Goal: Task Accomplishment & Management: Use online tool/utility

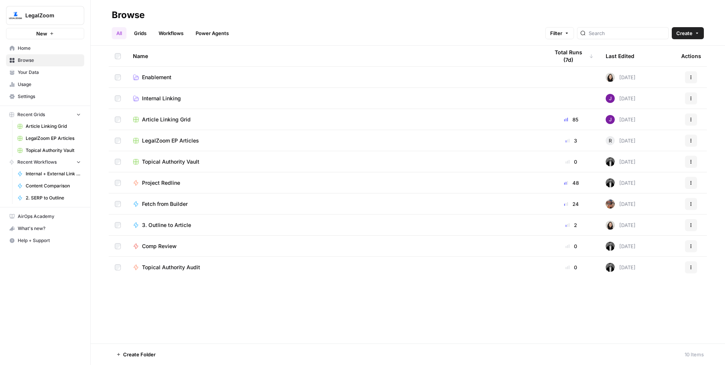
click at [150, 31] on link "Grids" at bounding box center [140, 33] width 22 height 12
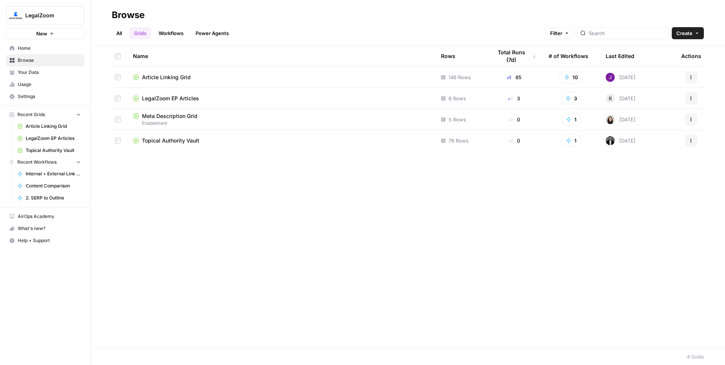
click at [164, 77] on span "Article Linking Grid" at bounding box center [166, 78] width 49 height 8
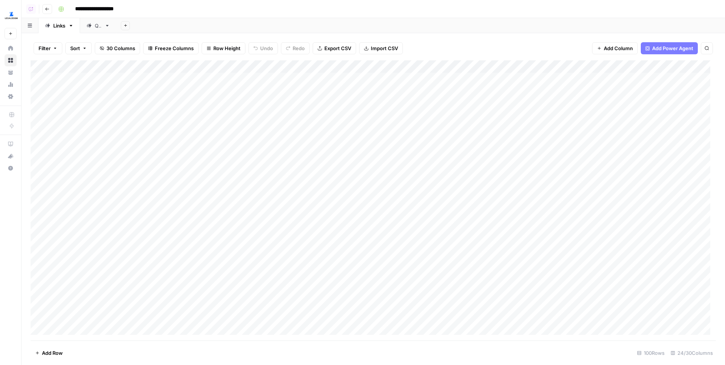
click at [288, 250] on div "Add Column" at bounding box center [373, 200] width 685 height 280
click at [470, 245] on div "Add Column" at bounding box center [373, 200] width 685 height 280
click at [470, 245] on body "**********" at bounding box center [362, 182] width 725 height 365
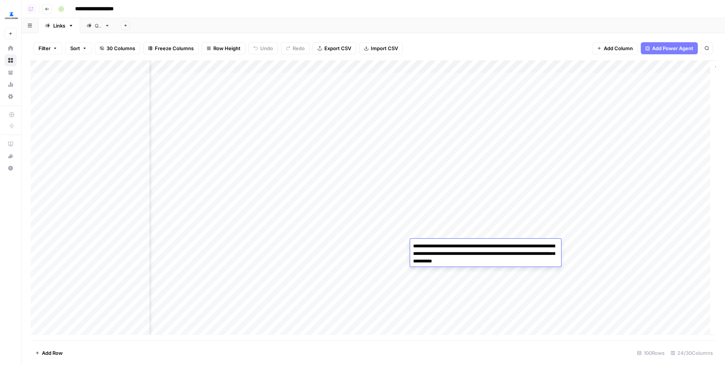
click at [357, 244] on div "Add Column" at bounding box center [373, 200] width 685 height 280
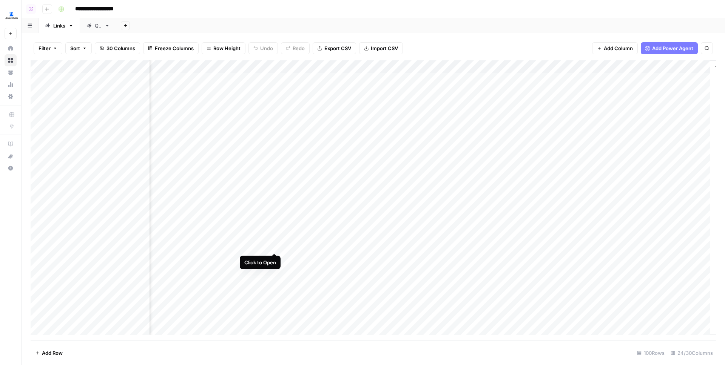
click at [274, 245] on div "Add Column" at bounding box center [373, 200] width 685 height 280
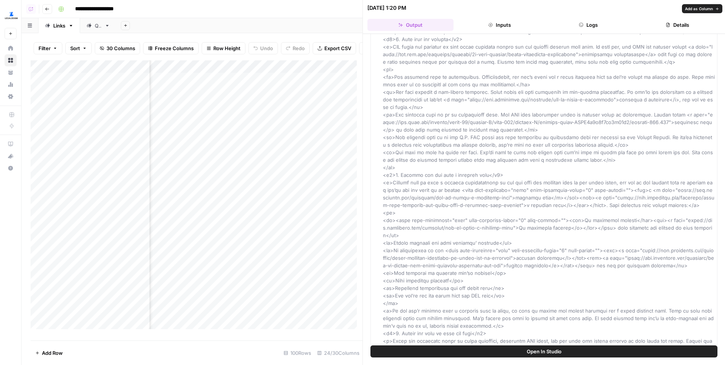
scroll to position [273, 0]
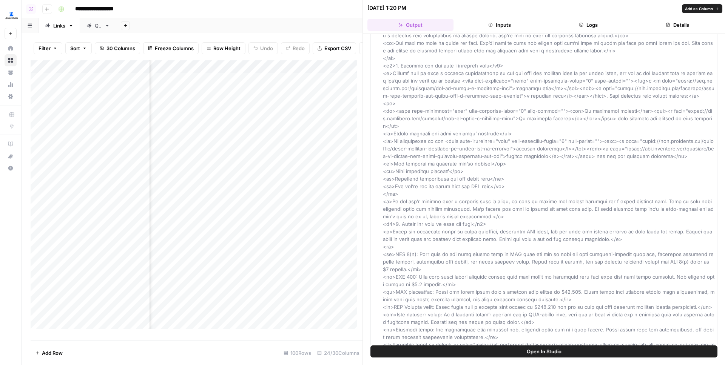
click at [516, 25] on button "Inputs" at bounding box center [499, 25] width 86 height 12
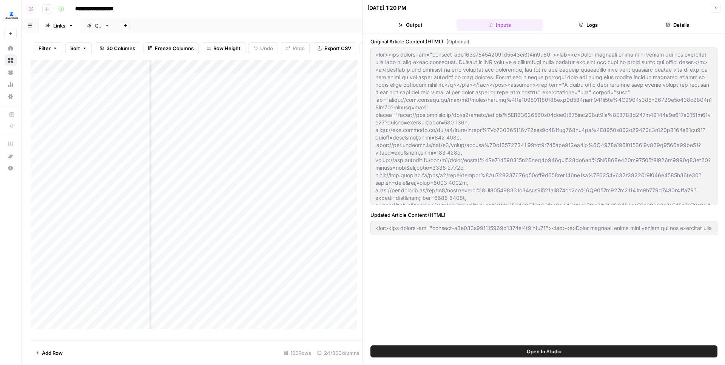
scroll to position [0, 0]
click at [590, 26] on button "Logs" at bounding box center [588, 25] width 86 height 12
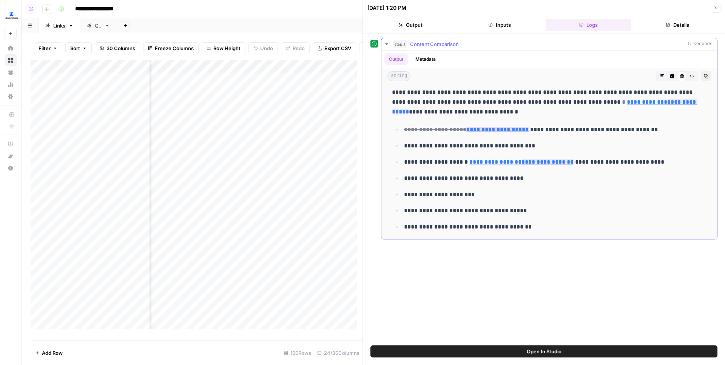
scroll to position [667, 0]
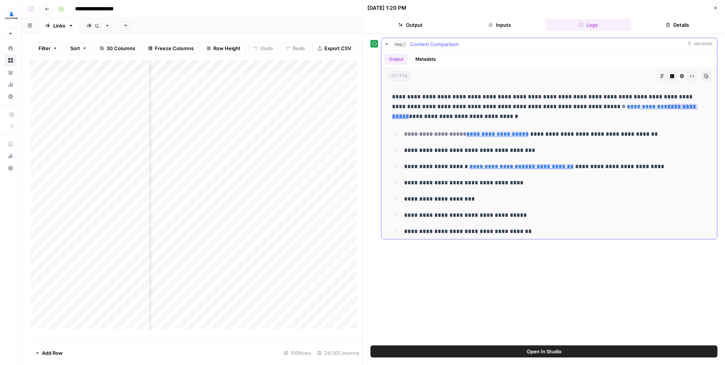
click at [635, 104] on link "**********" at bounding box center [544, 111] width 305 height 15
click at [499, 131] on link "**********" at bounding box center [497, 134] width 62 height 6
click at [316, 251] on div "Add Column" at bounding box center [197, 197] width 332 height 275
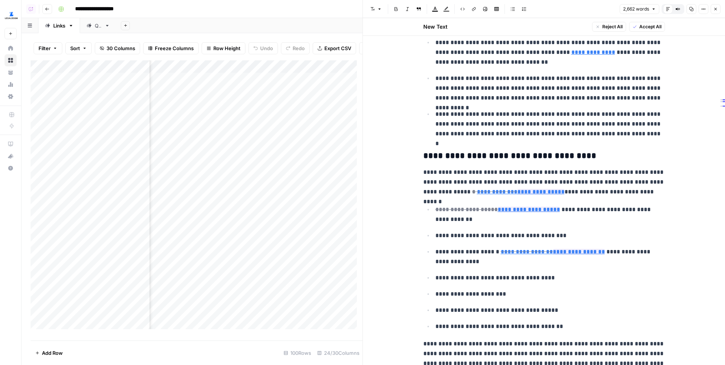
scroll to position [596, 0]
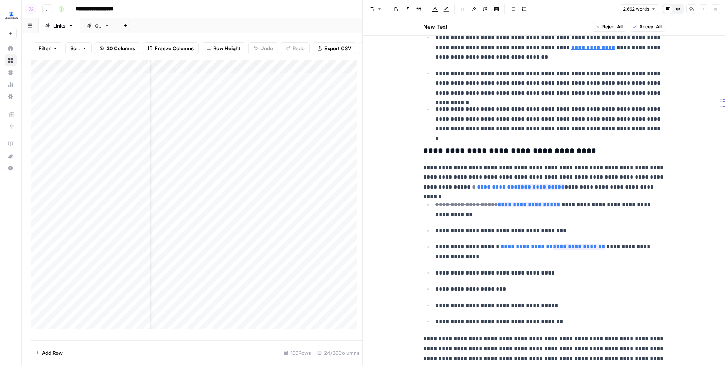
click at [478, 153] on h3 "**********" at bounding box center [544, 151] width 242 height 11
drag, startPoint x: 430, startPoint y: 149, endPoint x: 575, endPoint y: 151, distance: 145.3
click at [575, 151] on h3 "**********" at bounding box center [544, 151] width 242 height 11
copy h3 "**********"
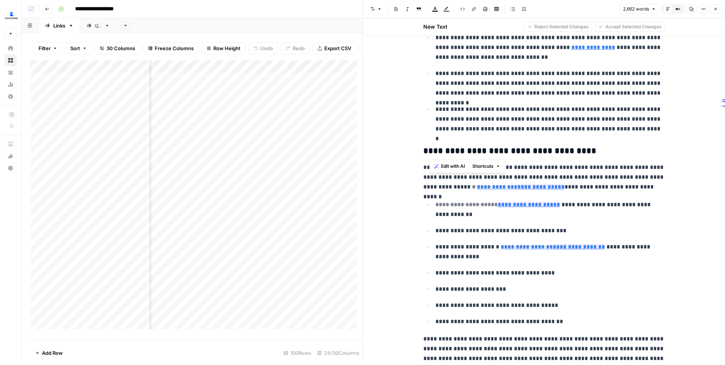
click at [701, 9] on icon "button" at bounding box center [703, 9] width 5 height 5
click at [663, 78] on span "Code" at bounding box center [681, 80] width 36 height 8
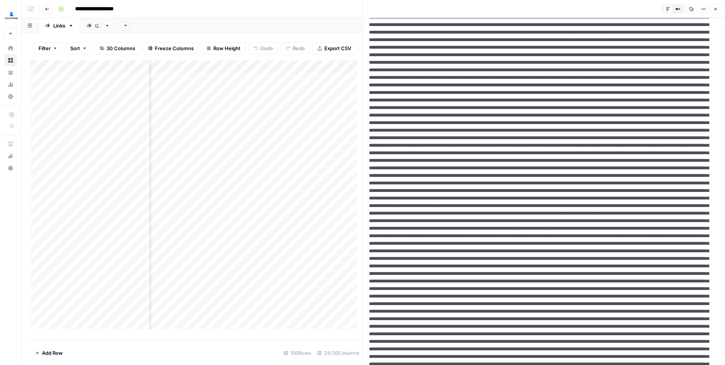
click at [714, 11] on icon "button" at bounding box center [715, 9] width 5 height 5
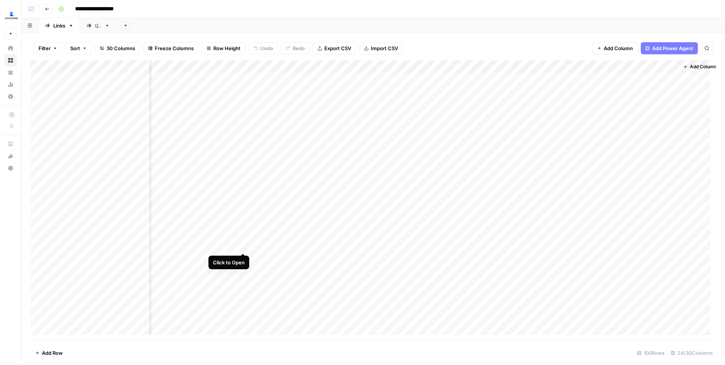
click at [243, 246] on div "Add Column" at bounding box center [373, 200] width 685 height 280
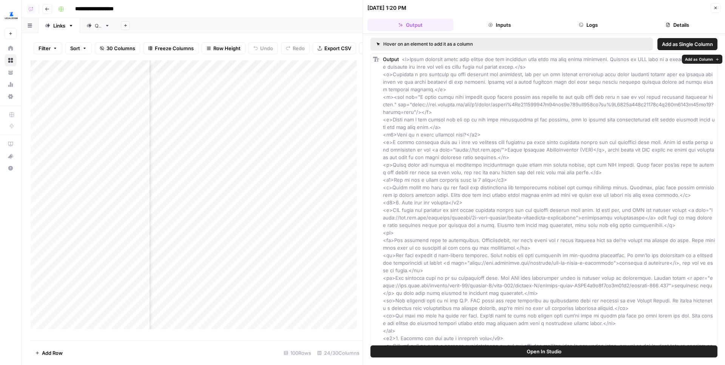
click at [487, 28] on button "Inputs" at bounding box center [499, 25] width 86 height 12
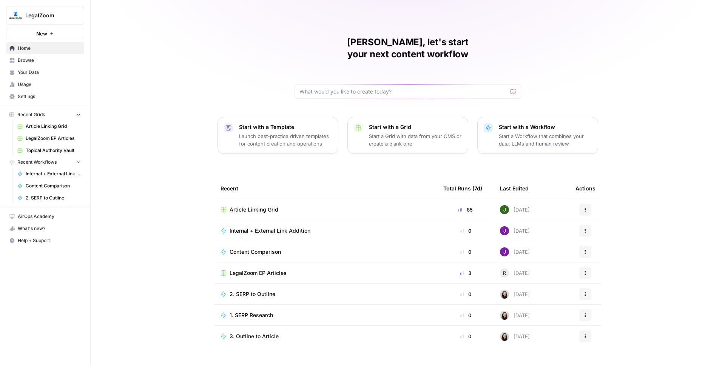
click at [33, 9] on button "LegalZoom" at bounding box center [45, 15] width 78 height 19
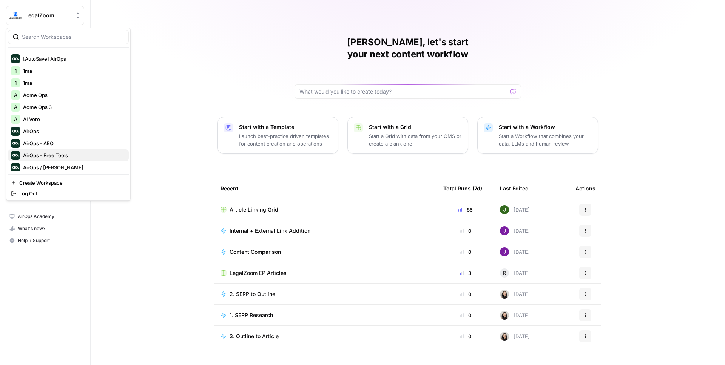
scroll to position [22, 0]
drag, startPoint x: 60, startPoint y: 152, endPoint x: 60, endPoint y: 168, distance: 15.5
click at [60, 168] on div "LegalZoom [AutoSave] AirOps 1 1ma 1 1ma A Acme Ops A Acme Ops 3 A AI Voro AirOp…" at bounding box center [68, 111] width 121 height 121
click at [60, 168] on span "AirOps Administrative" at bounding box center [73, 168] width 100 height 8
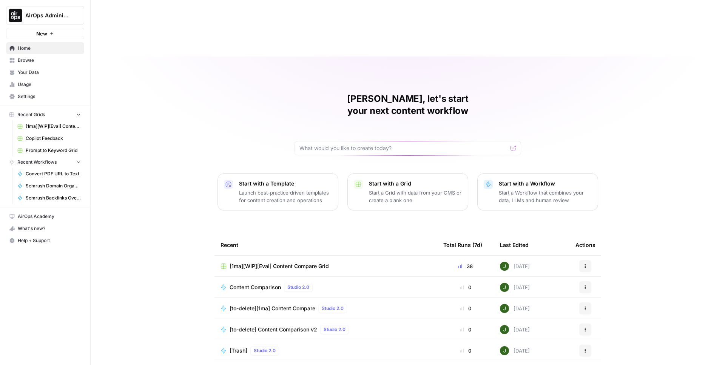
click at [280, 263] on span "[1ma][WIP][Eval] Content Compare Grid" at bounding box center [279, 267] width 99 height 8
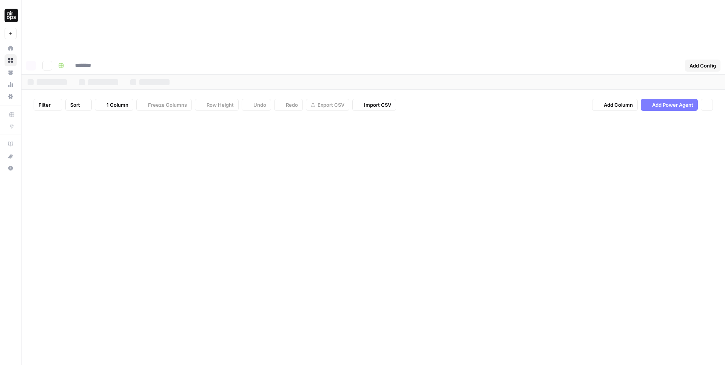
type input "**********"
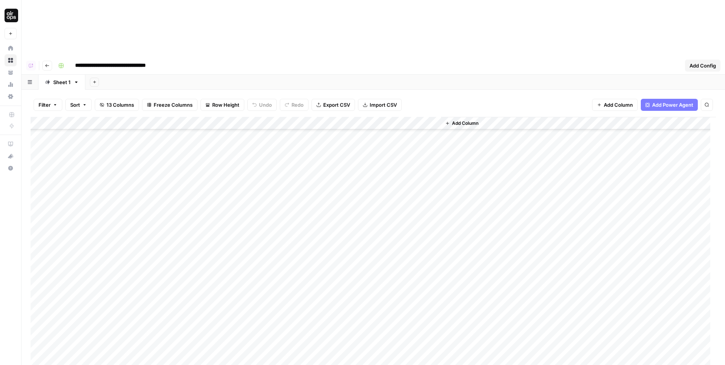
scroll to position [176, 0]
click at [80, 331] on div "Add Column" at bounding box center [373, 257] width 685 height 280
click at [71, 307] on div "Add Column" at bounding box center [373, 257] width 685 height 280
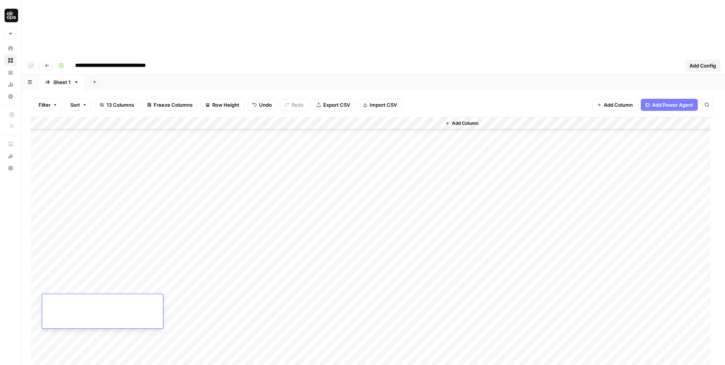
click at [171, 302] on div "Add Column" at bounding box center [373, 257] width 685 height 280
click at [171, 302] on div "Add Column" at bounding box center [368, 257] width 675 height 280
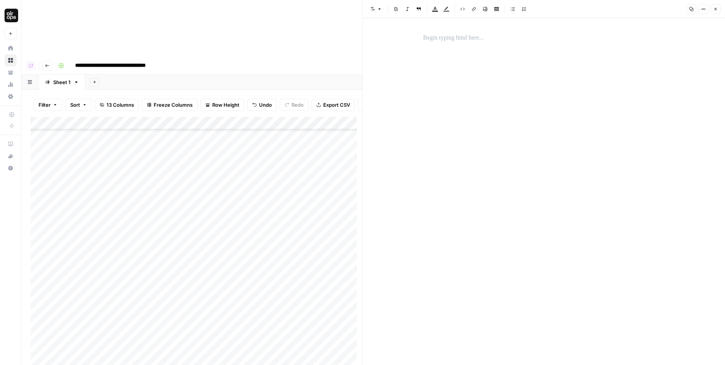
click at [496, 36] on p at bounding box center [544, 38] width 242 height 10
click at [706, 8] on button "Options" at bounding box center [703, 9] width 10 height 10
click at [673, 80] on span "Code" at bounding box center [681, 80] width 36 height 8
click at [510, 28] on textarea at bounding box center [544, 191] width 362 height 347
paste textarea "**********"
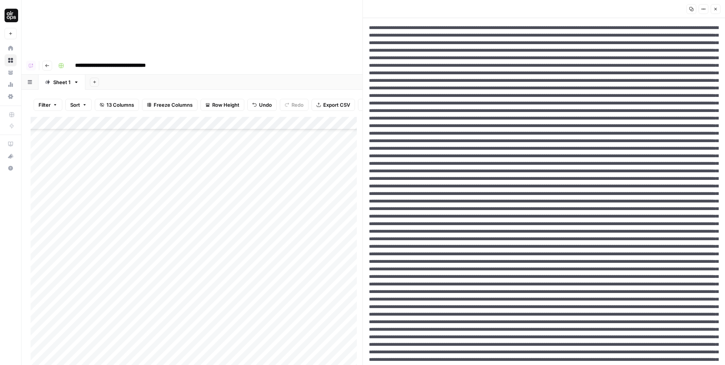
scroll to position [1062, 0]
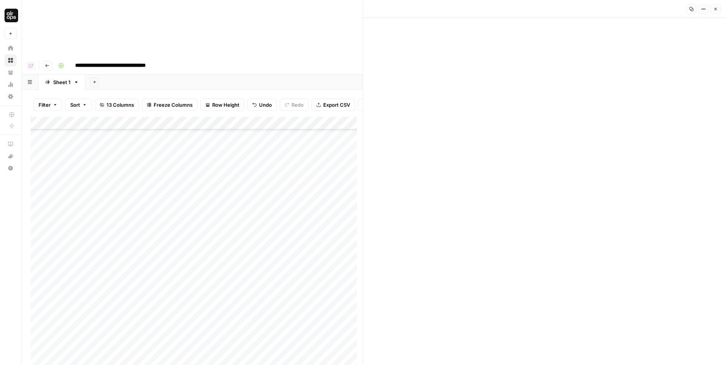
type textarea "**********"
click at [717, 9] on span "Close" at bounding box center [717, 9] width 0 height 0
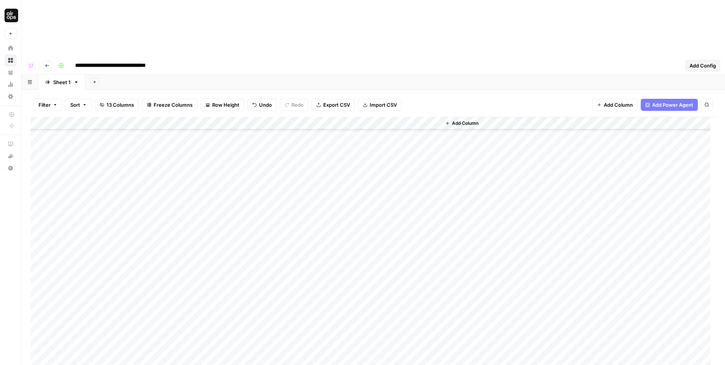
click at [225, 313] on div "Add Column" at bounding box center [373, 257] width 685 height 280
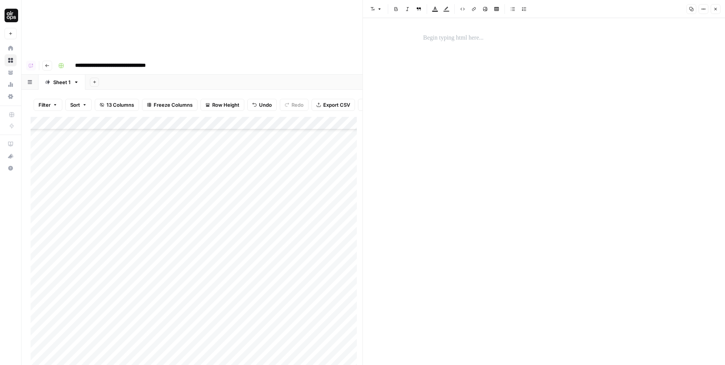
click at [618, 49] on div at bounding box center [544, 185] width 251 height 311
click at [583, 45] on div at bounding box center [544, 38] width 251 height 16
click at [702, 10] on icon "button" at bounding box center [703, 9] width 5 height 5
click at [658, 86] on div "Full Width Copy Link View HTML Code" at bounding box center [678, 53] width 60 height 72
click at [663, 79] on span "Code" at bounding box center [681, 80] width 36 height 8
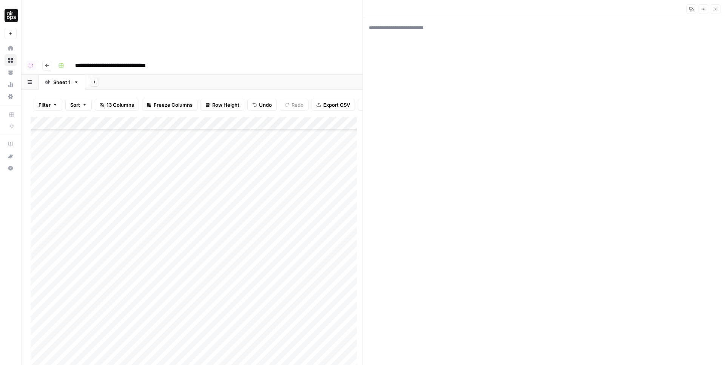
click at [438, 45] on textarea at bounding box center [544, 191] width 362 height 347
paste textarea "**********"
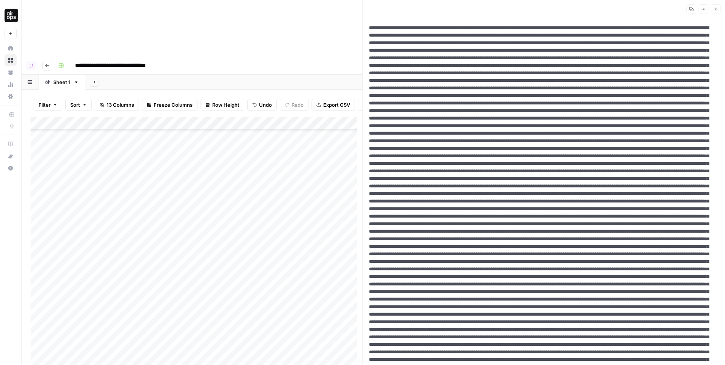
scroll to position [1077, 0]
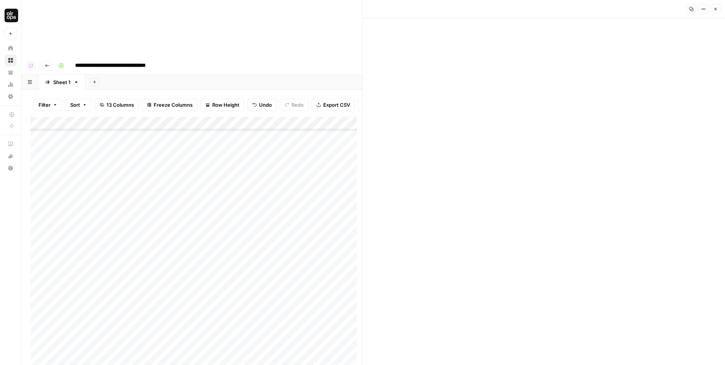
type textarea "**********"
click at [703, 9] on icon "button" at bounding box center [703, 9] width 5 height 5
click at [720, 8] on button "Close" at bounding box center [715, 9] width 10 height 10
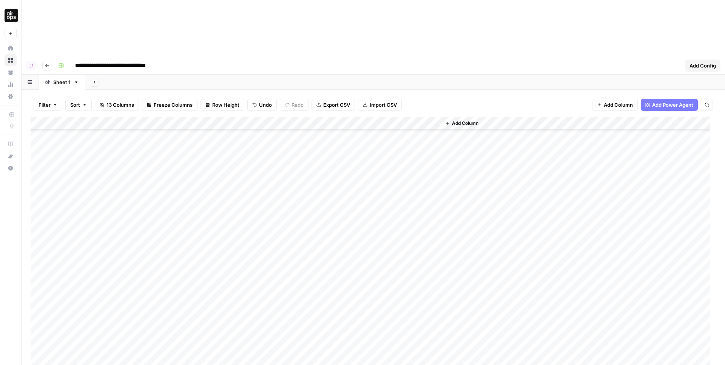
click at [288, 306] on div "Add Column" at bounding box center [373, 257] width 685 height 280
click at [42, 309] on div "Add Column" at bounding box center [373, 257] width 685 height 280
click at [63, 308] on div "Add Column" at bounding box center [373, 257] width 685 height 280
type textarea "**********"
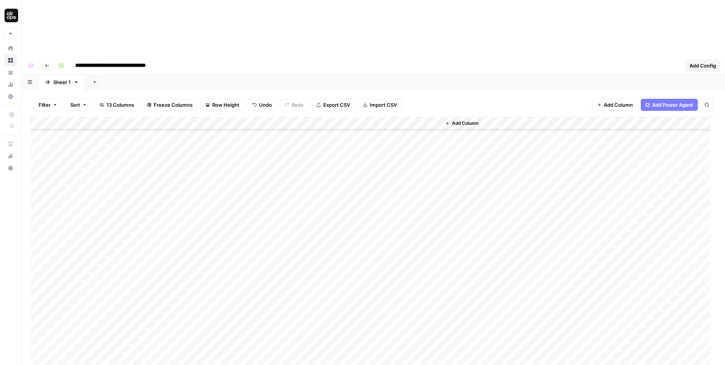
click at [123, 101] on span "13 Columns" at bounding box center [120, 105] width 28 height 8
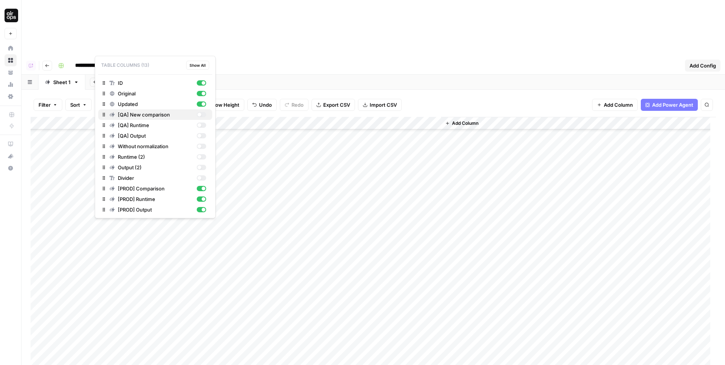
click at [143, 115] on span "[QA] New comparison" at bounding box center [156, 115] width 76 height 8
click at [145, 124] on span "[QA] Runtime" at bounding box center [156, 126] width 76 height 8
click at [142, 136] on span "[QA] Output" at bounding box center [156, 136] width 76 height 8
click at [292, 313] on div "Add Column" at bounding box center [373, 257] width 685 height 280
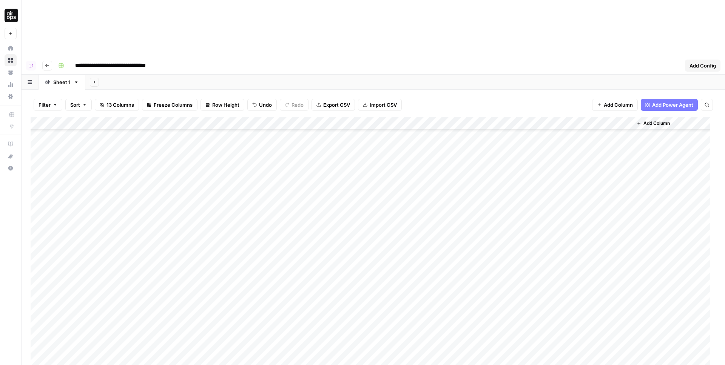
click at [288, 305] on div "Add Column" at bounding box center [373, 257] width 685 height 280
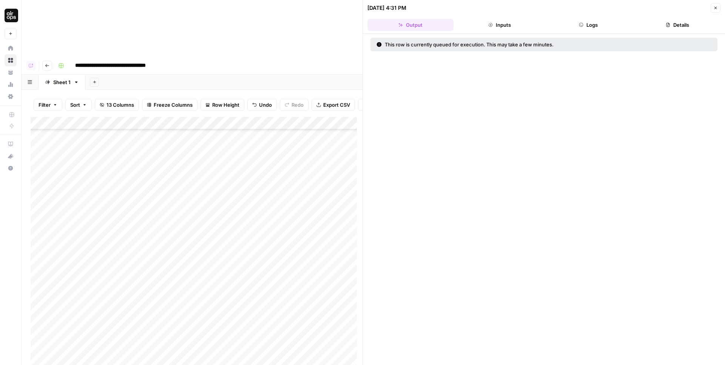
click at [720, 6] on button "Close" at bounding box center [715, 8] width 10 height 10
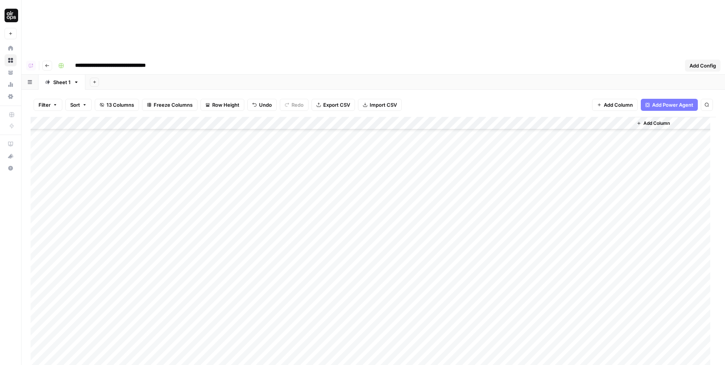
click at [586, 307] on div "Add Column" at bounding box center [373, 257] width 685 height 280
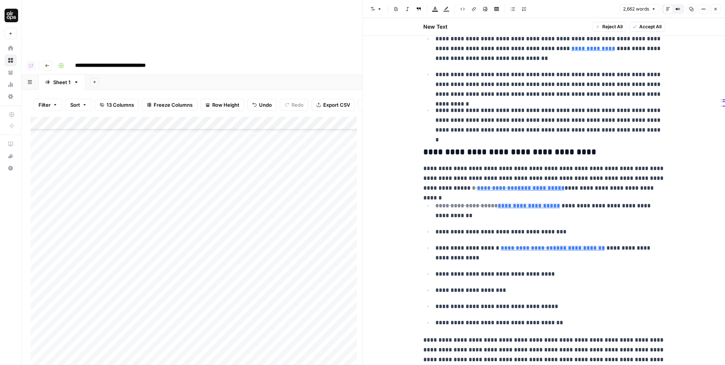
scroll to position [633, 0]
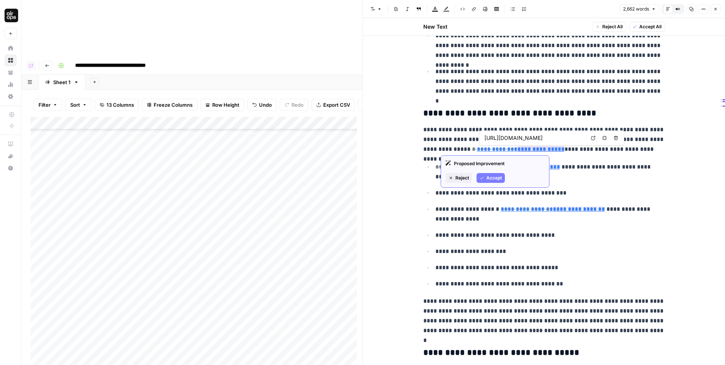
click at [493, 176] on span "Accept" at bounding box center [493, 178] width 15 height 7
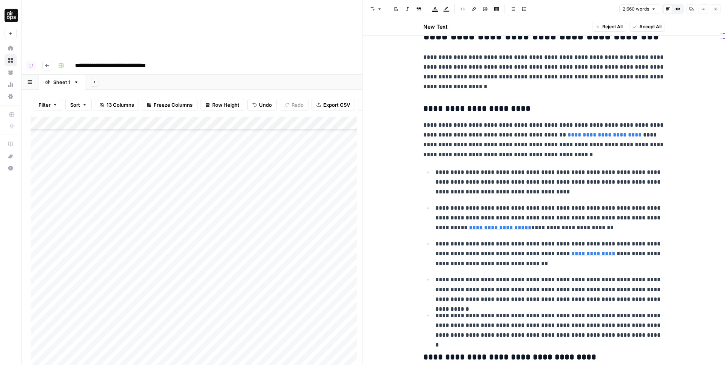
scroll to position [588, 0]
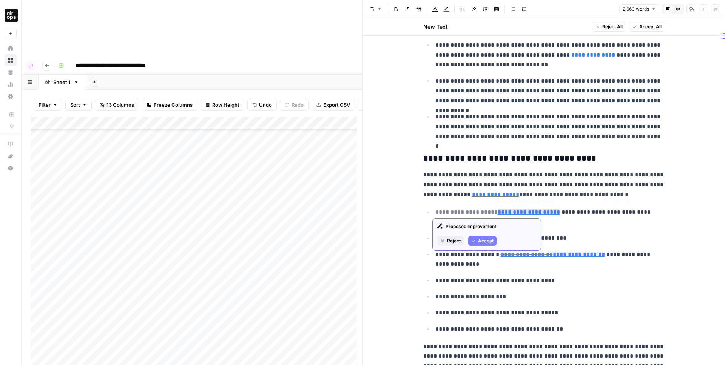
click at [488, 238] on span "Accept" at bounding box center [485, 241] width 15 height 7
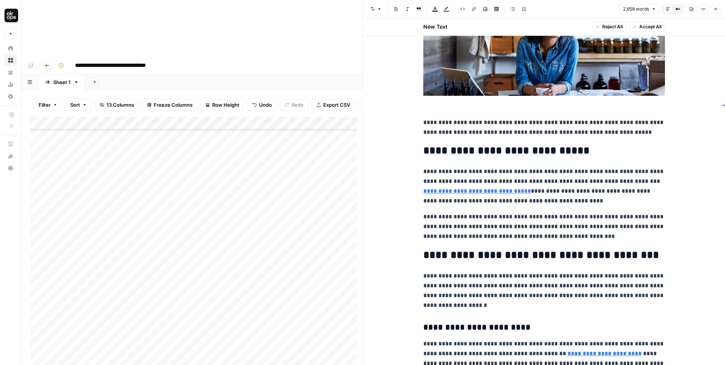
scroll to position [563, 0]
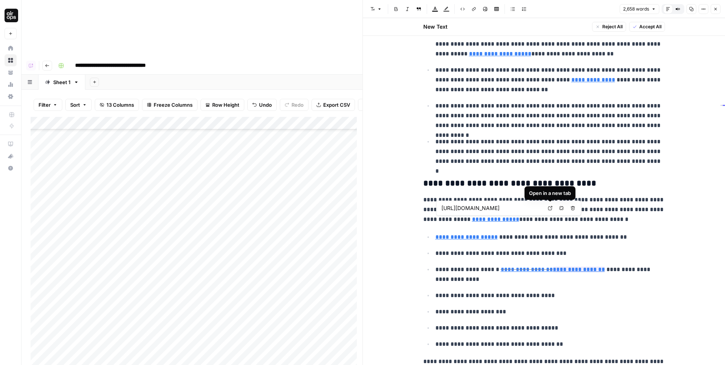
click at [551, 209] on icon at bounding box center [550, 208] width 5 height 5
type input "https://www.legalzoom.com/articles/how-to-write-a-business-plan"
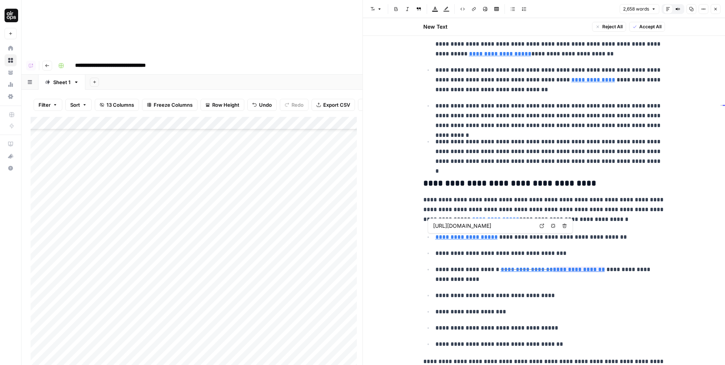
click at [542, 226] on icon at bounding box center [541, 226] width 5 height 5
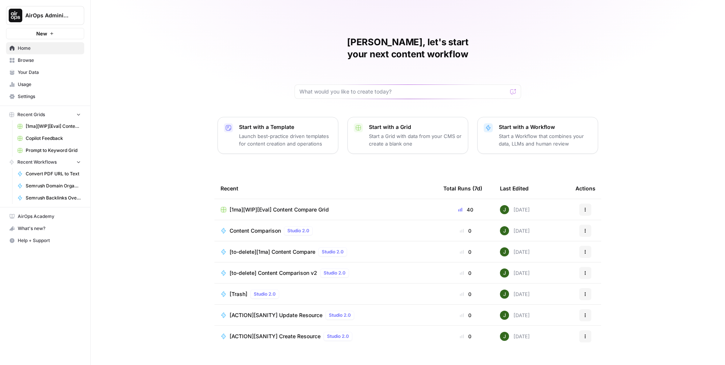
click at [263, 206] on span "[1ma][WIP][Eval] Content Compare Grid" at bounding box center [279, 210] width 99 height 8
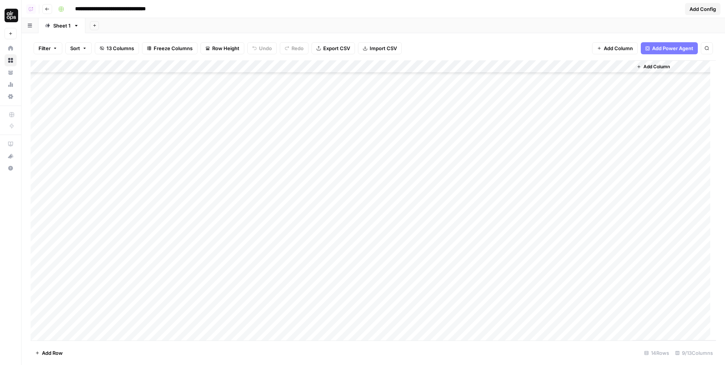
scroll to position [210, 0]
click at [74, 334] on div "Add Column" at bounding box center [373, 200] width 685 height 280
click at [608, 311] on div "Add Column" at bounding box center [373, 200] width 685 height 280
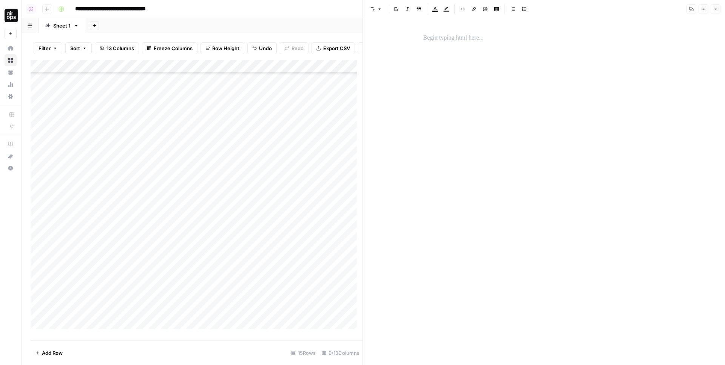
click at [707, 7] on button "Options" at bounding box center [703, 9] width 10 height 10
click at [667, 83] on span "Code" at bounding box center [681, 80] width 36 height 8
click at [486, 40] on textarea at bounding box center [544, 191] width 362 height 347
paste textarea "**********"
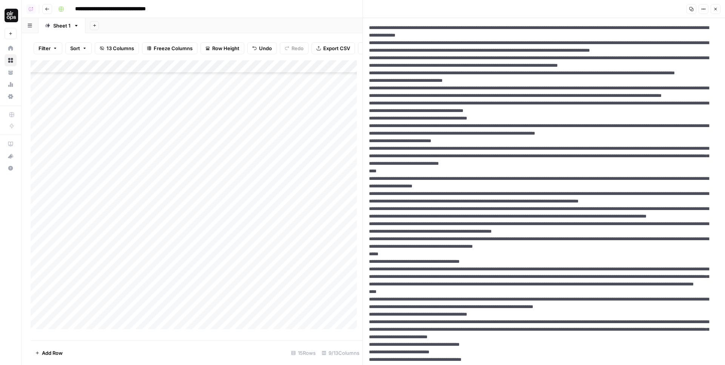
scroll to position [1386, 0]
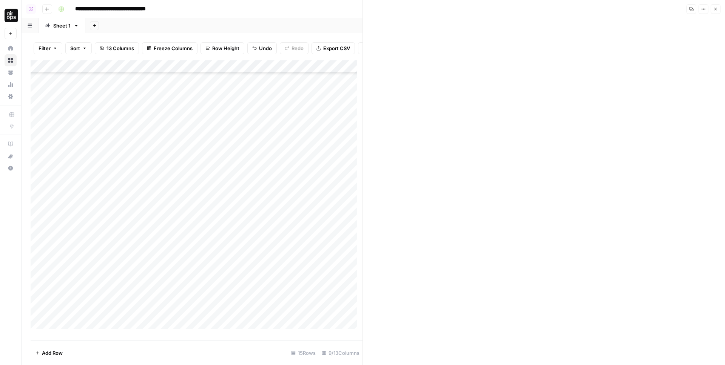
type textarea "**********"
click at [709, 7] on div "Copy Options Close" at bounding box center [702, 9] width 36 height 10
click at [703, 8] on icon "button" at bounding box center [703, 9] width 5 height 5
click at [676, 60] on span "HTML" at bounding box center [681, 59] width 36 height 8
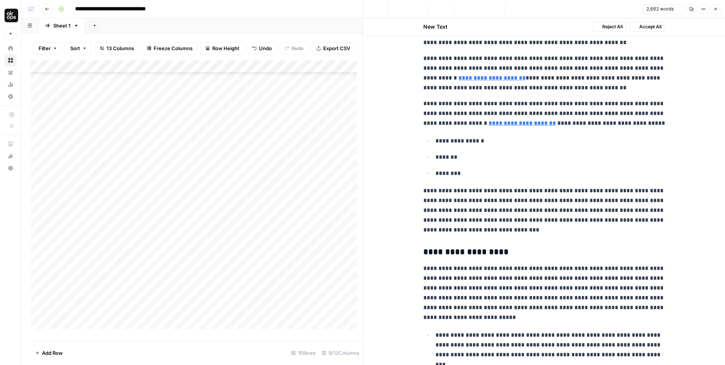
scroll to position [0, 0]
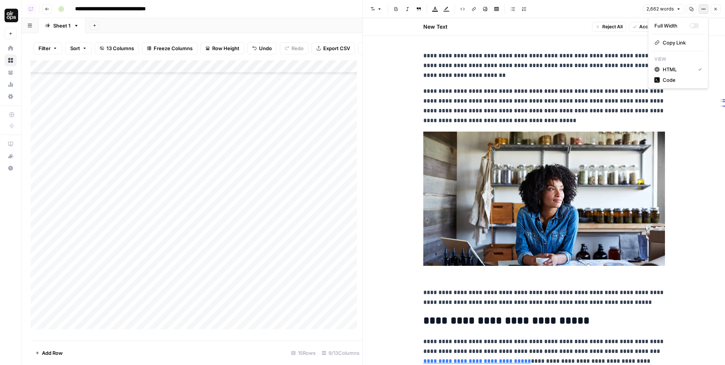
click at [702, 9] on icon "button" at bounding box center [701, 9] width 1 height 1
click at [697, 26] on div "button" at bounding box center [693, 25] width 9 height 5
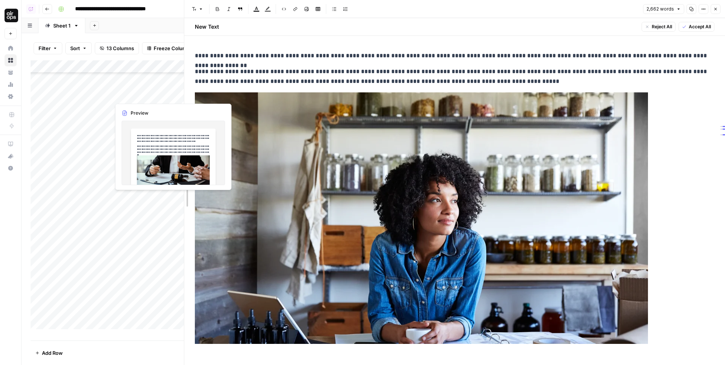
drag, startPoint x: 365, startPoint y: 69, endPoint x: 240, endPoint y: 99, distance: 128.4
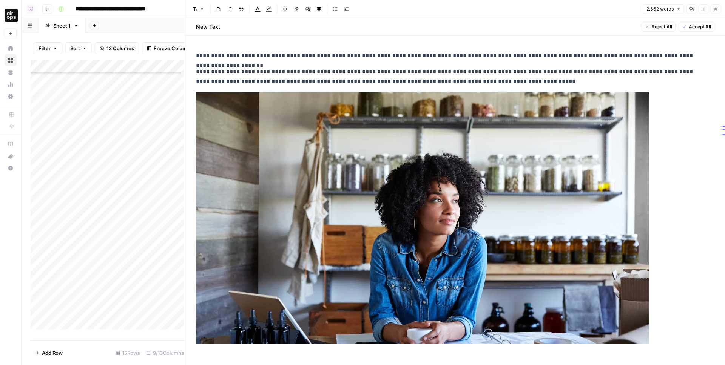
scroll to position [133, 0]
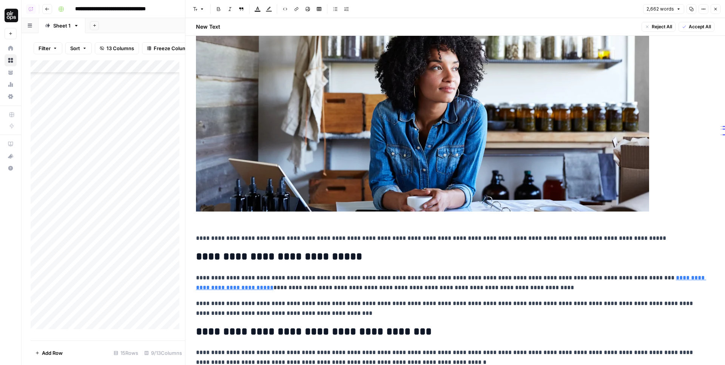
click at [701, 9] on span "Options" at bounding box center [701, 9] width 0 height 0
click at [696, 26] on div "button" at bounding box center [696, 26] width 4 height 4
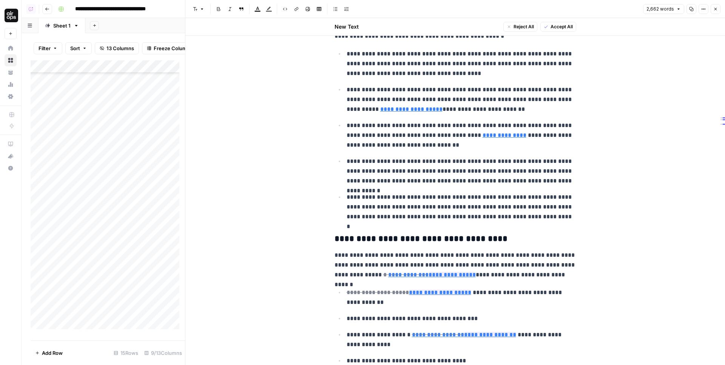
scroll to position [628, 0]
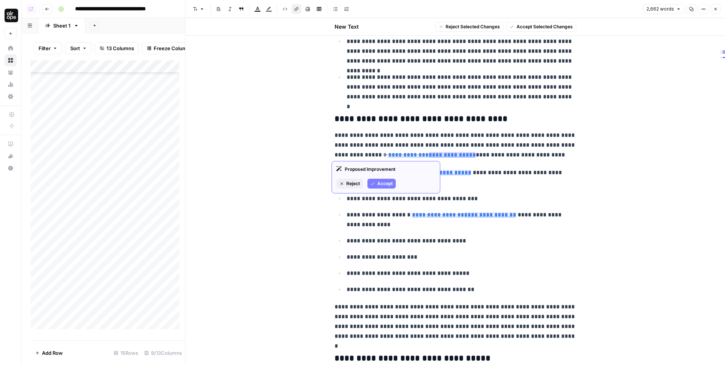
click at [382, 187] on span "Accept" at bounding box center [384, 183] width 15 height 7
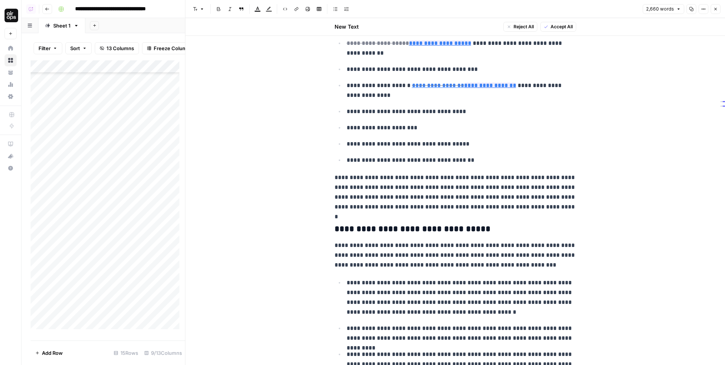
scroll to position [670, 0]
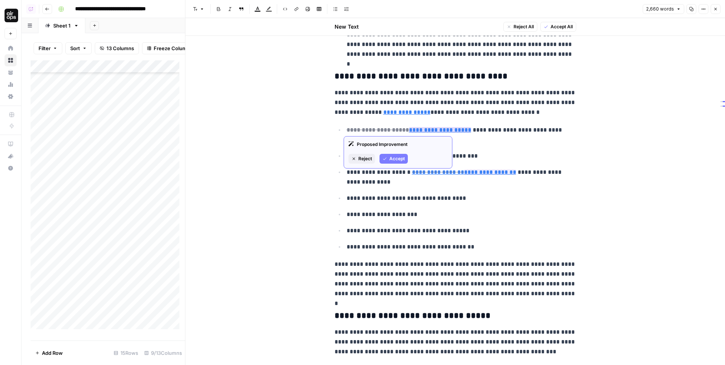
click at [396, 159] on span "Accept" at bounding box center [396, 159] width 15 height 7
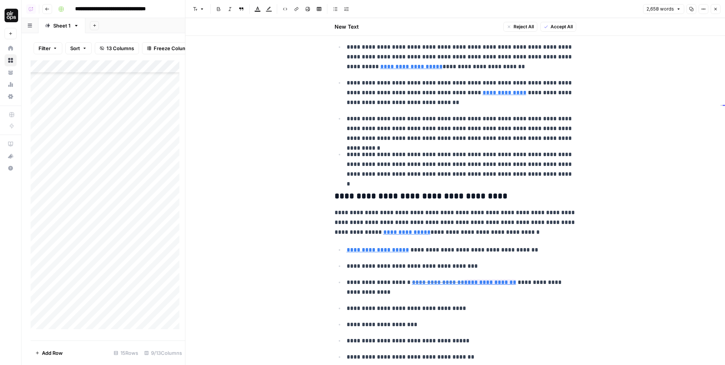
scroll to position [642, 0]
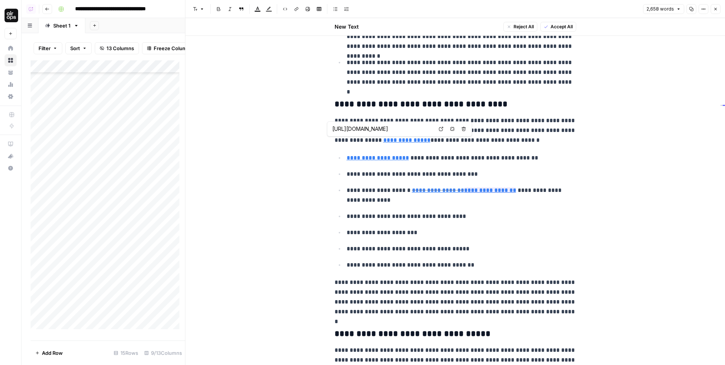
click at [392, 129] on input "https://www.legalzoom.com/articles/how-to-write-a-business-plan" at bounding box center [382, 129] width 100 height 8
click at [381, 141] on p "**********" at bounding box center [455, 130] width 242 height 29
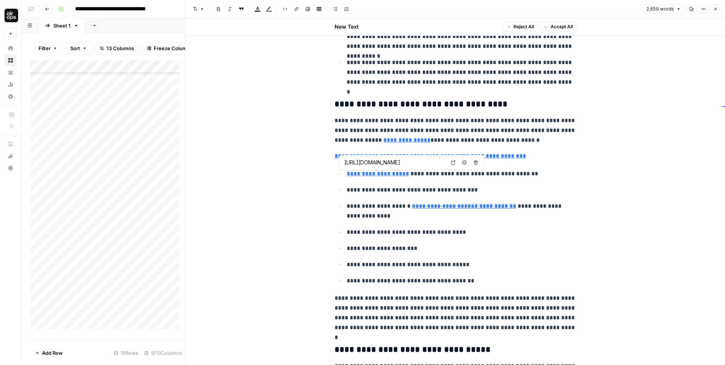
click at [375, 162] on input "https://www.legalzoom.com/articles/how-to-write-a-business-plan" at bounding box center [394, 163] width 100 height 8
click at [398, 142] on input "https://www.legalzoom.com/articles/how-to-write-a-business-plan" at bounding box center [382, 145] width 100 height 8
click at [541, 155] on p "**********" at bounding box center [455, 156] width 242 height 10
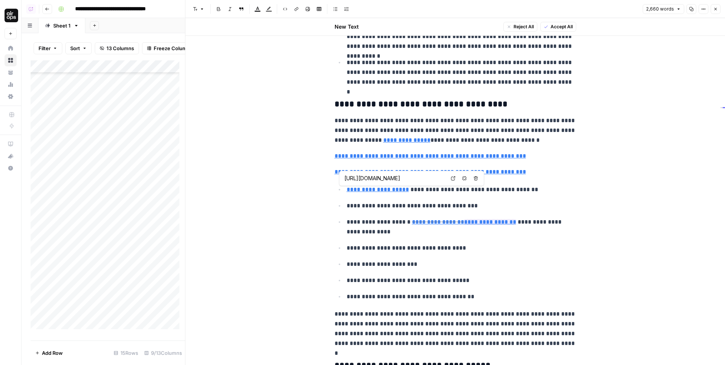
click at [392, 178] on input "https://www.legalzoom.com/articles/how-to-write-a-business-plan" at bounding box center [394, 179] width 100 height 8
click at [398, 125] on body "**********" at bounding box center [362, 182] width 725 height 365
click at [442, 129] on icon at bounding box center [441, 129] width 4 height 4
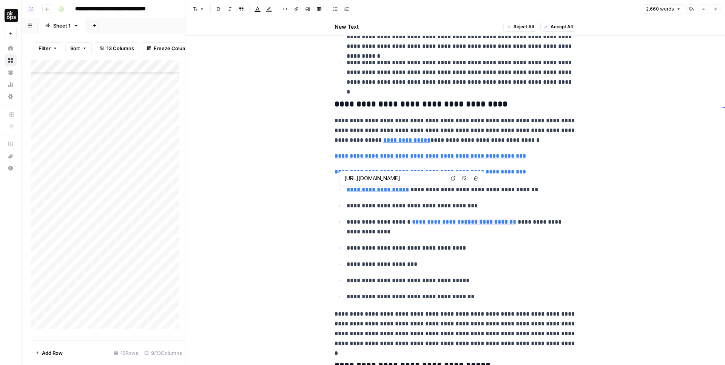
click at [452, 179] on icon at bounding box center [453, 178] width 5 height 5
click at [534, 173] on p "**********" at bounding box center [455, 172] width 242 height 10
click at [715, 7] on icon "button" at bounding box center [715, 9] width 5 height 5
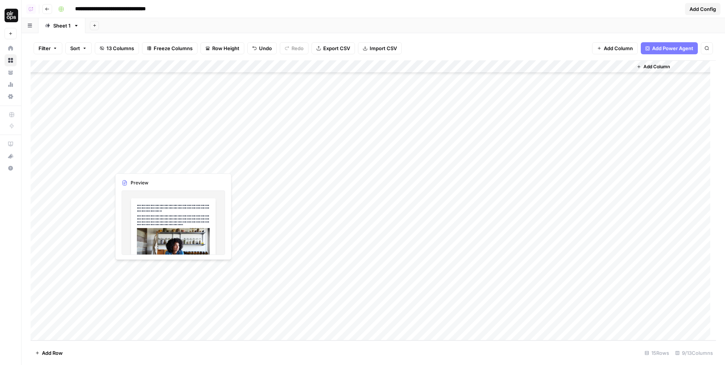
click at [140, 271] on div "Add Column" at bounding box center [373, 200] width 685 height 280
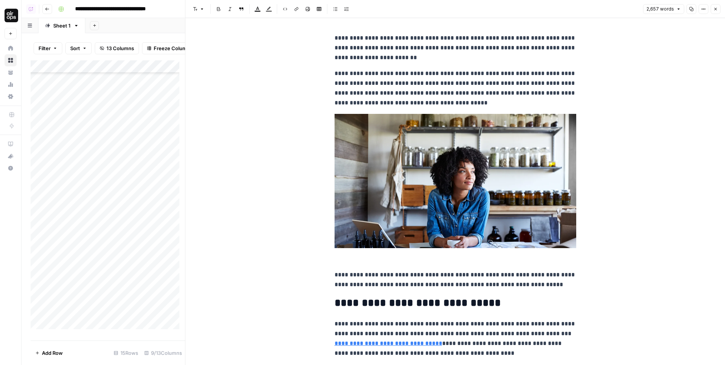
click at [705, 6] on button "Options" at bounding box center [703, 9] width 10 height 10
click at [675, 80] on span "Code" at bounding box center [681, 80] width 36 height 8
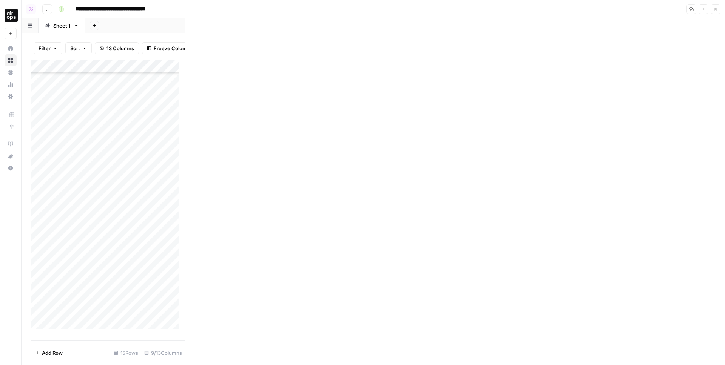
click at [712, 11] on button "Close" at bounding box center [715, 9] width 10 height 10
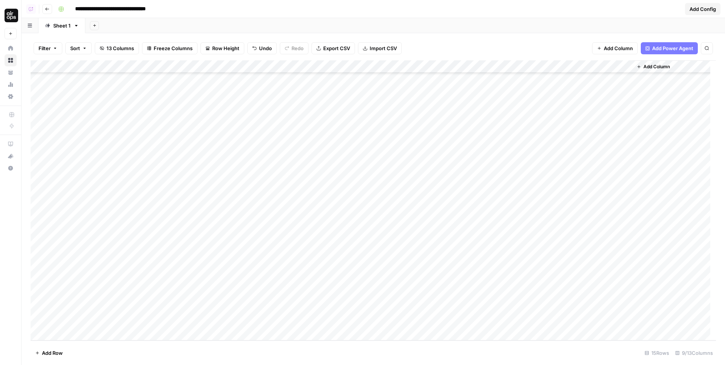
click at [205, 279] on div "Add Column" at bounding box center [373, 200] width 685 height 280
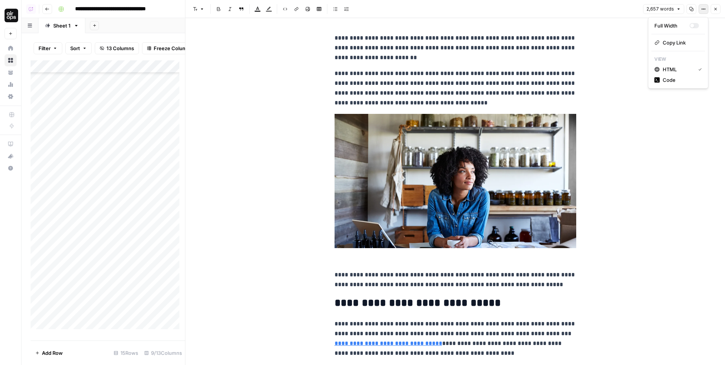
click at [706, 9] on button "Options" at bounding box center [703, 9] width 10 height 10
click at [668, 79] on span "Code" at bounding box center [681, 80] width 36 height 8
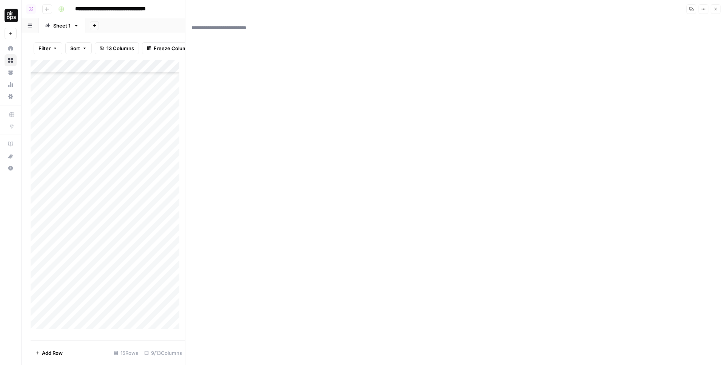
paste textarea "**********"
type textarea "**********"
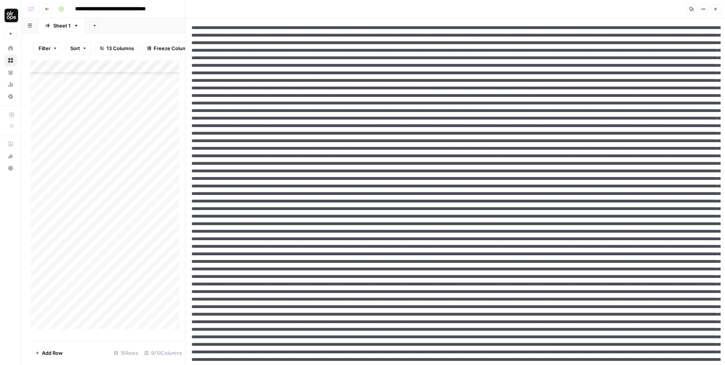
scroll to position [563, 0]
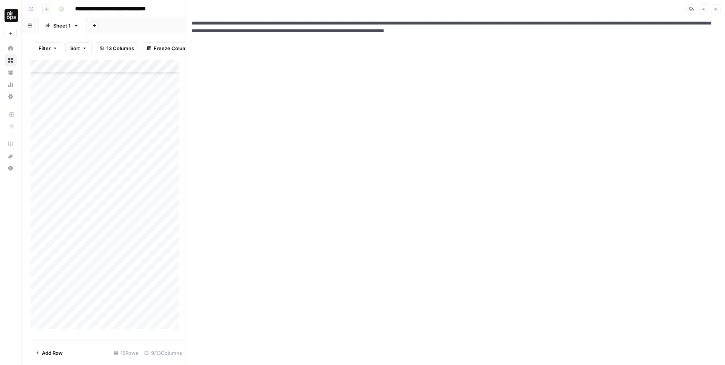
click at [703, 9] on icon "button" at bounding box center [703, 9] width 5 height 5
click at [676, 72] on span "Code" at bounding box center [677, 70] width 29 height 8
click at [709, 9] on div "Copy Options Close" at bounding box center [702, 9] width 36 height 10
click at [713, 9] on icon "button" at bounding box center [715, 9] width 5 height 5
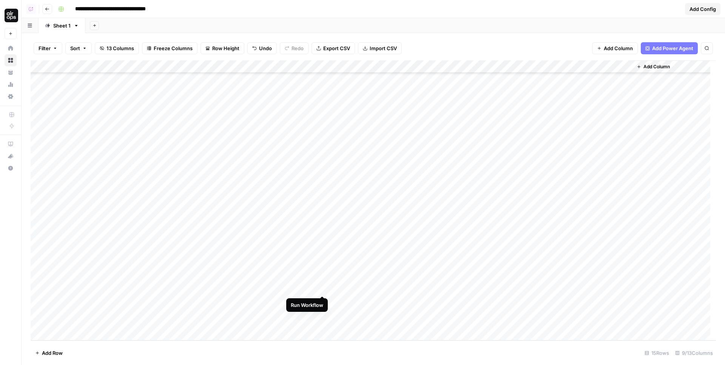
click at [321, 268] on div "Add Column" at bounding box center [373, 200] width 685 height 280
click at [514, 267] on div "Add Column" at bounding box center [373, 200] width 685 height 280
click at [37, 311] on div "Add Column" at bounding box center [373, 200] width 685 height 280
click at [54, 354] on span "Delete 1 Row" at bounding box center [50, 354] width 30 height 8
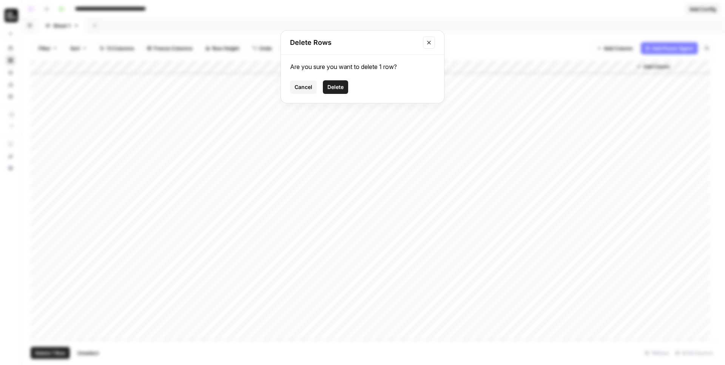
click at [339, 84] on span "Delete" at bounding box center [335, 87] width 16 height 8
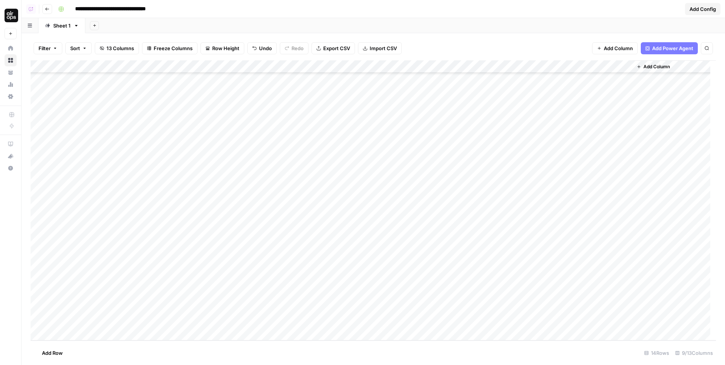
scroll to position [210, 0]
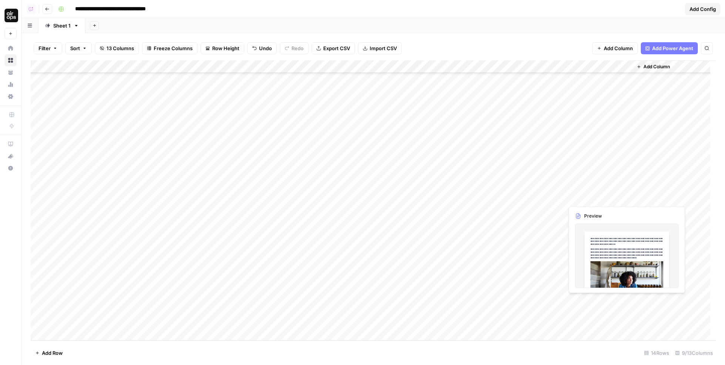
click at [590, 301] on div "Add Column" at bounding box center [373, 200] width 685 height 280
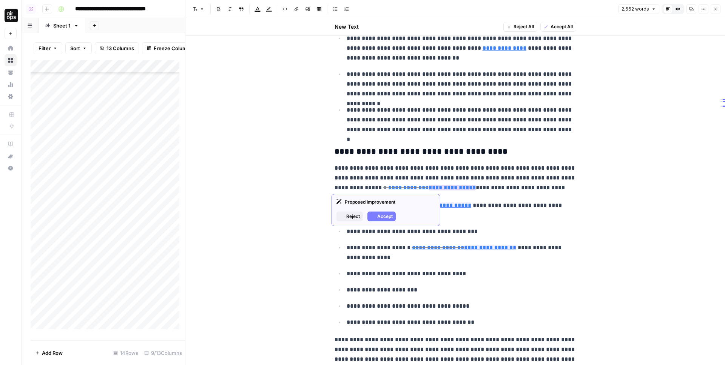
scroll to position [600, 0]
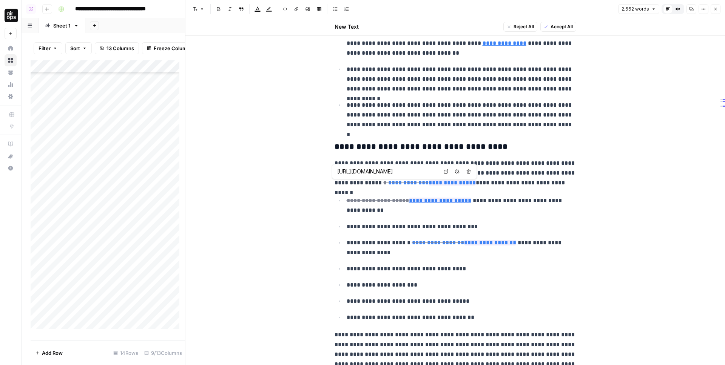
click at [408, 172] on input "https://www.legalzoom.com/articles/start-your-business-off-right-with-a-busines…" at bounding box center [387, 172] width 100 height 8
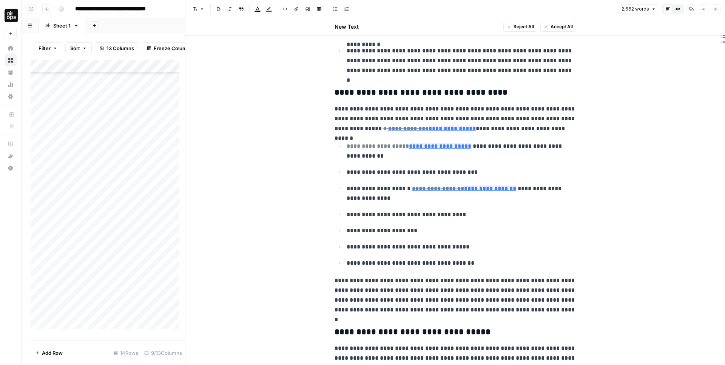
scroll to position [693, 0]
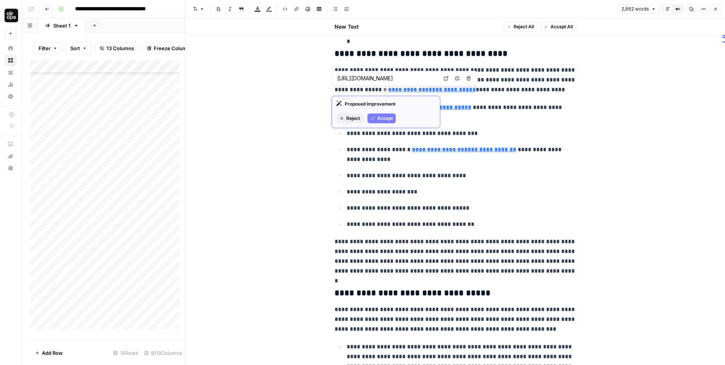
click at [360, 79] on input "https://www.legalzoom.com/articles/start-your-business-off-right-with-a-busines…" at bounding box center [387, 79] width 100 height 8
click at [539, 89] on p "**********" at bounding box center [455, 79] width 242 height 29
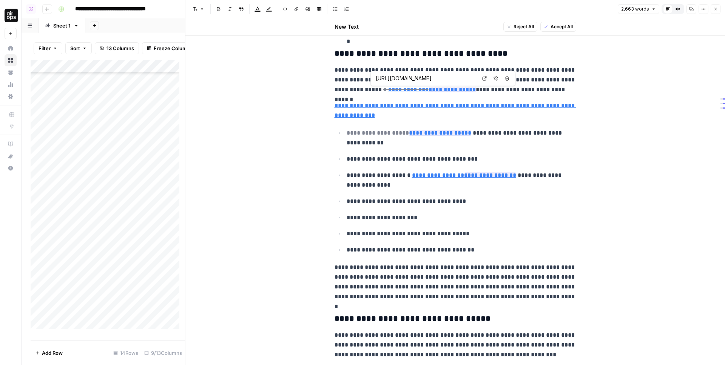
click at [398, 79] on input "https://www.legalzoom.com/articles/start-your-business-off-right-with-a-busines…" at bounding box center [426, 79] width 100 height 8
click at [389, 115] on p "**********" at bounding box center [455, 111] width 242 height 20
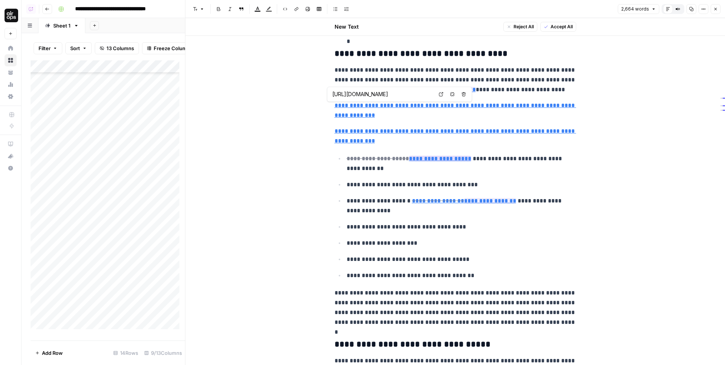
type input "https://www.legalzoom.com/articles/how-to-write-a-business-plan"
click at [444, 148] on input "https://www.legalzoom.com/articles/how-to-write-a-business-plan" at bounding box center [457, 148] width 100 height 8
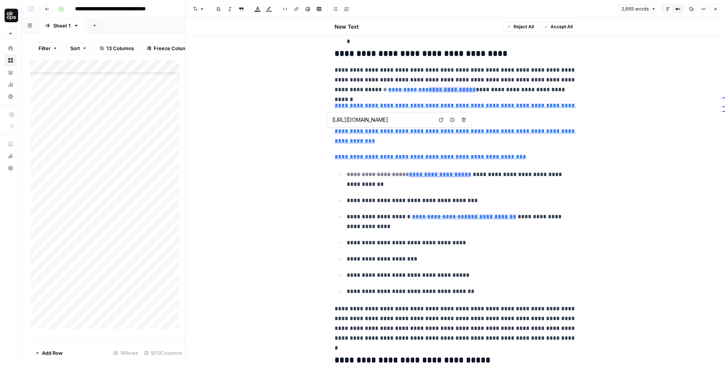
type input "https://www.legalzoom.com/articles/start-your-business-off-right-with-a-busines…"
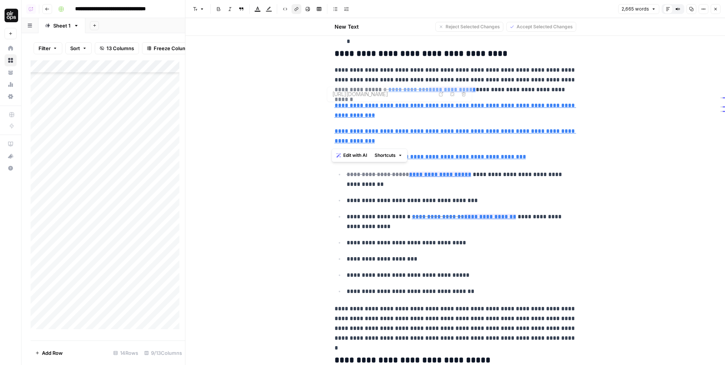
click at [488, 85] on p "**********" at bounding box center [455, 79] width 242 height 29
type input "https://www.legalzoom.com/articles/how-to-write-a-business-plan"
click at [717, 14] on header "Font style Bold Italic Block quote Text color Highlight color Code block Link I…" at bounding box center [454, 9] width 539 height 18
click at [716, 9] on icon "button" at bounding box center [715, 9] width 5 height 5
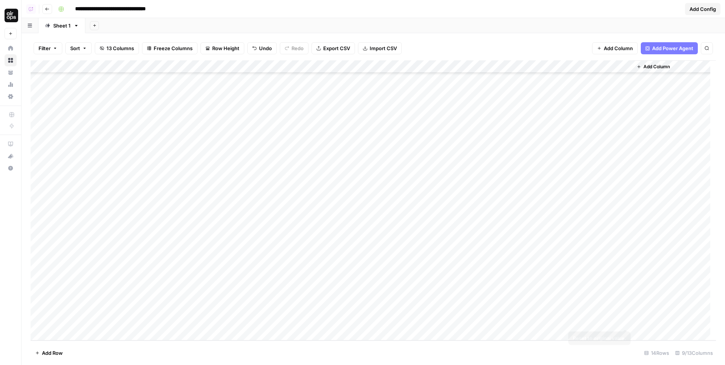
click at [626, 301] on div "Add Column" at bounding box center [373, 200] width 685 height 280
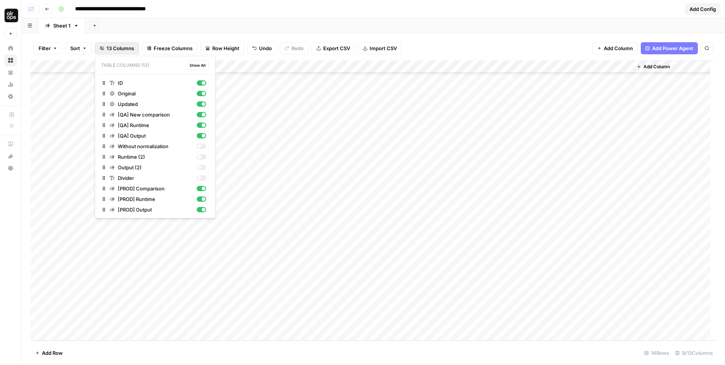
click at [110, 51] on span "13 Columns" at bounding box center [120, 49] width 28 height 8
click at [152, 116] on span "[QA] New comparison" at bounding box center [156, 115] width 76 height 8
click at [149, 123] on span "[QA] Runtime" at bounding box center [156, 126] width 76 height 8
click at [146, 134] on span "[QA] Output" at bounding box center [156, 136] width 76 height 8
click at [275, 30] on div "Add Sheet" at bounding box center [404, 25] width 639 height 15
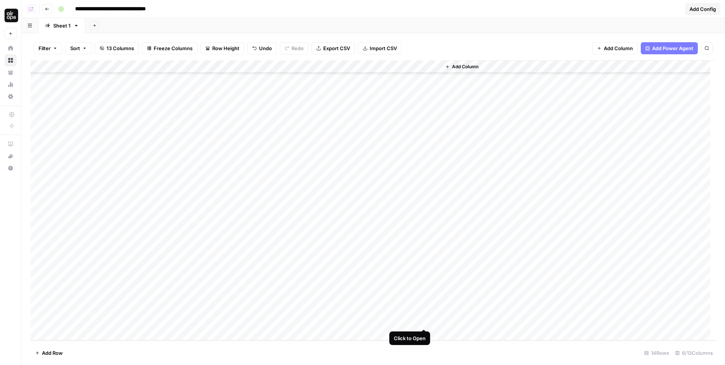
click at [424, 300] on div "Add Column" at bounding box center [373, 200] width 685 height 280
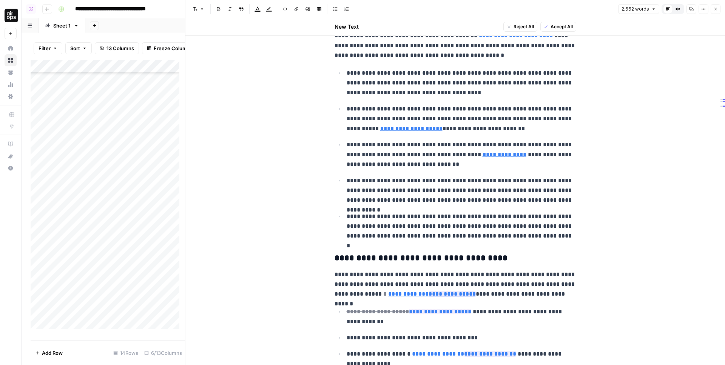
scroll to position [649, 0]
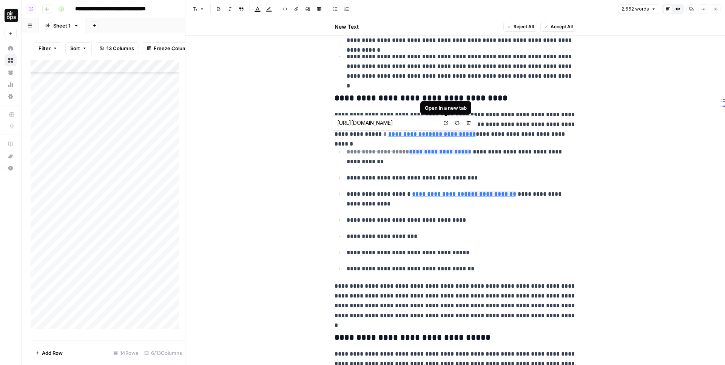
click at [446, 124] on icon at bounding box center [446, 123] width 5 height 5
click at [485, 120] on link "Open in a new tab" at bounding box center [484, 123] width 10 height 10
type input "https://www.legalzoom.com/articles/how-to-write-a-business-plan"
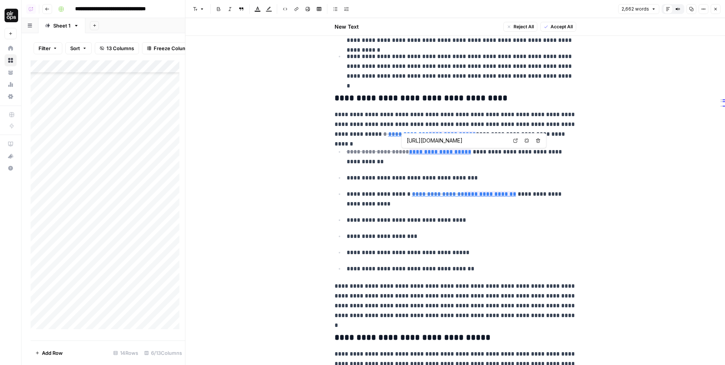
click at [515, 140] on icon at bounding box center [515, 141] width 4 height 4
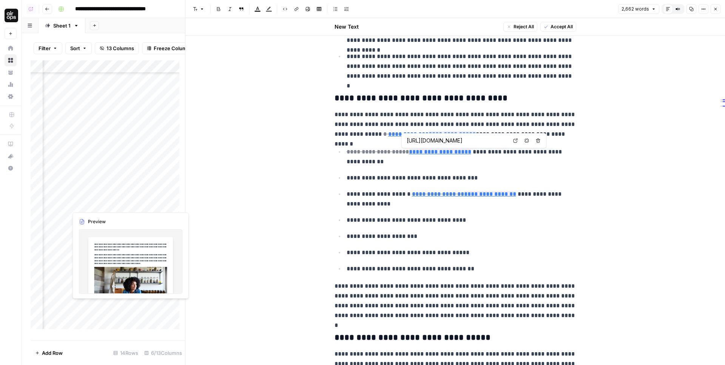
click at [112, 316] on div "Add Column" at bounding box center [108, 197] width 154 height 275
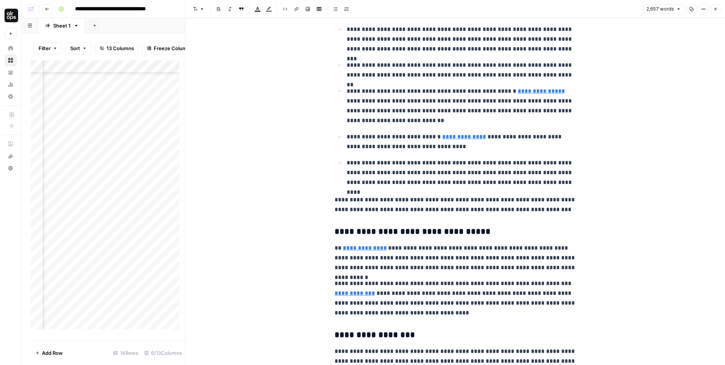
scroll to position [210, 261]
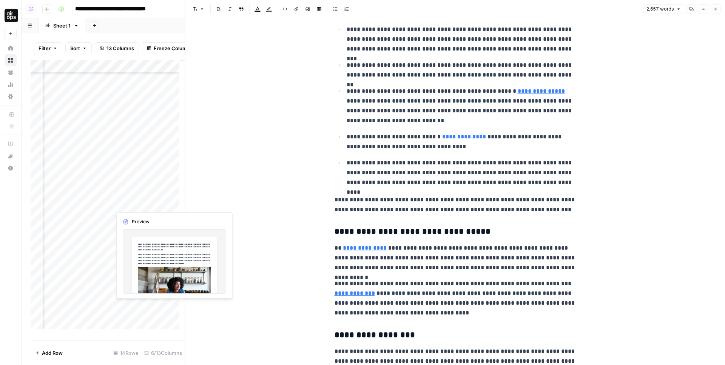
click at [144, 313] on div "Add Column" at bounding box center [108, 197] width 154 height 275
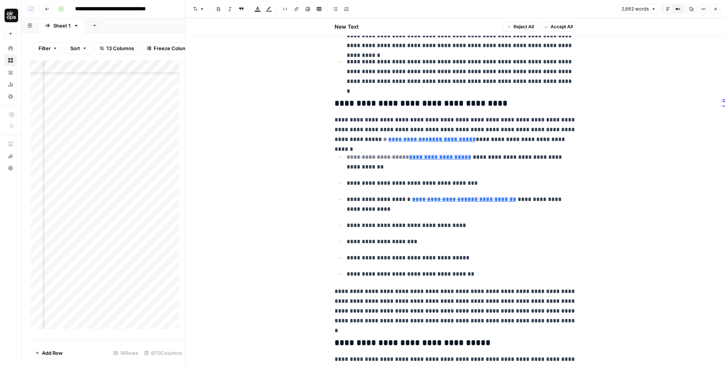
scroll to position [210, 123]
click at [83, 317] on div "Add Column" at bounding box center [108, 197] width 154 height 275
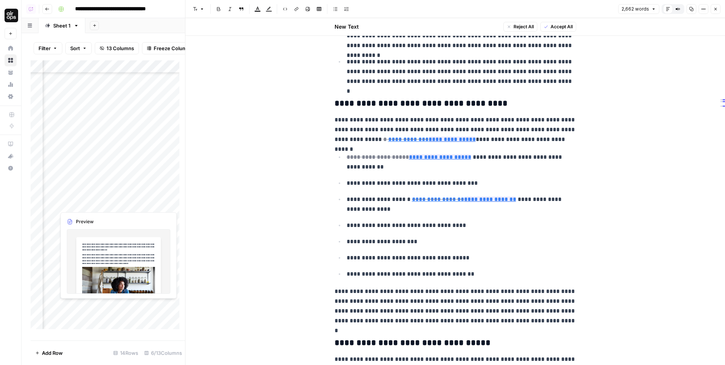
click at [83, 317] on div "Add Column" at bounding box center [108, 197] width 154 height 275
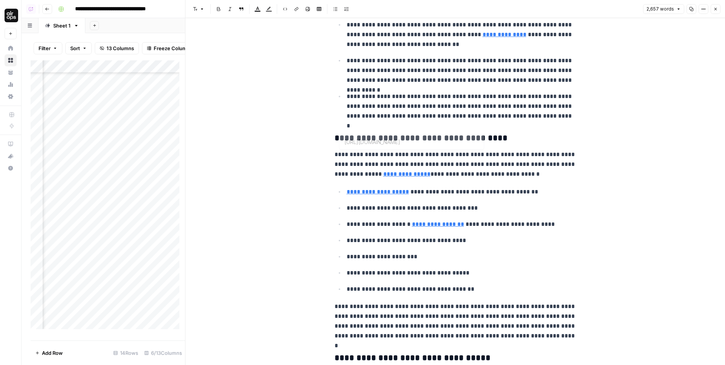
scroll to position [629, 0]
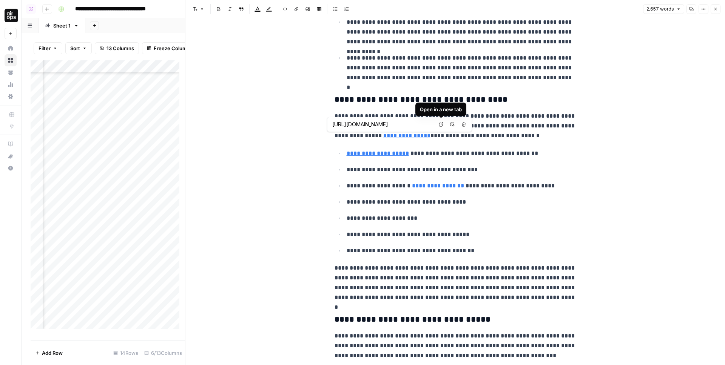
click at [440, 125] on icon at bounding box center [441, 124] width 5 height 5
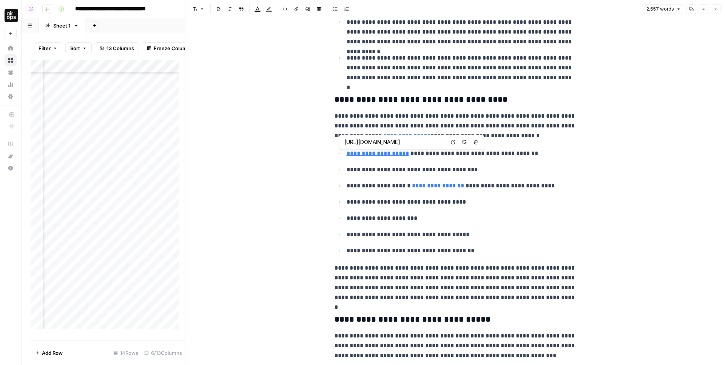
click at [453, 141] on icon at bounding box center [453, 142] width 5 height 5
click at [407, 167] on p "**********" at bounding box center [462, 170] width 230 height 10
click at [426, 145] on input "https://www.legalzoom.com/articles/how-to-write-a-business-plan" at bounding box center [394, 143] width 100 height 8
click at [439, 125] on icon at bounding box center [441, 124] width 5 height 5
click at [453, 142] on icon at bounding box center [453, 142] width 5 height 5
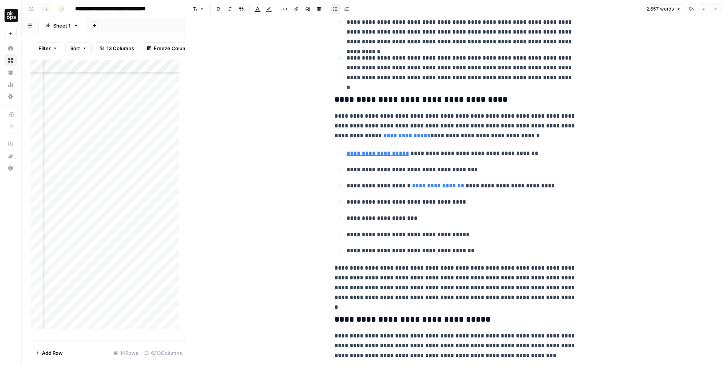
click at [714, 9] on icon "button" at bounding box center [715, 9] width 5 height 5
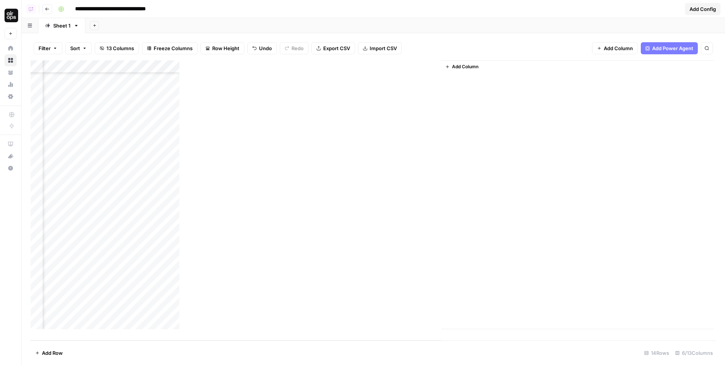
scroll to position [210, 0]
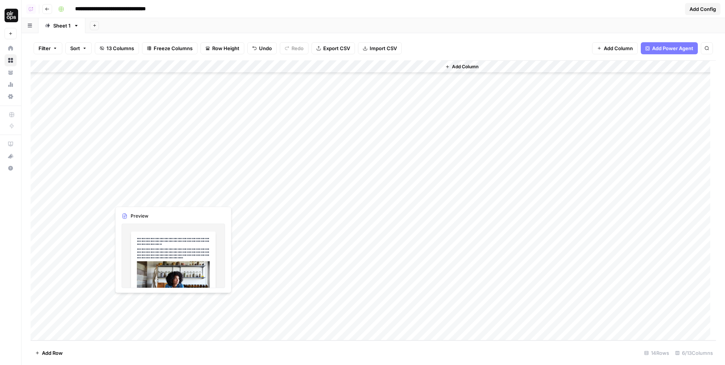
click at [150, 305] on div "Add Column" at bounding box center [373, 200] width 685 height 280
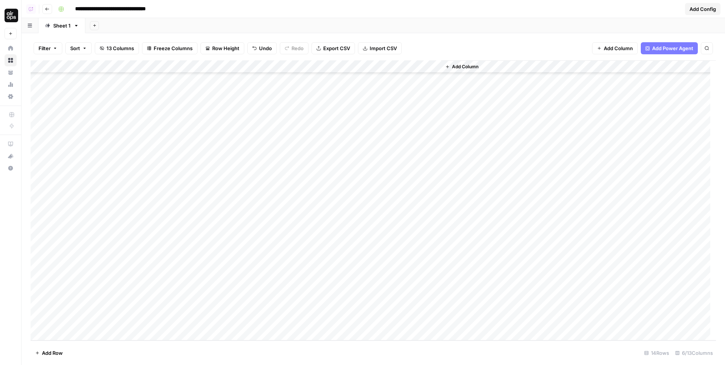
click at [226, 311] on div "Add Column" at bounding box center [373, 200] width 685 height 280
click at [394, 302] on div "Add Column" at bounding box center [373, 200] width 685 height 280
click at [310, 312] on div "Add Column" at bounding box center [373, 200] width 685 height 280
click at [356, 308] on div "Add Column" at bounding box center [373, 200] width 685 height 280
click at [57, 304] on div "Add Column" at bounding box center [373, 200] width 685 height 280
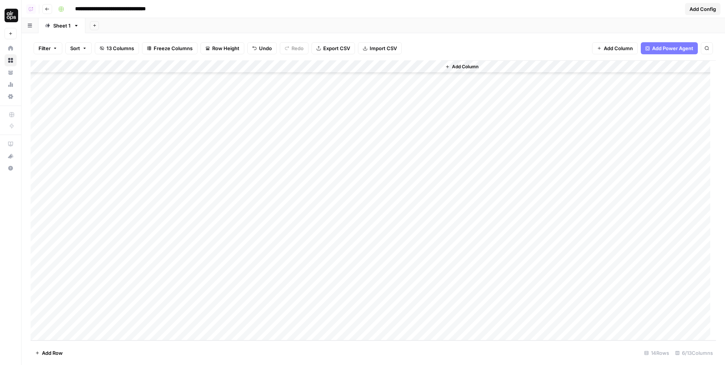
click at [37, 311] on div "Add Column" at bounding box center [373, 200] width 685 height 280
click at [59, 351] on span "Delete 1 Row" at bounding box center [50, 354] width 30 height 8
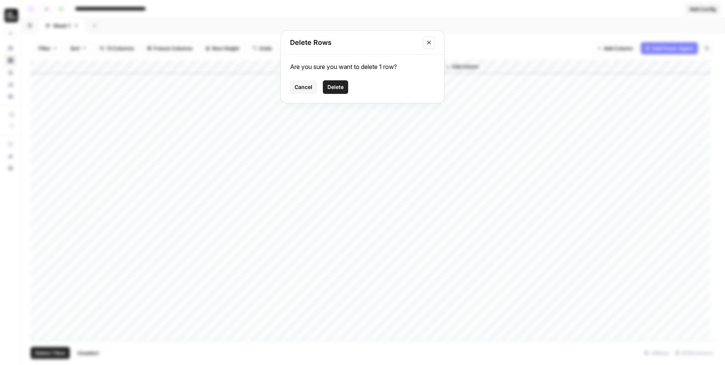
click at [339, 87] on span "Delete" at bounding box center [335, 87] width 16 height 8
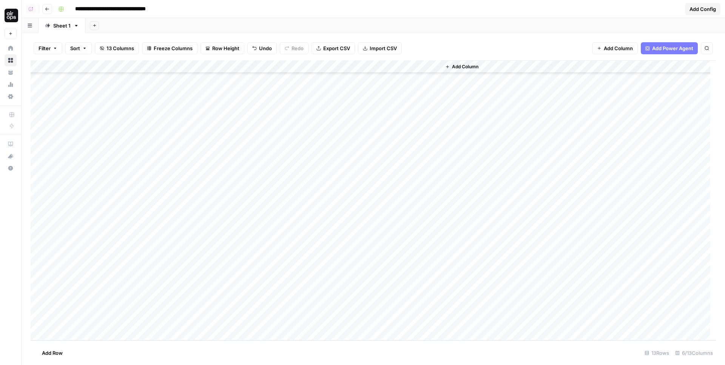
scroll to position [176, 0]
click at [69, 334] on div "Add Column" at bounding box center [373, 200] width 685 height 280
click at [72, 311] on div "Add Column" at bounding box center [373, 200] width 685 height 280
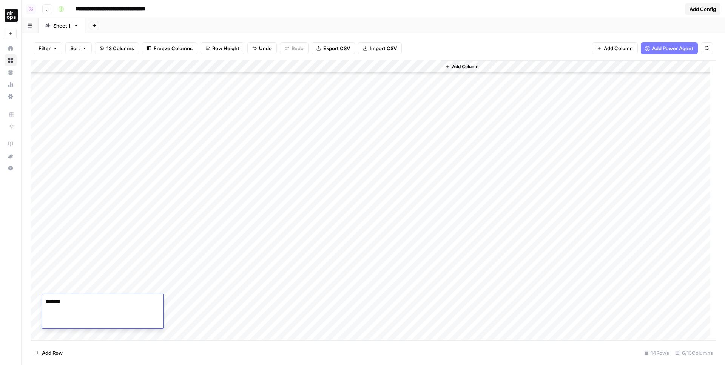
type textarea "*********"
click at [52, 48] on button "Filter" at bounding box center [48, 48] width 29 height 12
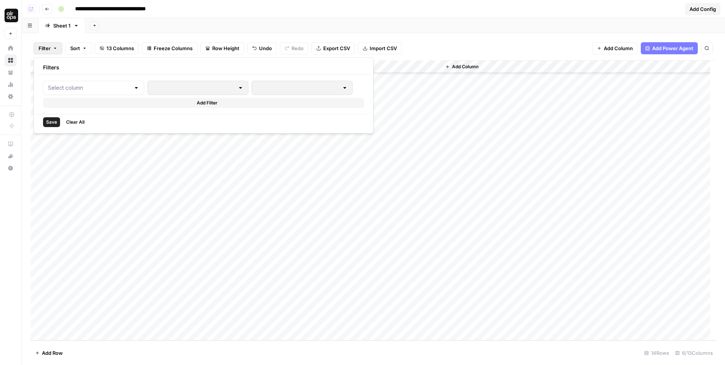
click at [66, 82] on div at bounding box center [93, 88] width 101 height 14
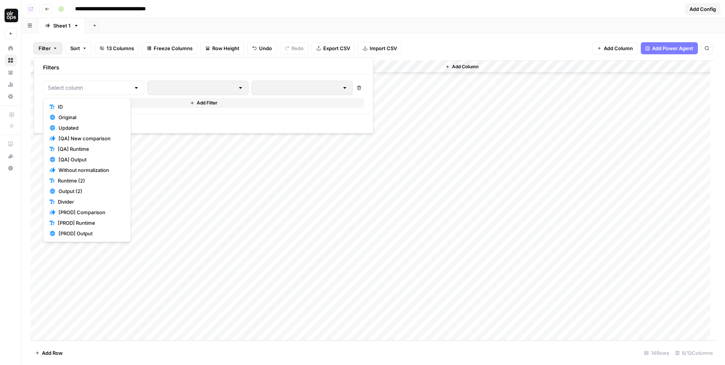
click at [76, 103] on span "ID" at bounding box center [90, 107] width 64 height 8
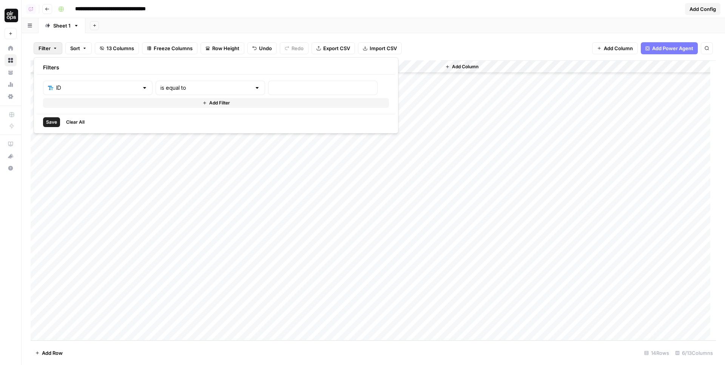
click at [169, 80] on div "ID is equal to Delete Add Filter" at bounding box center [216, 94] width 358 height 39
click at [273, 90] on input "text" at bounding box center [323, 88] width 100 height 8
type input "Legalzoom"
click at [56, 123] on span "Save" at bounding box center [51, 122] width 11 height 7
click at [211, 139] on div "Add Column" at bounding box center [373, 200] width 685 height 280
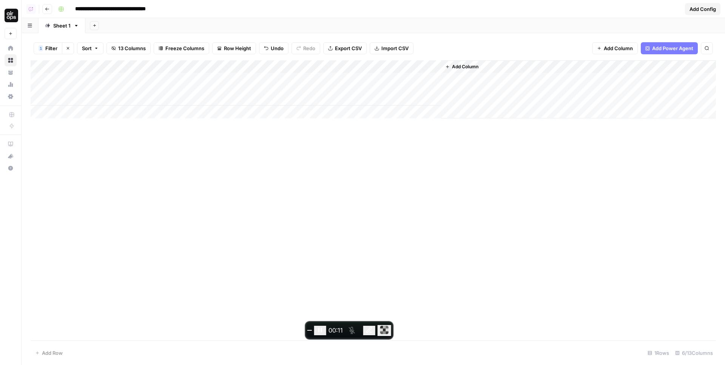
click at [151, 82] on div "Add Column" at bounding box center [373, 89] width 685 height 58
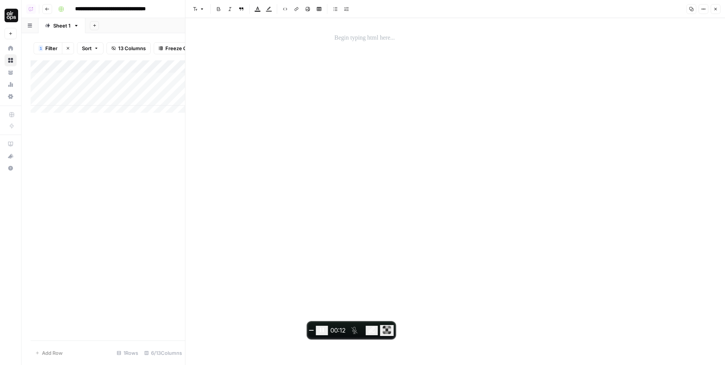
click at [700, 11] on button "Options" at bounding box center [703, 9] width 10 height 10
click at [673, 80] on span "Code" at bounding box center [681, 80] width 36 height 8
click at [410, 49] on textarea at bounding box center [454, 191] width 539 height 347
paste textarea "**********"
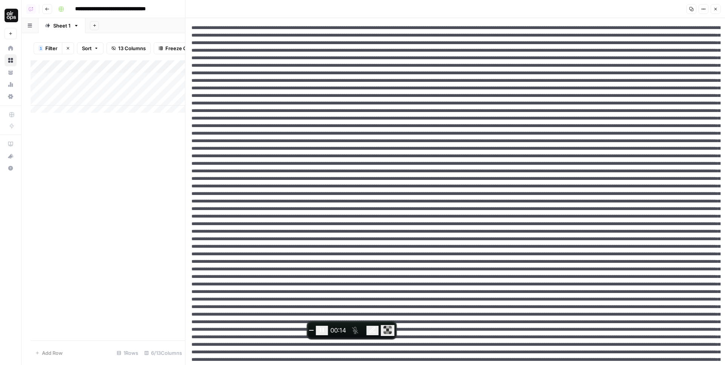
scroll to position [563, 0]
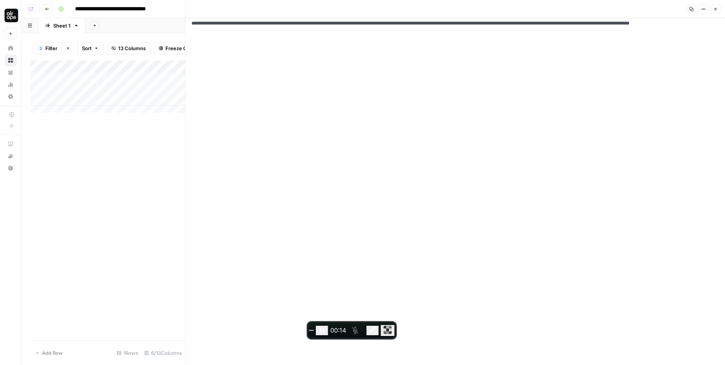
type textarea "**********"
click at [712, 10] on button "Close" at bounding box center [715, 9] width 10 height 10
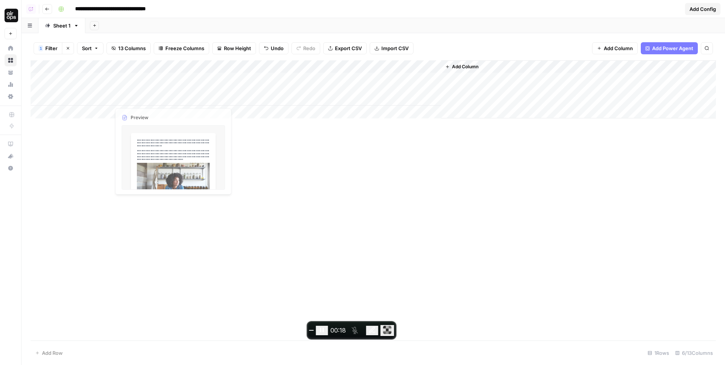
click at [224, 87] on div "Add Column" at bounding box center [373, 89] width 685 height 58
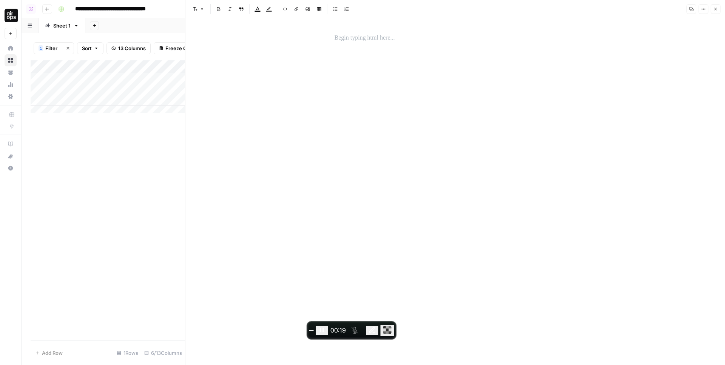
click at [702, 9] on icon "button" at bounding box center [701, 9] width 1 height 1
click at [670, 79] on span "Code" at bounding box center [681, 80] width 36 height 8
click at [336, 29] on textarea at bounding box center [454, 191] width 539 height 347
paste textarea "**********"
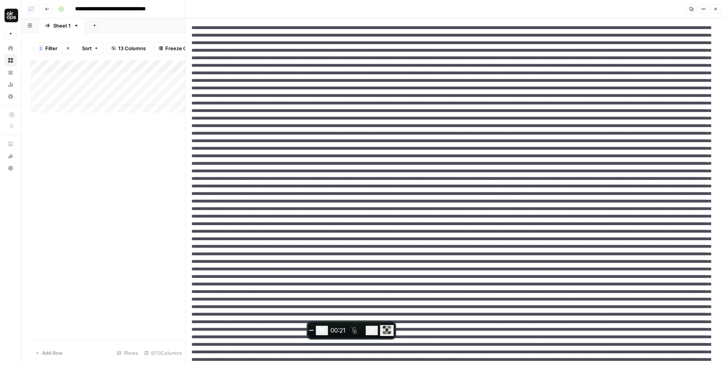
scroll to position [563, 0]
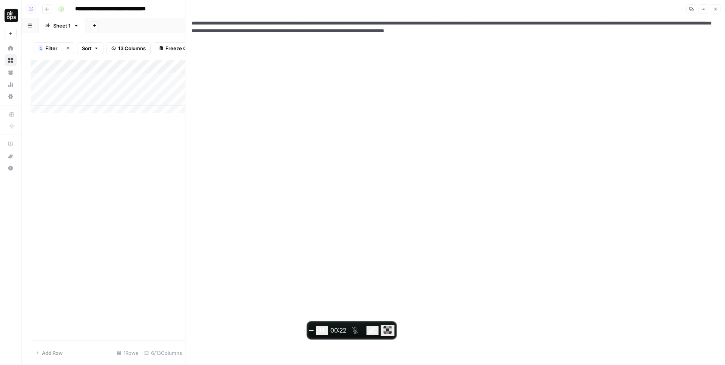
type textarea "**********"
click at [717, 9] on span "Close" at bounding box center [717, 9] width 0 height 0
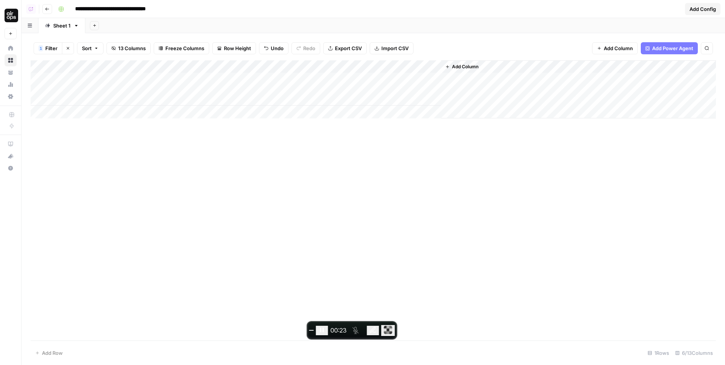
click at [290, 79] on div "Add Column" at bounding box center [373, 89] width 685 height 58
click at [171, 79] on div "Add Column" at bounding box center [373, 89] width 685 height 58
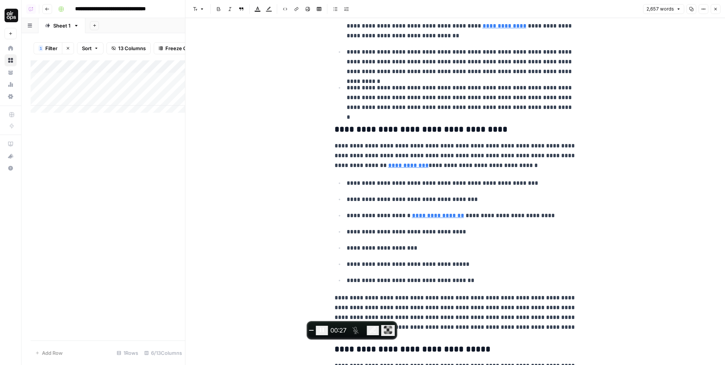
scroll to position [638, 0]
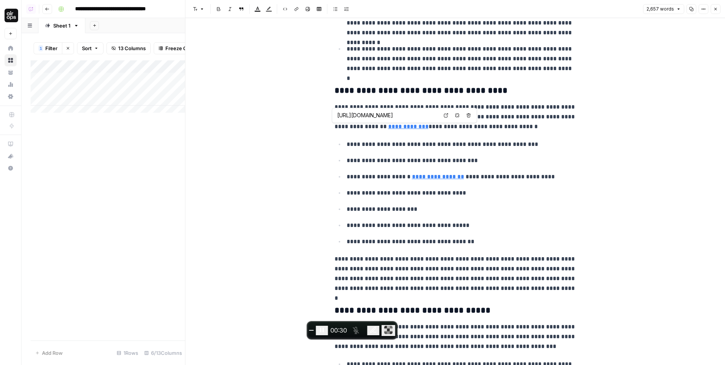
click at [447, 115] on icon at bounding box center [446, 115] width 5 height 5
click at [407, 143] on p "**********" at bounding box center [462, 145] width 230 height 10
drag, startPoint x: 343, startPoint y: 143, endPoint x: 407, endPoint y: 145, distance: 63.8
click at [407, 145] on li "**********" at bounding box center [460, 144] width 232 height 10
click at [407, 145] on p "**********" at bounding box center [462, 145] width 230 height 10
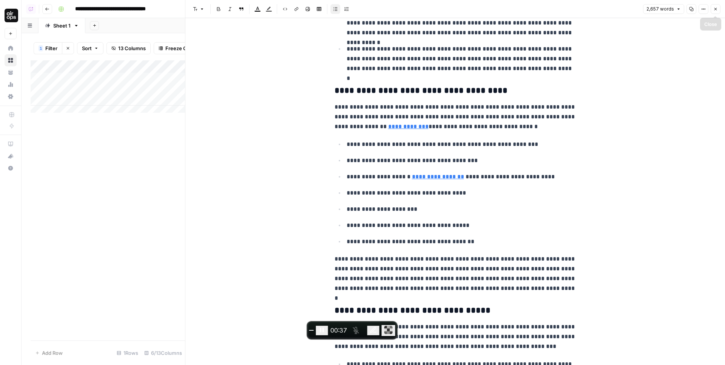
click at [713, 9] on icon "button" at bounding box center [715, 9] width 5 height 5
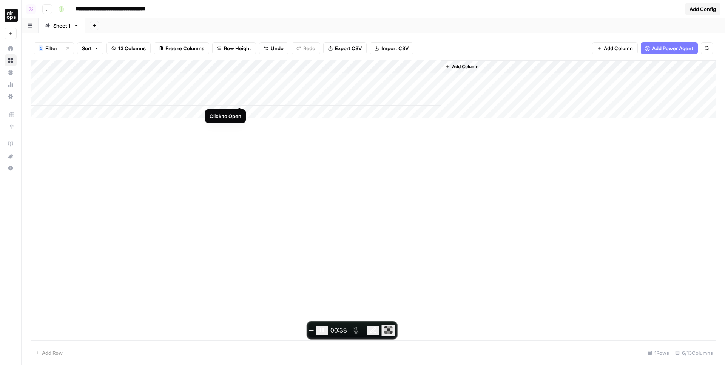
click at [239, 78] on div "Add Column" at bounding box center [373, 89] width 685 height 58
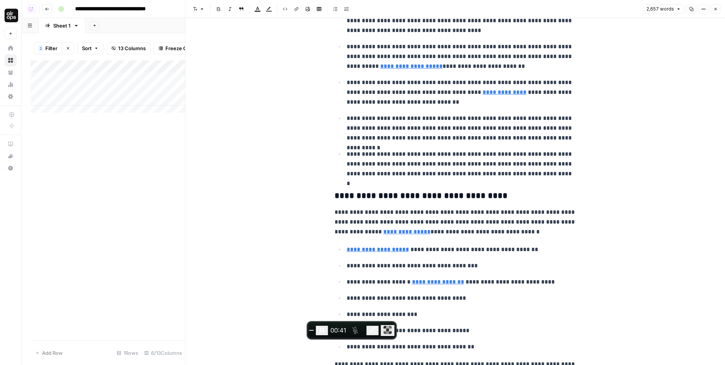
scroll to position [681, 0]
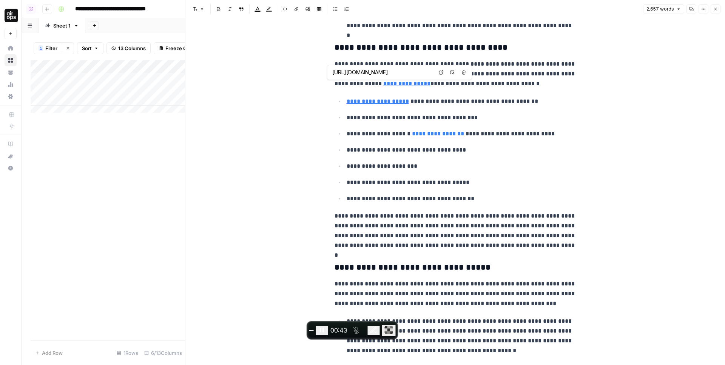
click at [439, 73] on icon at bounding box center [441, 72] width 5 height 5
type input "https://www.legalzoom.com/articles/how-to-write-a-business-plan"
click at [454, 89] on icon at bounding box center [453, 90] width 5 height 5
click at [715, 9] on icon "button" at bounding box center [715, 9] width 3 height 3
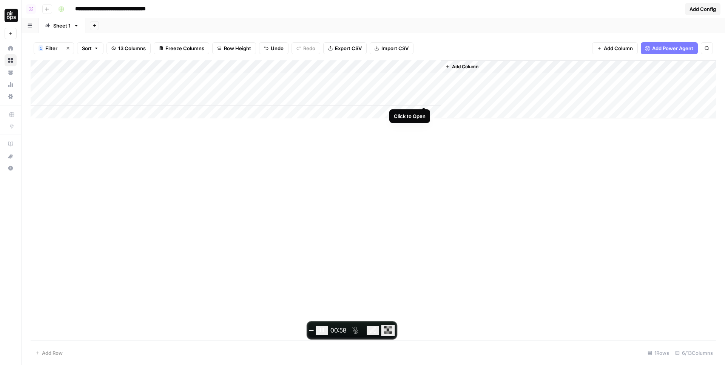
click at [424, 80] on div "Add Column" at bounding box center [373, 89] width 685 height 58
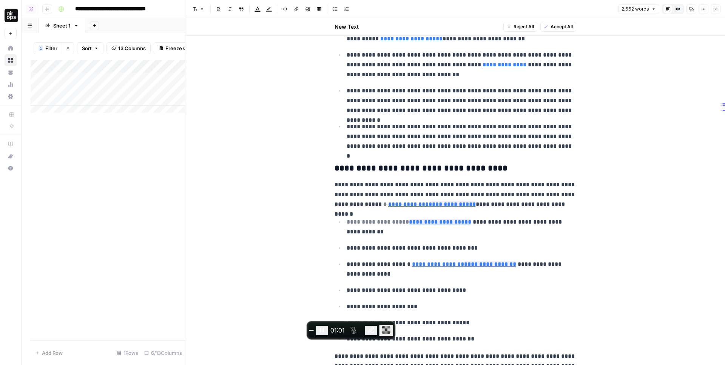
scroll to position [613, 0]
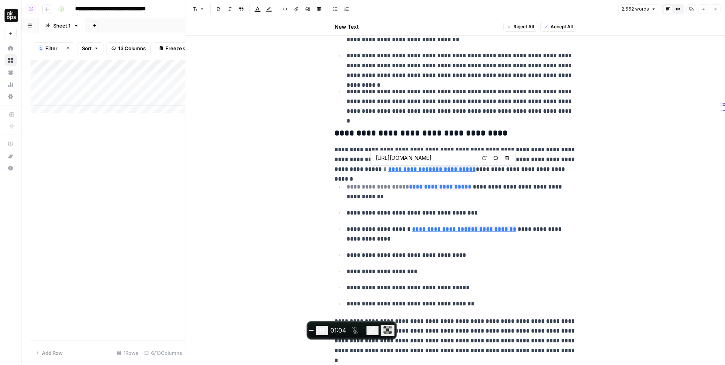
click at [486, 158] on span "Open in a new tab" at bounding box center [486, 158] width 0 height 0
click at [514, 176] on icon at bounding box center [515, 176] width 5 height 5
click at [445, 158] on p "**********" at bounding box center [455, 159] width 242 height 29
click at [314, 331] on button "End recording" at bounding box center [311, 330] width 5 height 1
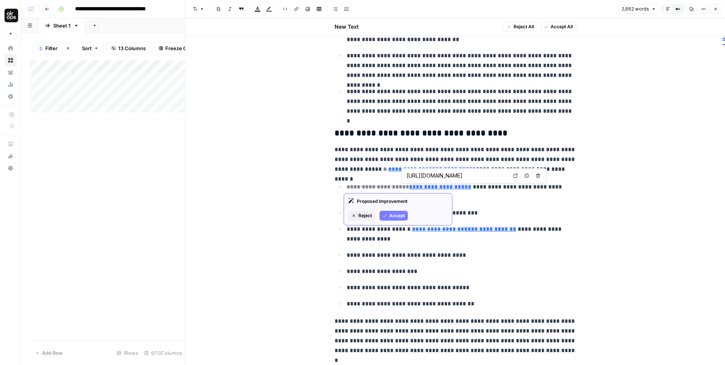
click at [447, 177] on input "https://www.legalzoom.com/articles/how-to-write-a-business-plan" at bounding box center [457, 176] width 100 height 8
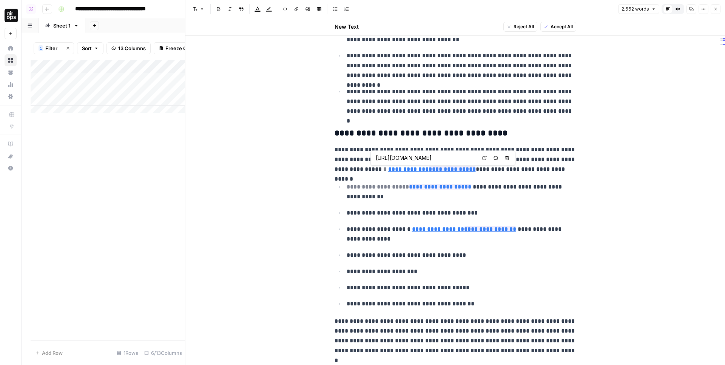
click at [486, 158] on body "**********" at bounding box center [362, 182] width 725 height 365
click at [470, 153] on span "https://www.legalzoom.com/articles/how-to-write-a-business-plan" at bounding box center [426, 158] width 104 height 14
click at [470, 156] on input "https://www.legalzoom.com/articles/how-to-write-a-business-plan" at bounding box center [426, 158] width 100 height 8
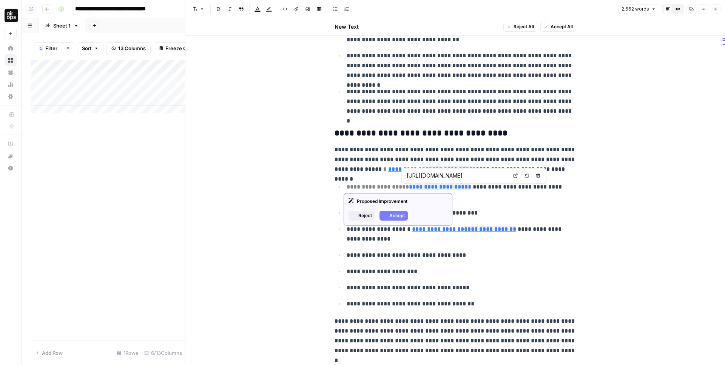
click at [473, 209] on p "**********" at bounding box center [462, 213] width 230 height 10
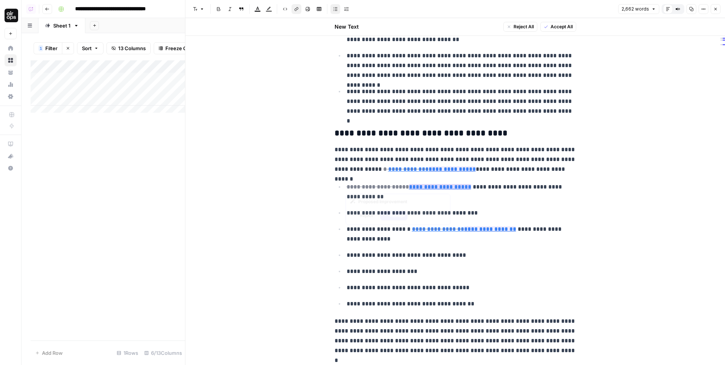
click at [445, 187] on link "**********" at bounding box center [440, 187] width 62 height 6
click at [458, 178] on input "https://www.legalzoom.com/articles/how-to-write-a-business-plan" at bounding box center [457, 176] width 100 height 8
click at [487, 191] on p "**********" at bounding box center [462, 192] width 230 height 20
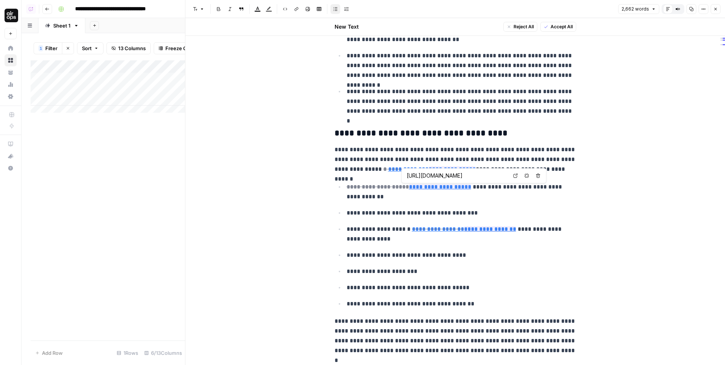
click at [517, 176] on span "Open in a new tab" at bounding box center [517, 176] width 0 height 0
click at [433, 148] on p "**********" at bounding box center [455, 159] width 242 height 29
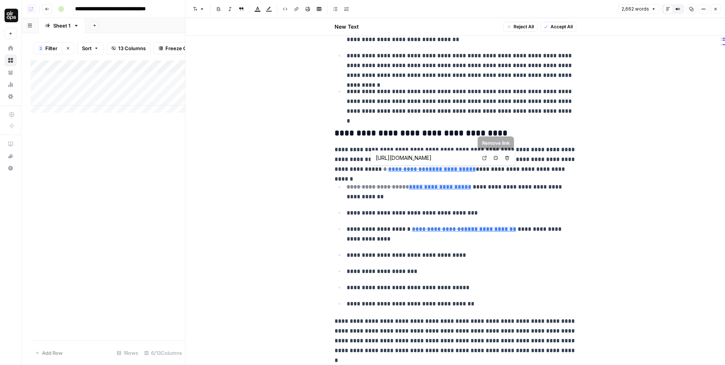
click at [484, 158] on icon at bounding box center [484, 158] width 5 height 5
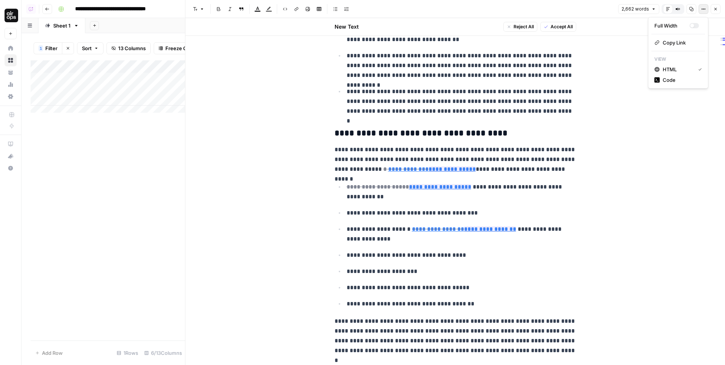
click at [706, 9] on button "Options" at bounding box center [703, 9] width 10 height 10
click at [672, 80] on span "Code" at bounding box center [681, 80] width 36 height 8
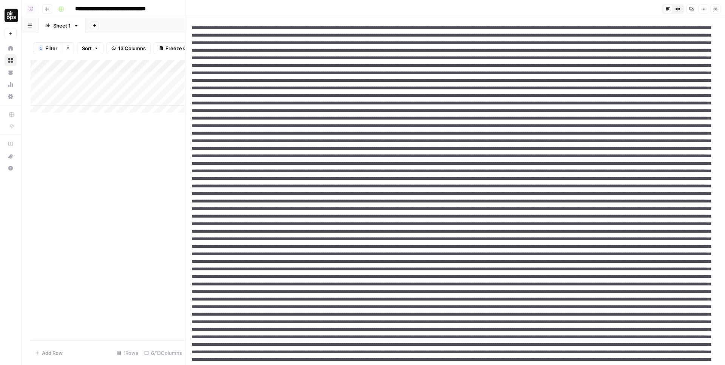
click at [705, 9] on button "Options" at bounding box center [703, 9] width 10 height 10
click at [680, 56] on span "HTML" at bounding box center [681, 59] width 36 height 8
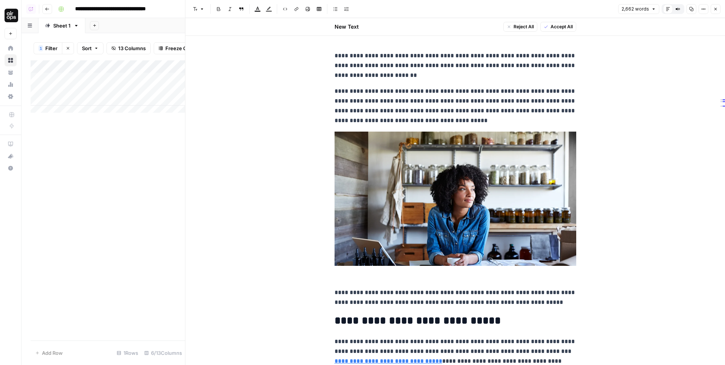
click at [404, 102] on p "**********" at bounding box center [455, 105] width 242 height 39
click at [152, 84] on div "Add Column" at bounding box center [108, 89] width 154 height 58
click at [151, 85] on div "Add Column" at bounding box center [108, 89] width 154 height 58
click at [445, 75] on p "**********" at bounding box center [455, 65] width 242 height 29
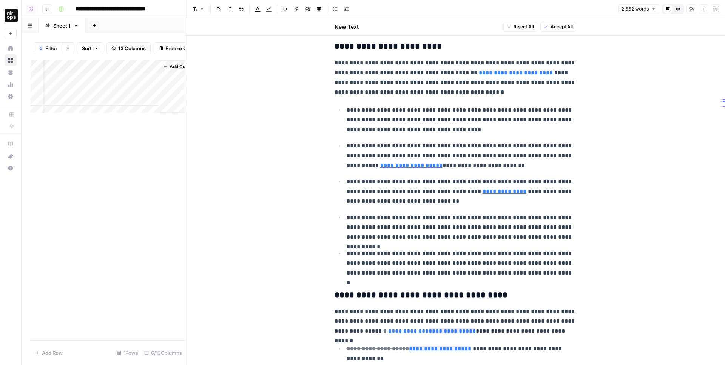
scroll to position [650, 0]
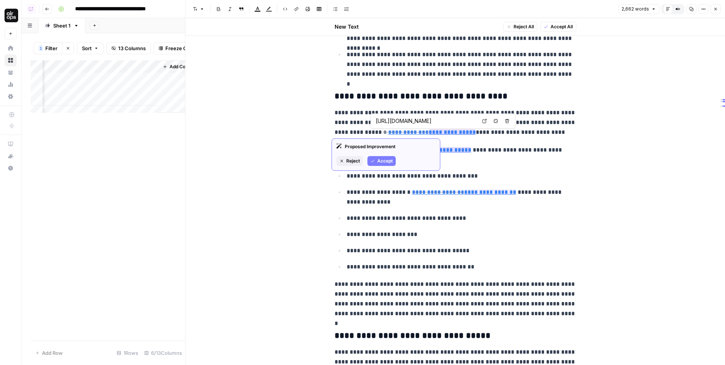
type input "https://www.legalzoom.com/articles/how-to-write-a-business-plan"
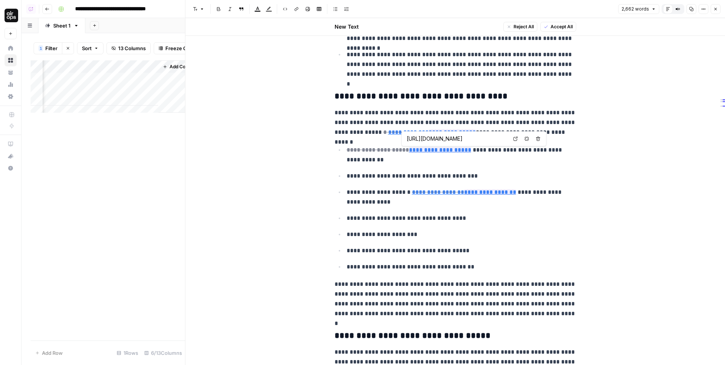
click at [459, 138] on input "https://www.legalzoom.com/articles/how-to-write-a-business-plan" at bounding box center [457, 139] width 100 height 8
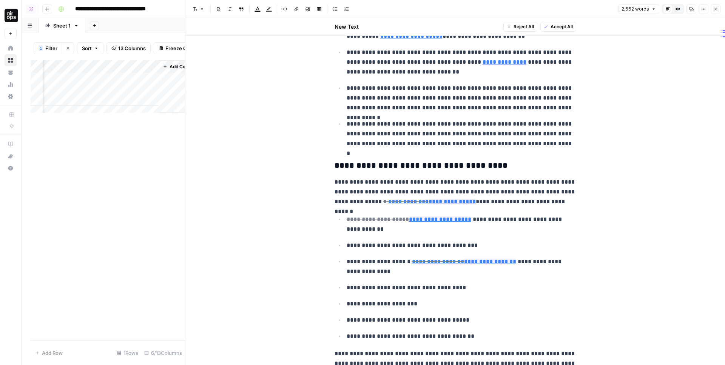
scroll to position [619, 0]
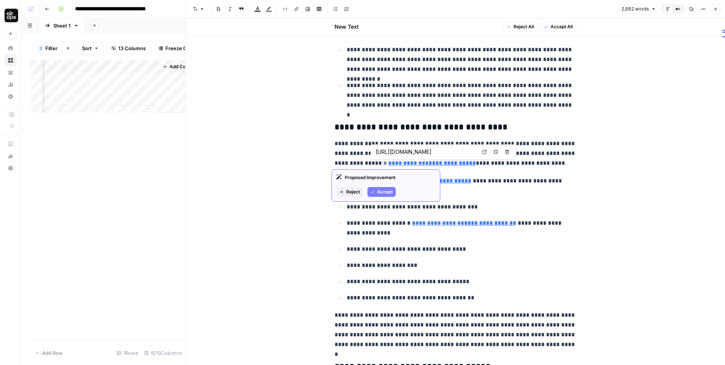
click at [442, 152] on input "https://www.legalzoom.com/articles/how-to-write-a-business-plan" at bounding box center [426, 152] width 100 height 8
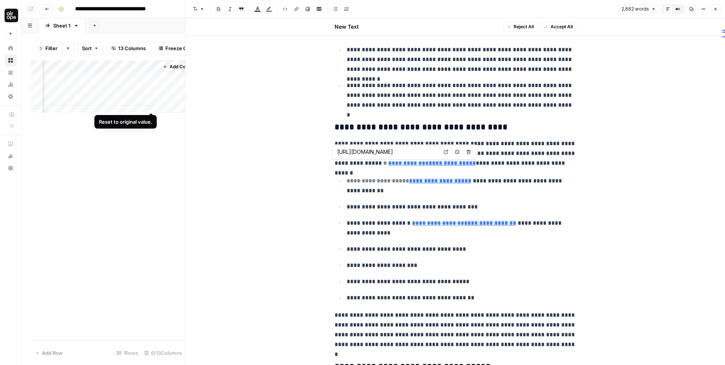
click at [149, 86] on div "Add Column" at bounding box center [108, 89] width 154 height 58
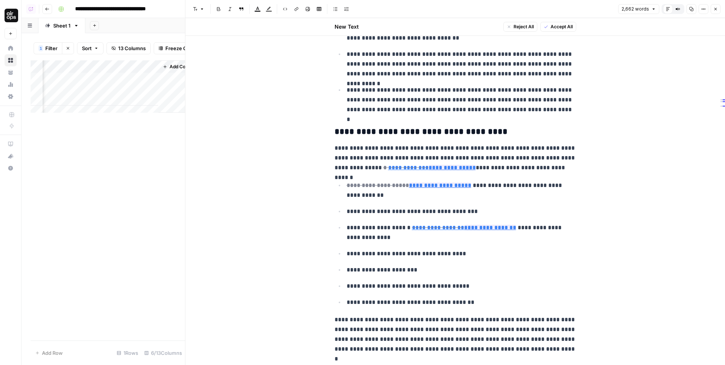
scroll to position [620, 0]
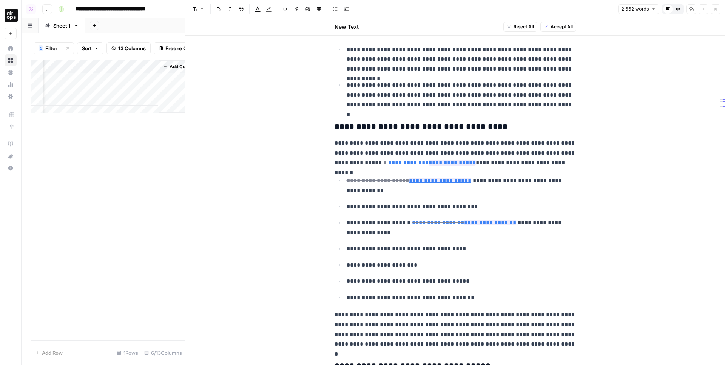
click at [151, 86] on div "Add Column" at bounding box center [108, 89] width 154 height 58
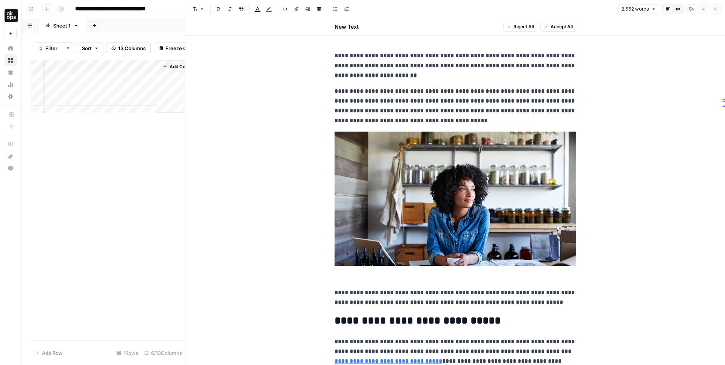
click at [364, 97] on p "**********" at bounding box center [455, 105] width 242 height 39
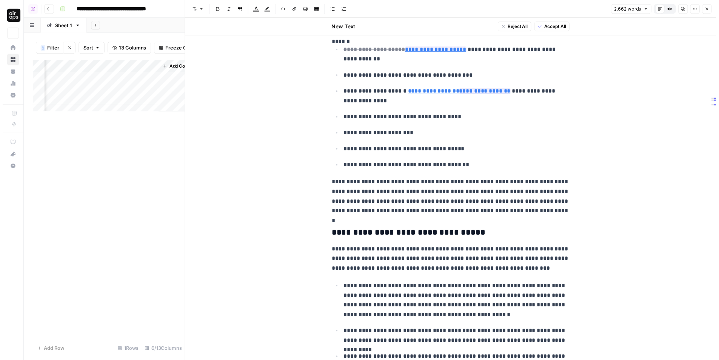
scroll to position [658, 0]
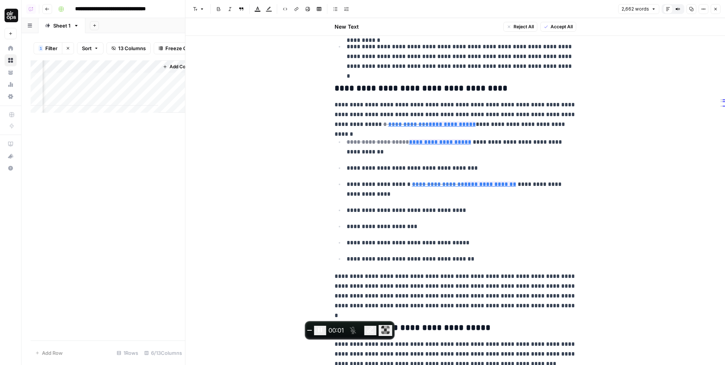
click at [715, 8] on icon "button" at bounding box center [715, 9] width 5 height 5
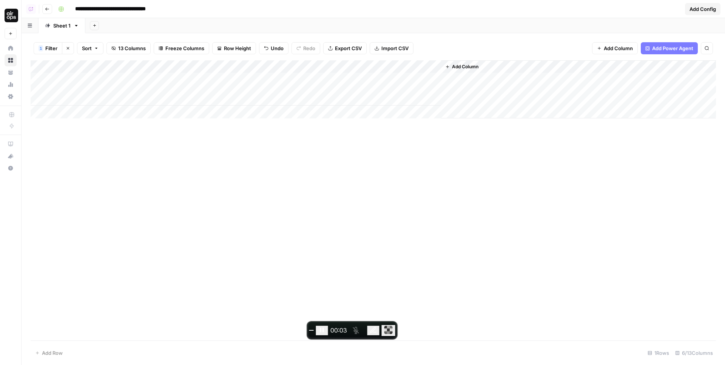
click at [425, 79] on div "Add Column" at bounding box center [373, 89] width 685 height 58
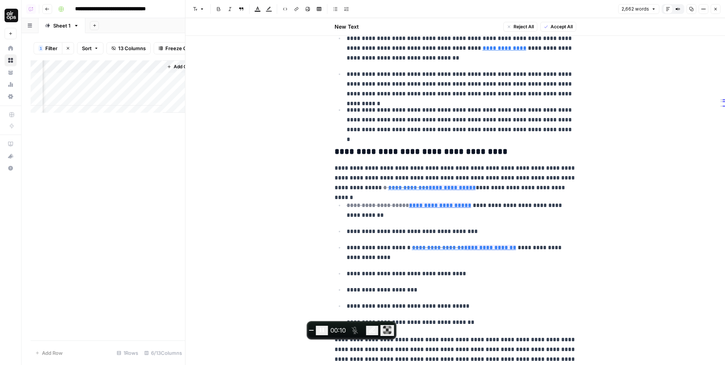
scroll to position [634, 0]
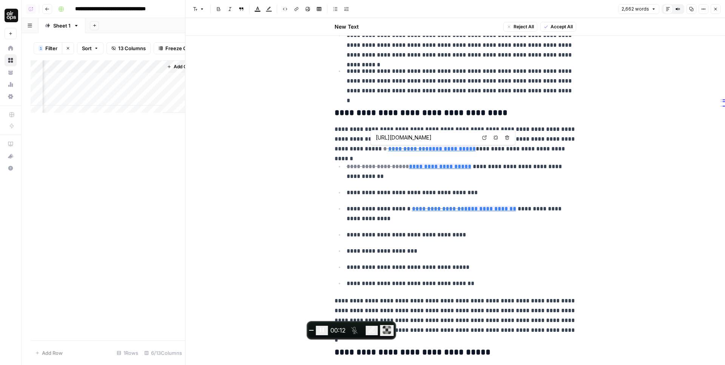
click at [444, 136] on input "https://www.legalzoom.com/articles/start-your-business-off-right-with-a-busines…" at bounding box center [426, 138] width 100 height 8
type input "https://www.legalzoom.com/articles/how-to-write-a-business-plan"
click at [439, 142] on body "**********" at bounding box center [362, 182] width 725 height 365
click at [417, 136] on input "https://www.legalzoom.com/articles/how-to-write-a-business-plan" at bounding box center [426, 138] width 100 height 8
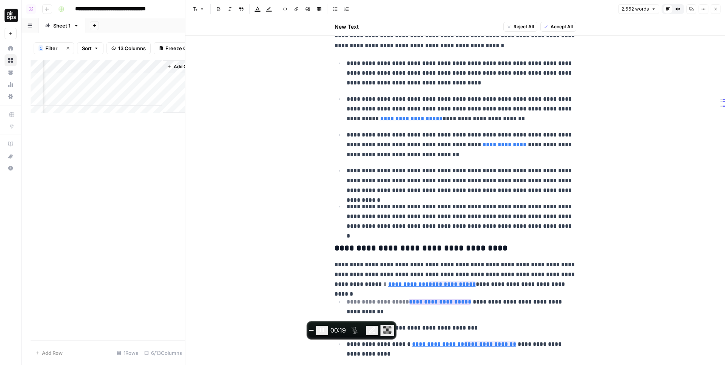
scroll to position [646, 0]
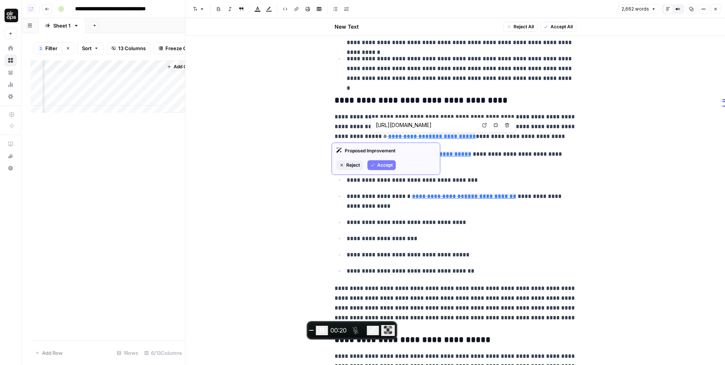
click at [424, 126] on input "https://www.legalzoom.com/articles/how-to-write-a-business-plan" at bounding box center [426, 126] width 100 height 8
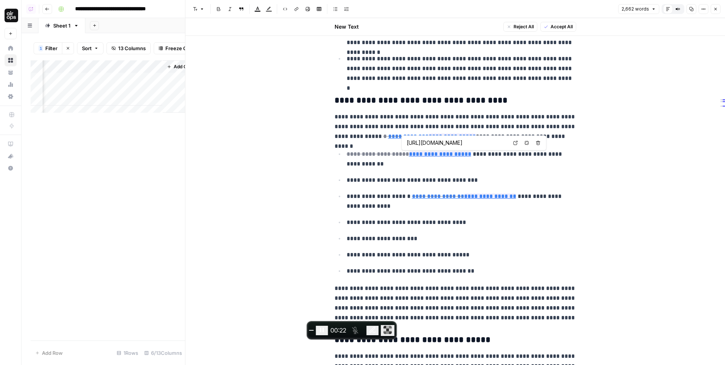
click at [436, 143] on input "https://www.legalzoom.com/articles/how-to-write-a-business-plan" at bounding box center [457, 143] width 100 height 8
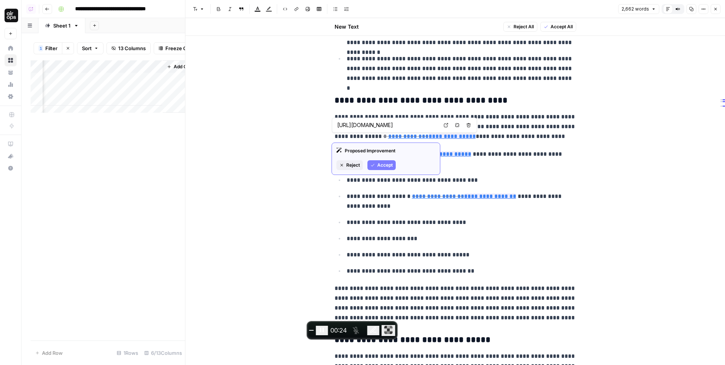
click at [370, 128] on input "https://www.legalzoom.com/articles/how-to-write-a-business-plan" at bounding box center [387, 126] width 100 height 8
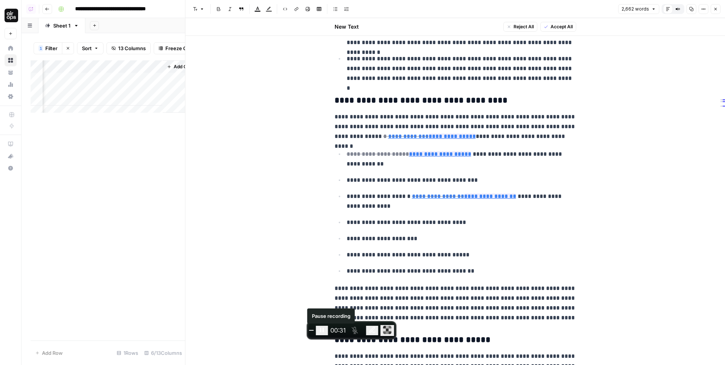
click at [326, 331] on icon "Pause recording" at bounding box center [322, 331] width 8 height 8
click at [314, 331] on button "End recording" at bounding box center [311, 330] width 5 height 1
click at [159, 85] on div "Add Column" at bounding box center [108, 89] width 154 height 58
click at [157, 83] on div "Add Column" at bounding box center [108, 89] width 154 height 58
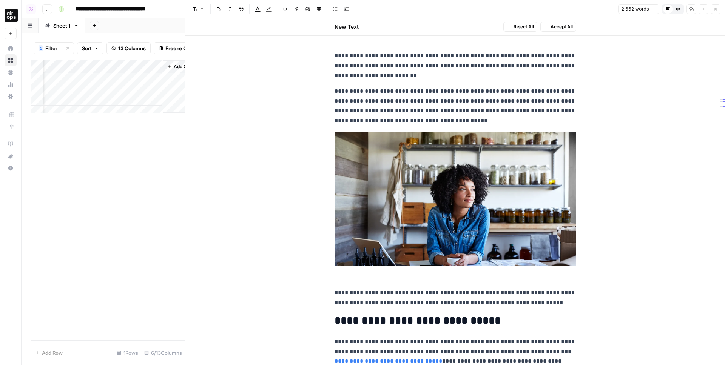
click at [717, 7] on icon "button" at bounding box center [715, 9] width 5 height 5
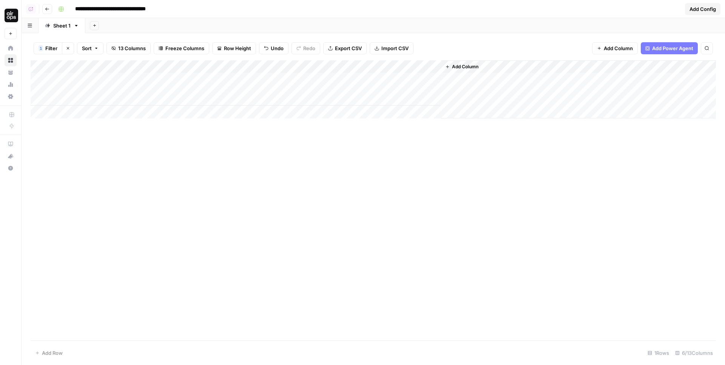
click at [433, 77] on div "Add Column" at bounding box center [373, 89] width 685 height 58
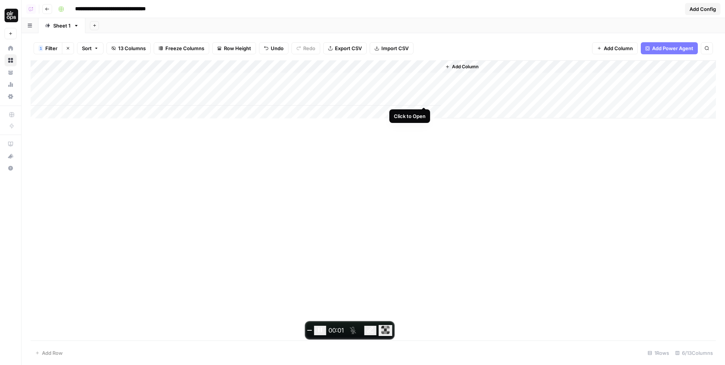
click at [423, 79] on div "Add Column" at bounding box center [373, 89] width 685 height 58
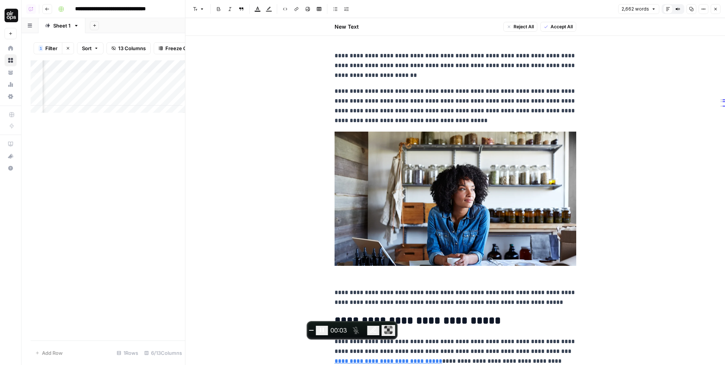
scroll to position [0, 271]
click at [162, 83] on div "Add Column" at bounding box center [108, 89] width 154 height 58
click at [388, 92] on p "**********" at bounding box center [455, 105] width 242 height 39
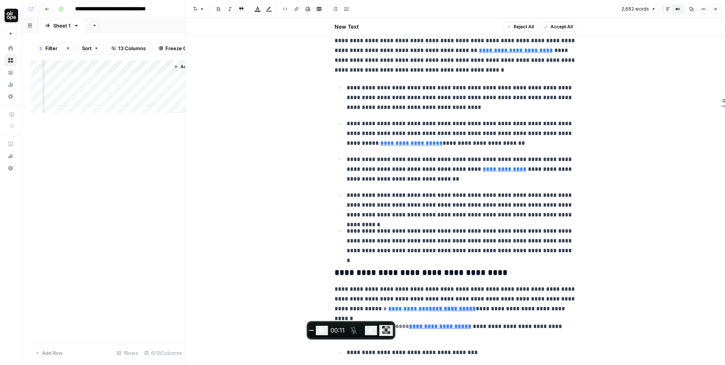
scroll to position [622, 0]
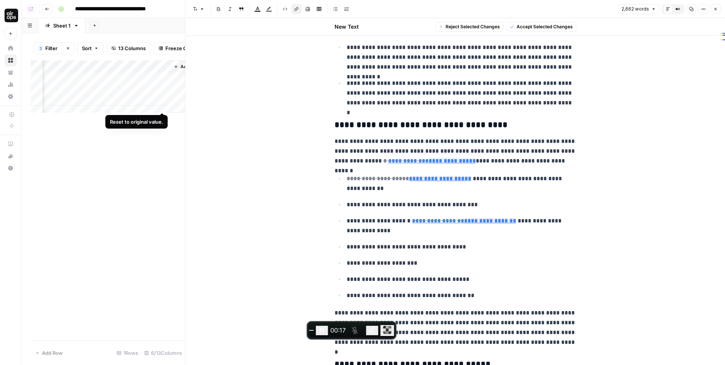
click at [163, 84] on div "Add Column" at bounding box center [108, 89] width 154 height 58
click at [162, 86] on div "Add Column" at bounding box center [108, 89] width 154 height 58
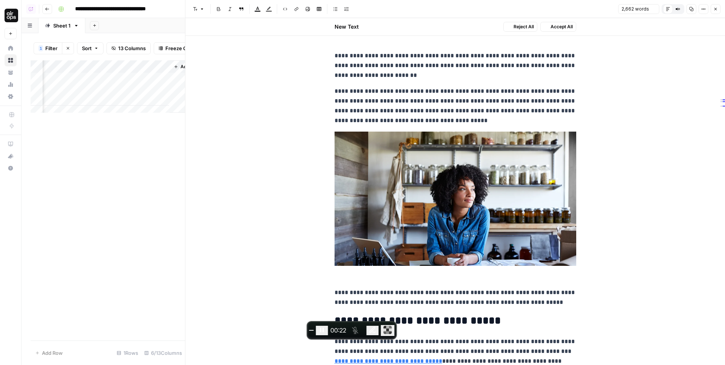
click at [162, 85] on div "Add Column" at bounding box center [108, 89] width 154 height 58
click at [311, 331] on span "End recording" at bounding box center [311, 331] width 0 height 0
click at [717, 8] on icon "button" at bounding box center [715, 9] width 5 height 5
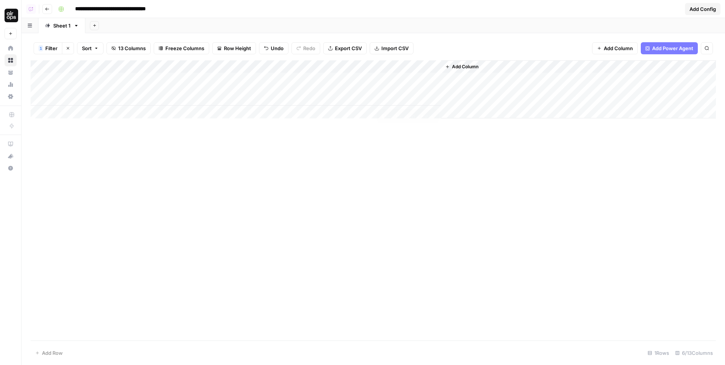
click at [431, 79] on div "Add Column" at bounding box center [373, 89] width 685 height 58
click at [311, 78] on div "Add Column" at bounding box center [373, 89] width 685 height 58
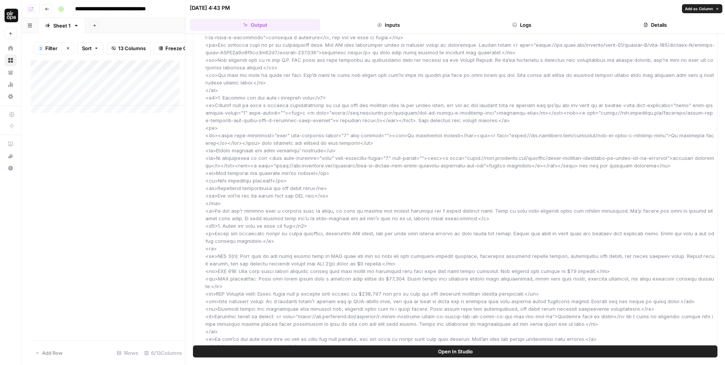
scroll to position [183, 0]
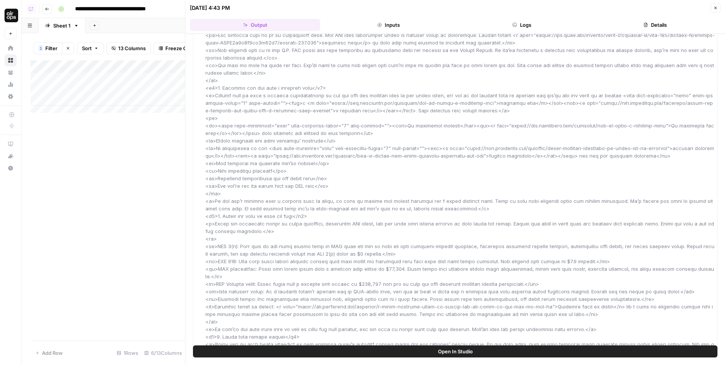
click at [715, 9] on icon "button" at bounding box center [715, 8] width 5 height 5
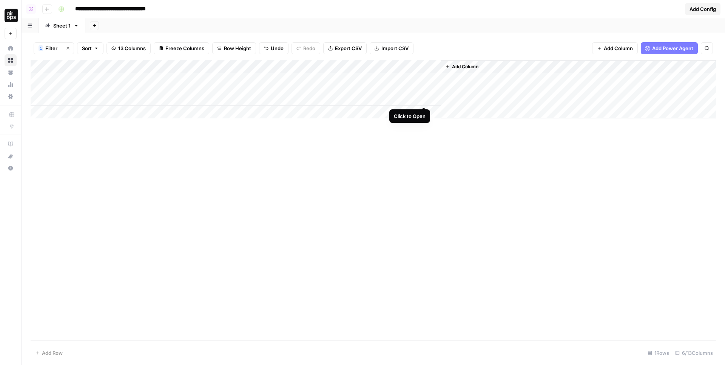
click at [424, 79] on div "Add Column" at bounding box center [373, 89] width 685 height 58
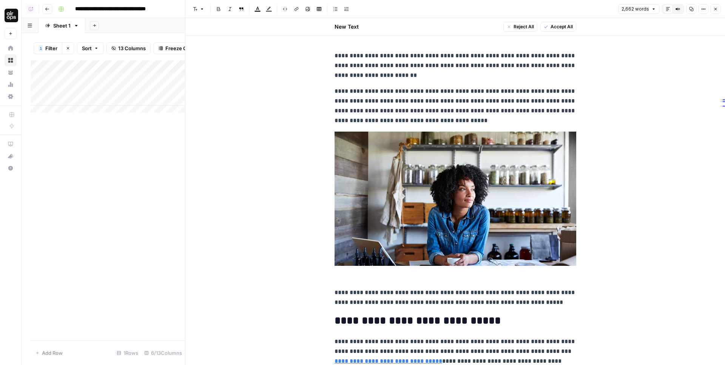
scroll to position [133, 0]
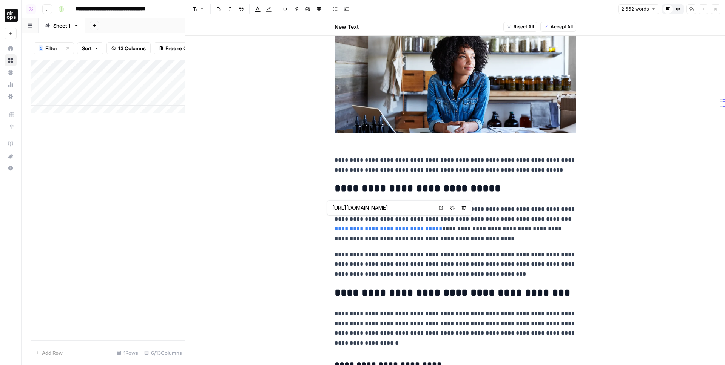
click at [387, 208] on p "**********" at bounding box center [455, 224] width 242 height 39
click at [381, 210] on p "**********" at bounding box center [455, 224] width 242 height 39
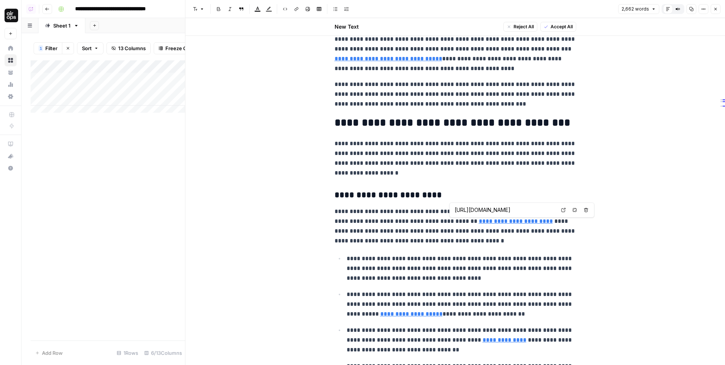
click at [472, 206] on input "https://www.sba.gov/partners/lenders/7a-loan-program/terms-conditions-eligibili…" at bounding box center [505, 210] width 100 height 8
click at [501, 209] on input "https://www.sba.gov/partners/lenders/7a-loan-program/terms-conditions-eligibili…" at bounding box center [505, 210] width 100 height 8
type input "https://www.sba.gov/partners/lenders/7a-loan-program/terms-conditions-eligibili…"
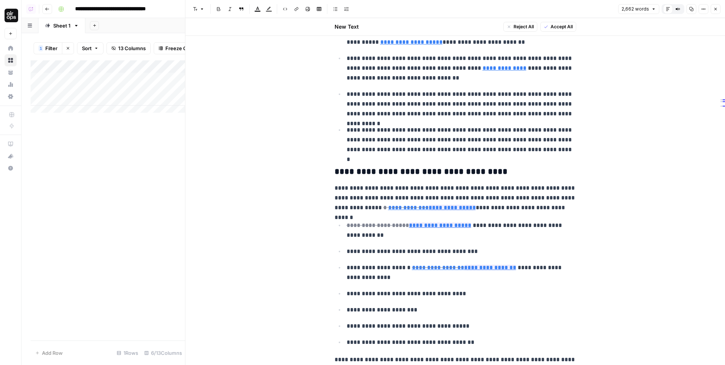
scroll to position [707, 0]
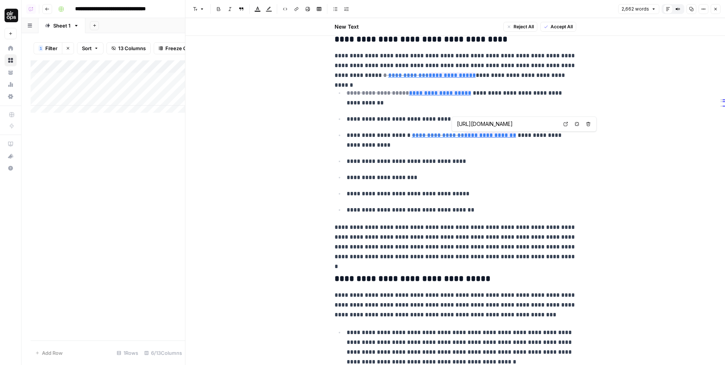
click at [493, 123] on input "https://www.legalzoom.com/articles/how-to-choose-the-right-business-structure-f…" at bounding box center [507, 124] width 100 height 8
type input "https://www.legalzoom.com/articles/how-to-write-a-business-plan"
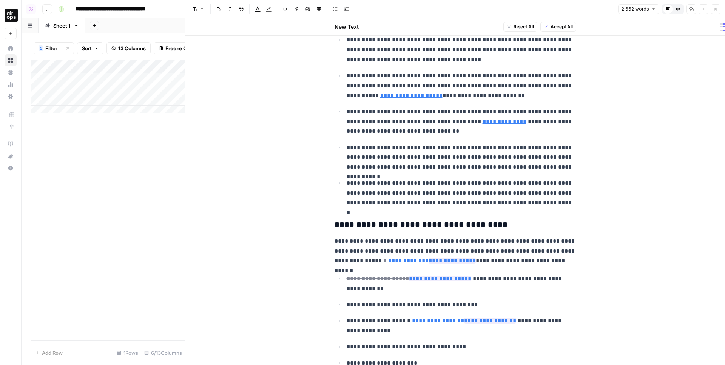
scroll to position [670, 0]
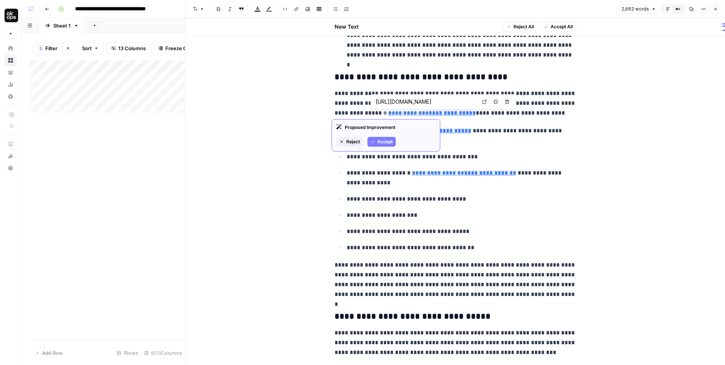
click at [438, 103] on p "**********" at bounding box center [455, 103] width 242 height 29
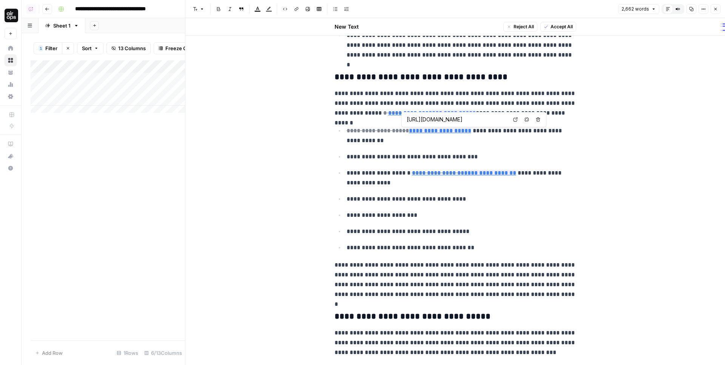
click at [436, 120] on input "https://www.legalzoom.com/articles/how-to-write-a-business-plan" at bounding box center [457, 120] width 100 height 8
type input "https://www.legalzoom.com/articles/how-to-choose-the-right-business-structure-f…"
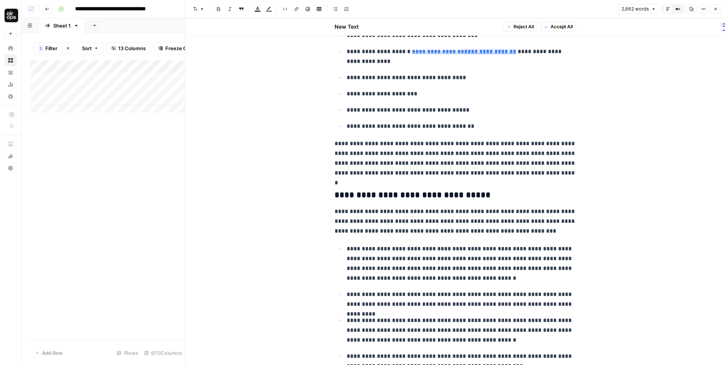
scroll to position [672, 0]
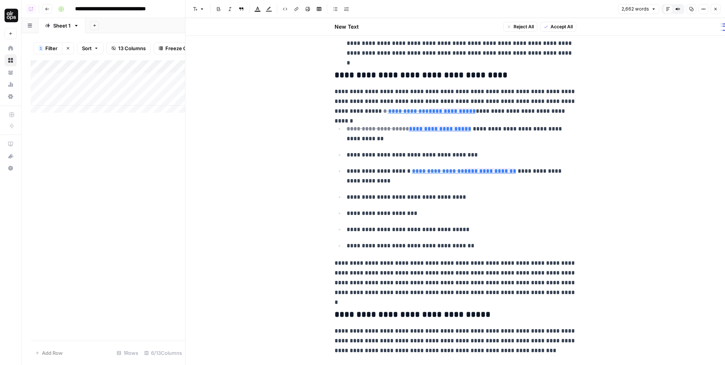
click at [347, 75] on h3 "**********" at bounding box center [455, 75] width 242 height 11
drag, startPoint x: 493, startPoint y: 76, endPoint x: 341, endPoint y: 75, distance: 152.5
click at [341, 75] on h3 "**********" at bounding box center [455, 75] width 242 height 11
copy h3 "**********"
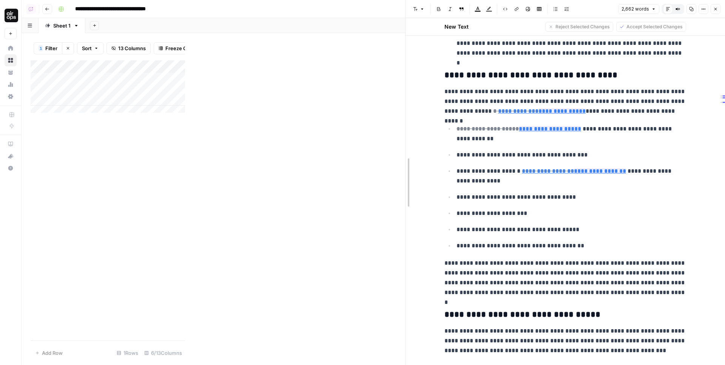
drag, startPoint x: 187, startPoint y: 80, endPoint x: 410, endPoint y: 77, distance: 223.5
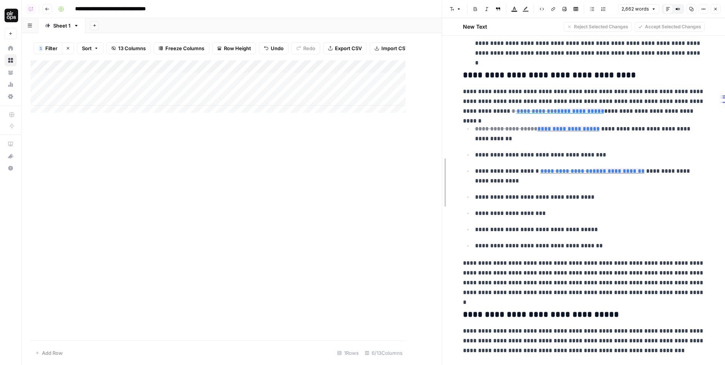
drag, startPoint x: 405, startPoint y: 79, endPoint x: 443, endPoint y: 79, distance: 37.7
click at [713, 10] on icon "button" at bounding box center [715, 9] width 5 height 5
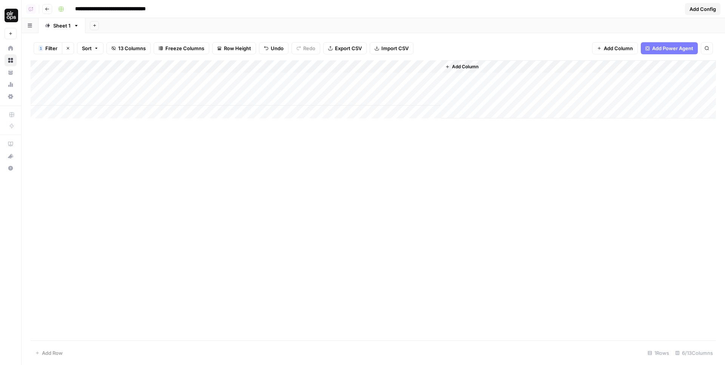
click at [433, 79] on div "Add Column" at bounding box center [373, 89] width 685 height 58
click at [310, 331] on span "End recording" at bounding box center [310, 331] width 0 height 0
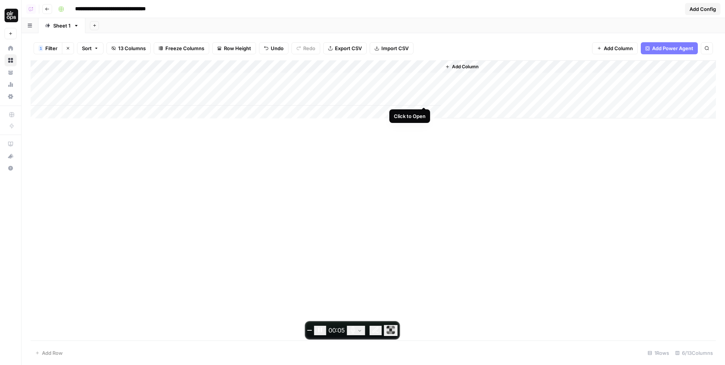
click at [424, 79] on div "Add Column" at bounding box center [373, 89] width 685 height 58
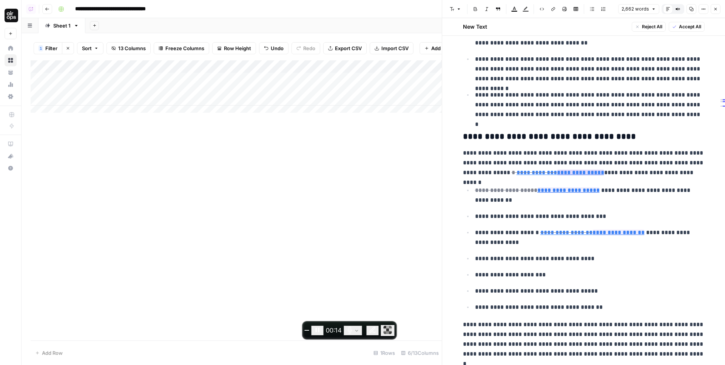
scroll to position [632, 0]
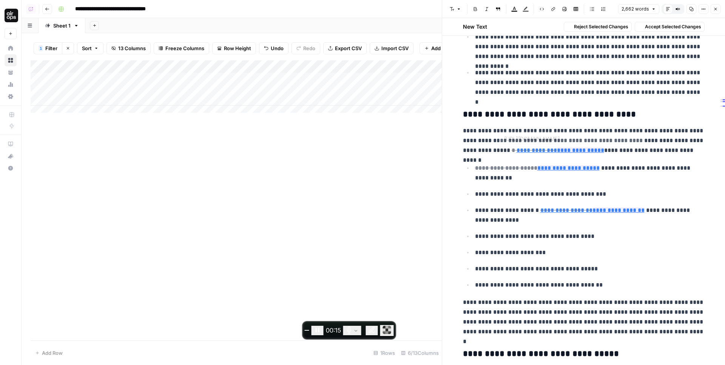
type input "https://www.legalzoom.com/articles/how-to-write-a-business-plan"
drag, startPoint x: 462, startPoint y: 130, endPoint x: 621, endPoint y: 177, distance: 165.6
click at [590, 188] on ul "**********" at bounding box center [584, 226] width 242 height 127
click at [529, 139] on input "https://www.legalzoom.com/articles/start-your-business-off-right-with-a-busines…" at bounding box center [554, 140] width 100 height 8
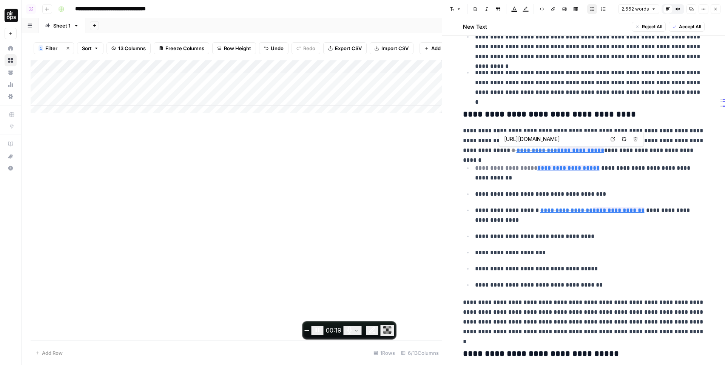
scroll to position [0, 139]
type input "https://www.legalzoom.com/articles/how-to-write-a-business-plan"
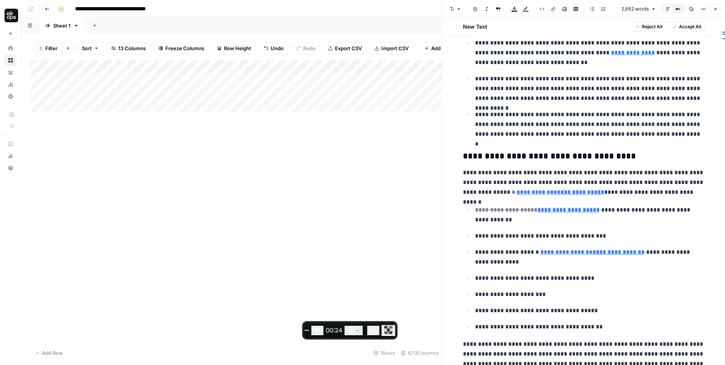
scroll to position [595, 0]
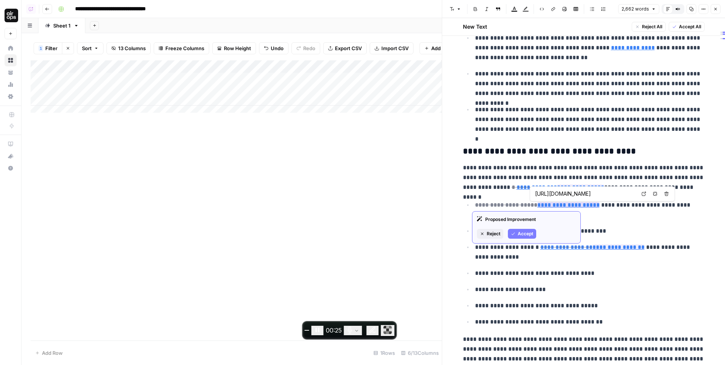
click at [582, 195] on input "https://www.legalzoom.com/articles/how-to-write-a-business-plan" at bounding box center [585, 194] width 100 height 8
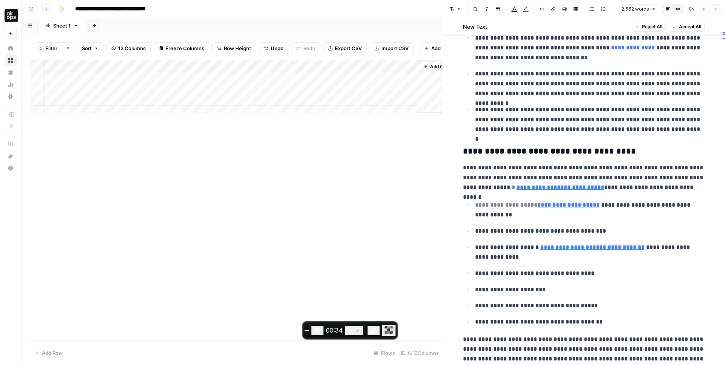
scroll to position [0, 22]
click at [411, 85] on div "Add Column" at bounding box center [236, 89] width 411 height 58
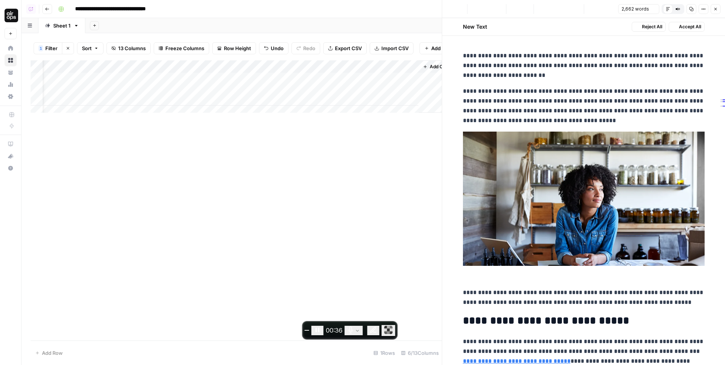
click at [411, 85] on div "Add Column" at bounding box center [236, 89] width 411 height 58
click at [409, 85] on div at bounding box center [384, 95] width 69 height 34
click at [411, 85] on div at bounding box center [384, 95] width 69 height 34
click at [412, 85] on div "Add Column" at bounding box center [236, 89] width 411 height 58
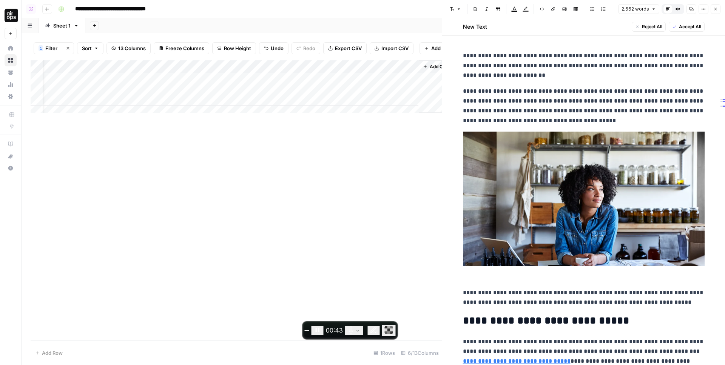
click at [499, 91] on p "**********" at bounding box center [584, 105] width 242 height 39
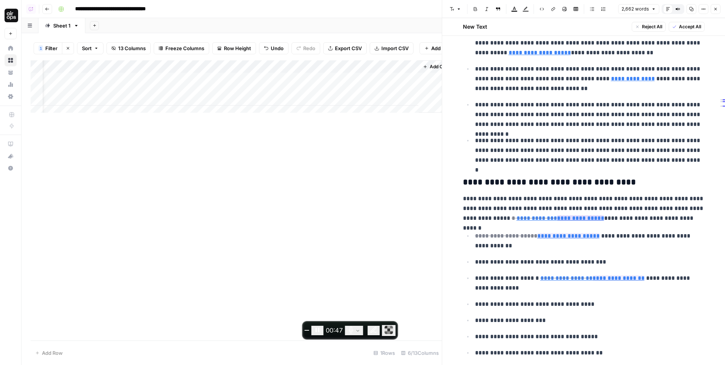
scroll to position [652, 0]
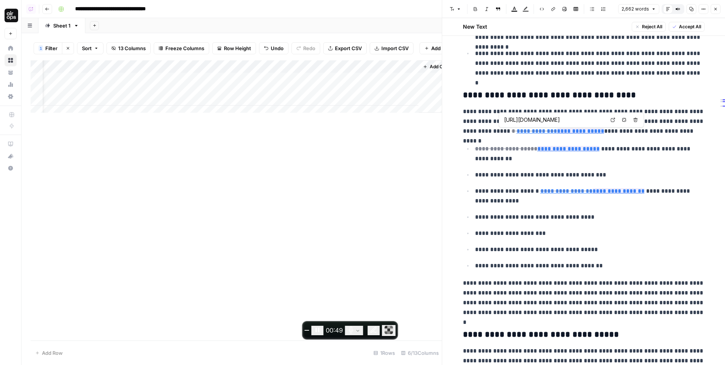
click at [533, 121] on input "https://www.legalzoom.com/articles/start-your-business-off-right-with-a-busines…" at bounding box center [554, 120] width 100 height 8
drag, startPoint x: 512, startPoint y: 120, endPoint x: 599, endPoint y: 121, distance: 87.6
click at [599, 121] on input "https://www.legalzoom.com/articles/start-your-business-off-right-with-a-busines…" at bounding box center [554, 120] width 100 height 8
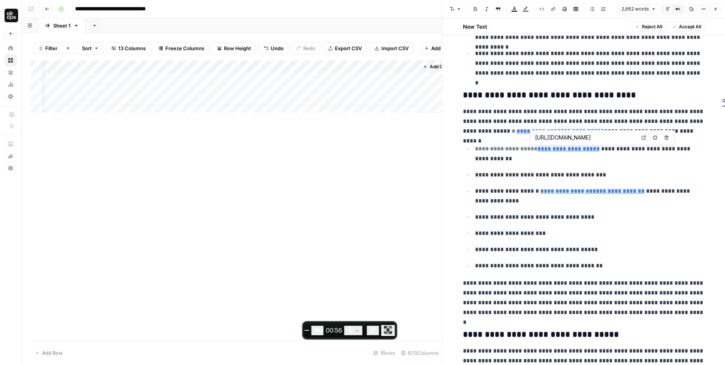
drag, startPoint x: 574, startPoint y: 138, endPoint x: 633, endPoint y: 139, distance: 58.5
click at [633, 139] on input "https://www.legalzoom.com/articles/how-to-write-a-business-plan" at bounding box center [585, 138] width 100 height 8
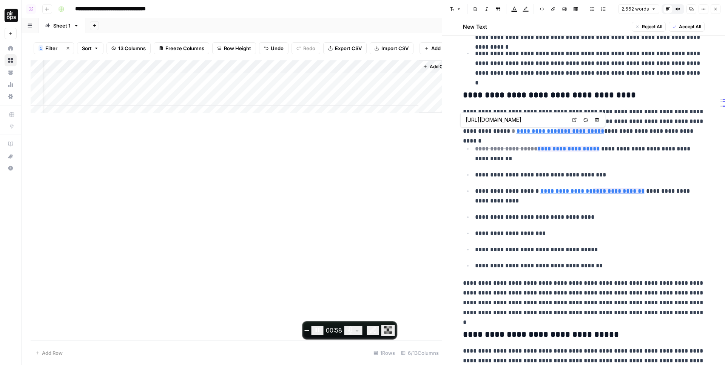
drag, startPoint x: 489, startPoint y: 121, endPoint x: 532, endPoint y: 120, distance: 42.7
click at [532, 120] on input "https://www.legalzoom.com/articles/start-your-business-off-right-with-a-busines…" at bounding box center [515, 120] width 100 height 8
type input "https://www.legalzoom.com/articles/how-to-write-a-business-plan"
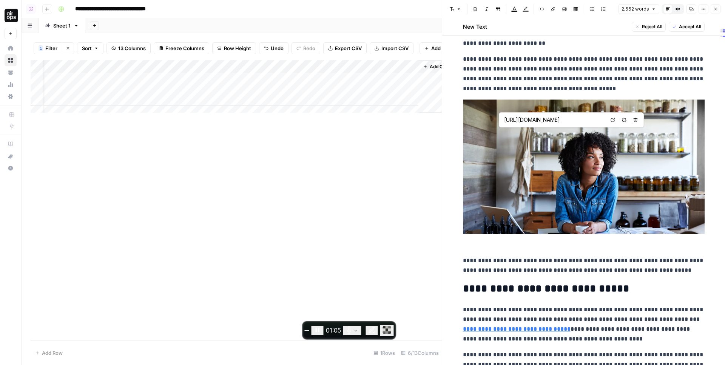
click at [508, 108] on img at bounding box center [584, 167] width 242 height 134
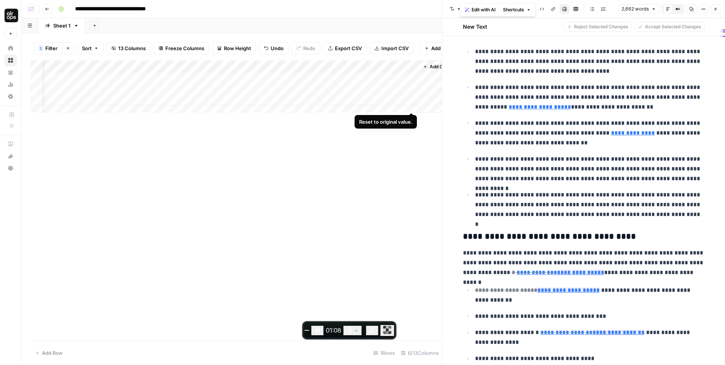
scroll to position [658, 0]
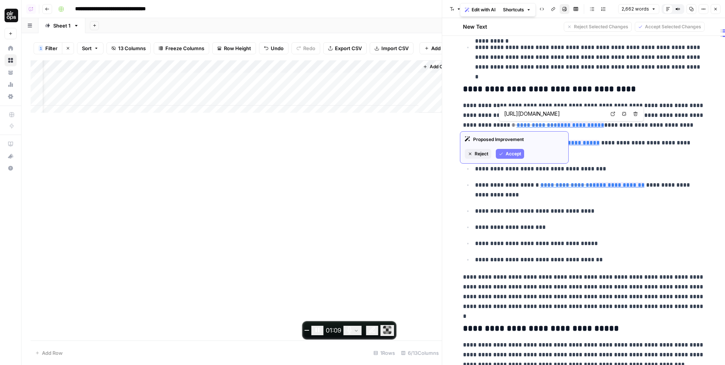
click at [533, 115] on input "https://www.legalzoom.com/articles/how-to-write-a-business-plan" at bounding box center [554, 114] width 100 height 8
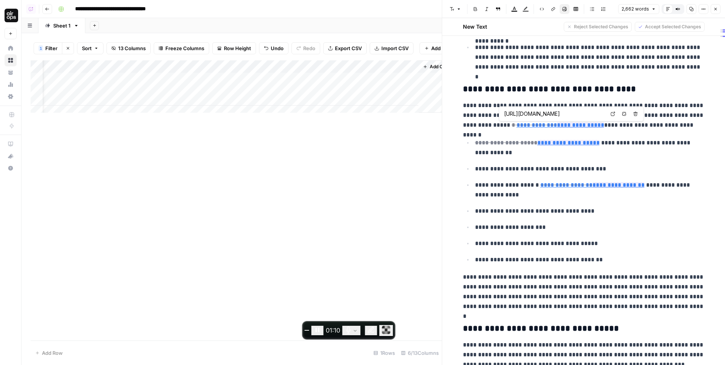
scroll to position [0, 67]
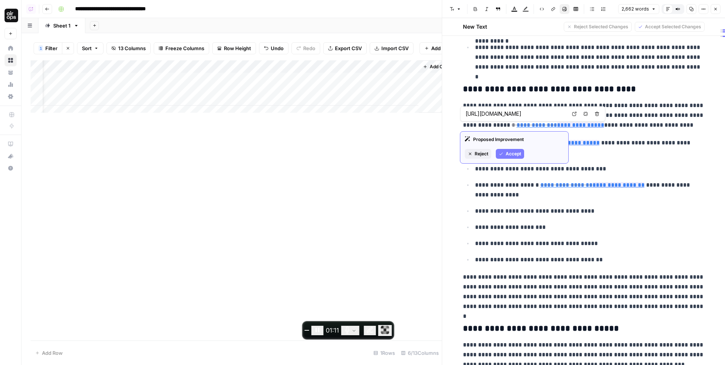
click at [490, 114] on input "https://www.legalzoom.com/articles/how-to-write-a-business-plan" at bounding box center [515, 114] width 100 height 8
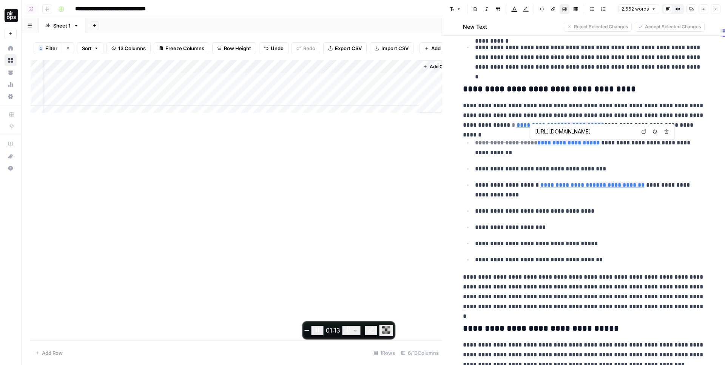
click at [555, 133] on input "https://www.legalzoom.com/articles/how-to-write-a-business-plan" at bounding box center [585, 132] width 100 height 8
click at [289, 83] on div "Add Column" at bounding box center [236, 89] width 411 height 58
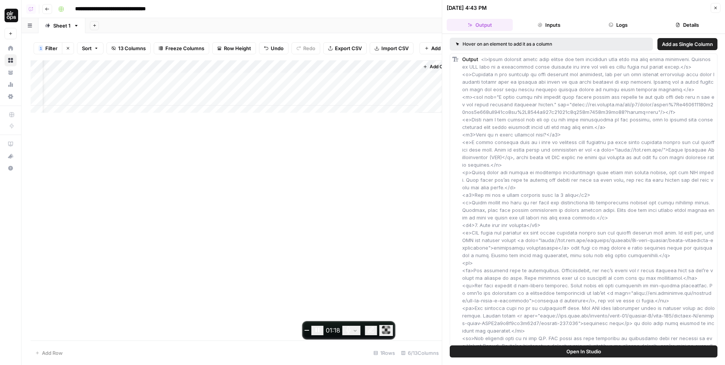
click at [615, 25] on button "Logs" at bounding box center [618, 25] width 66 height 12
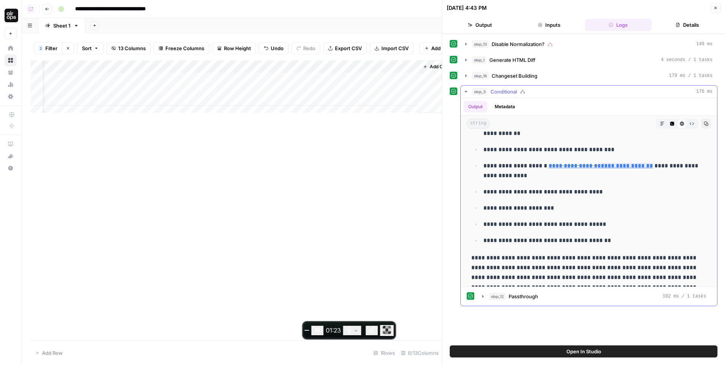
scroll to position [678, 0]
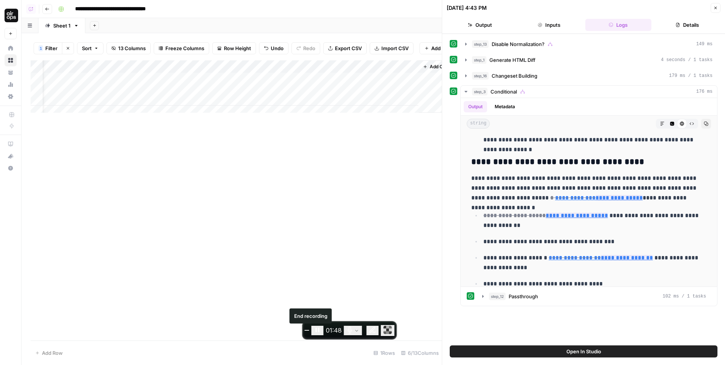
click at [307, 331] on span "End recording" at bounding box center [307, 331] width 0 height 0
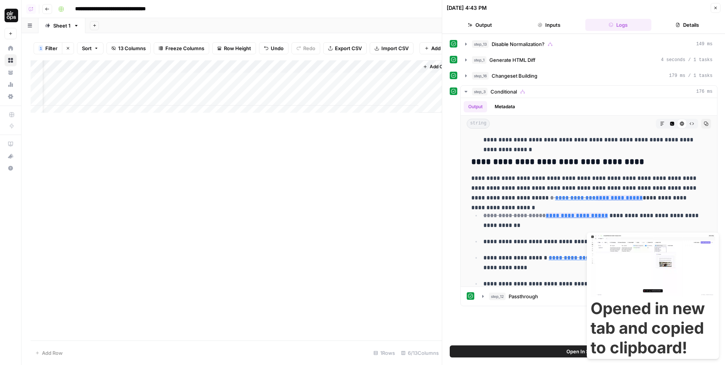
click at [658, 340] on h3 "Opened in new tab and copied to clipboard!" at bounding box center [652, 328] width 125 height 59
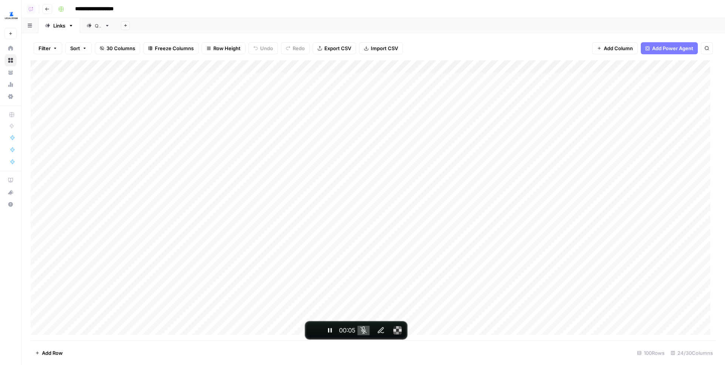
click at [38, 245] on div "Add Column" at bounding box center [373, 200] width 685 height 280
click at [375, 245] on div "Add Column" at bounding box center [373, 200] width 685 height 280
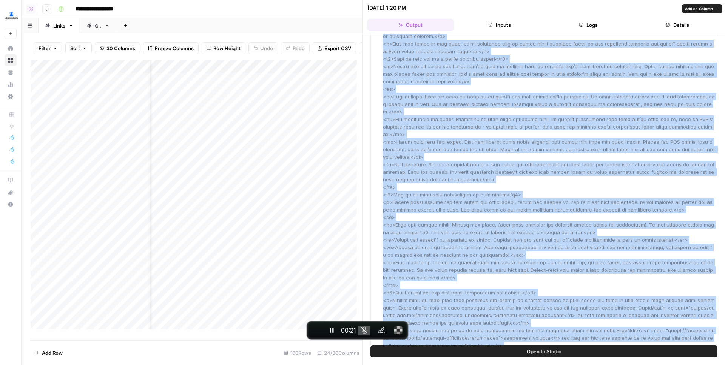
scroll to position [1286, 0]
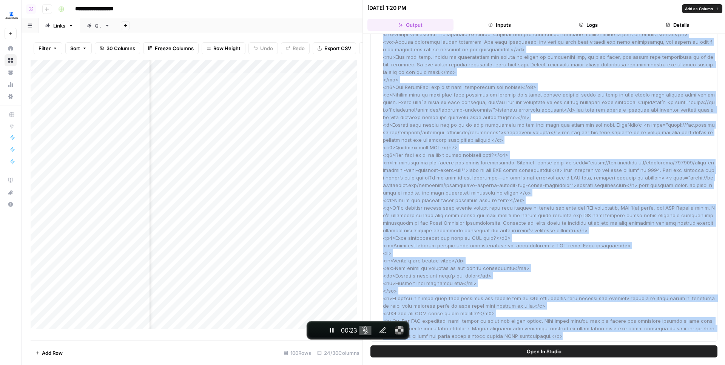
drag, startPoint x: 402, startPoint y: 60, endPoint x: 550, endPoint y: 336, distance: 313.4
copy span "<p>Small business loans help owners get the financing they need to grow their c…"
click at [316, 331] on span "End recording" at bounding box center [316, 331] width 0 height 0
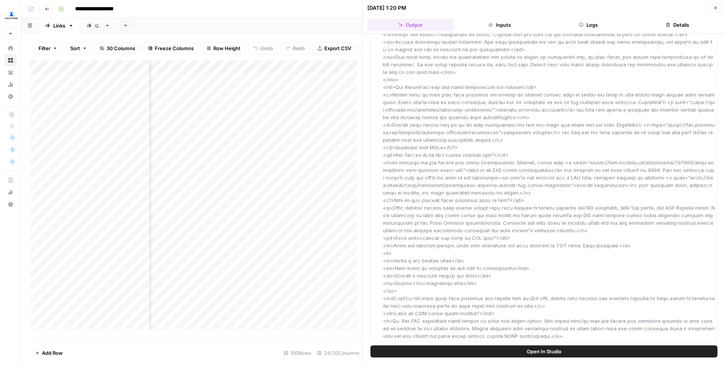
click at [490, 23] on icon "button" at bounding box center [490, 25] width 5 height 5
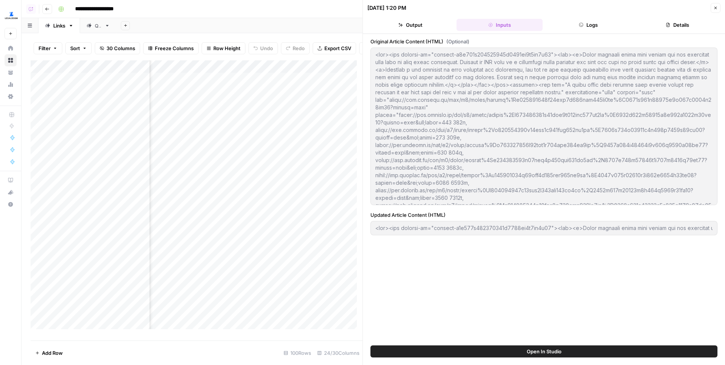
scroll to position [0, 0]
click at [404, 222] on div at bounding box center [543, 228] width 347 height 14
click at [38, 251] on div "Add Column" at bounding box center [197, 197] width 332 height 275
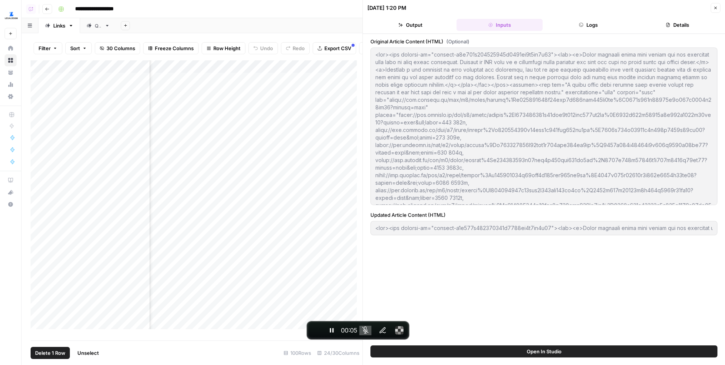
click at [720, 9] on button "Close" at bounding box center [715, 8] width 10 height 10
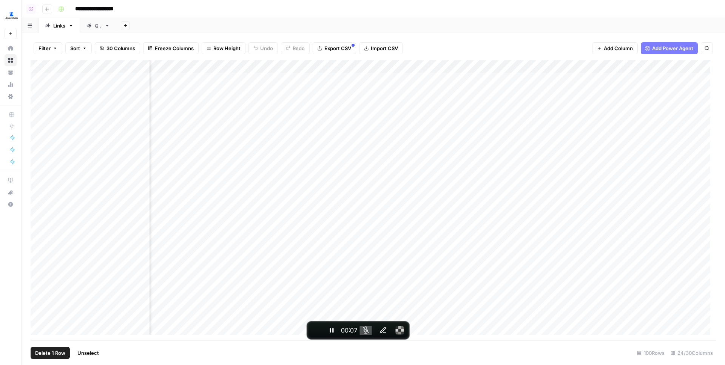
click at [374, 246] on div "Add Column" at bounding box center [373, 200] width 685 height 280
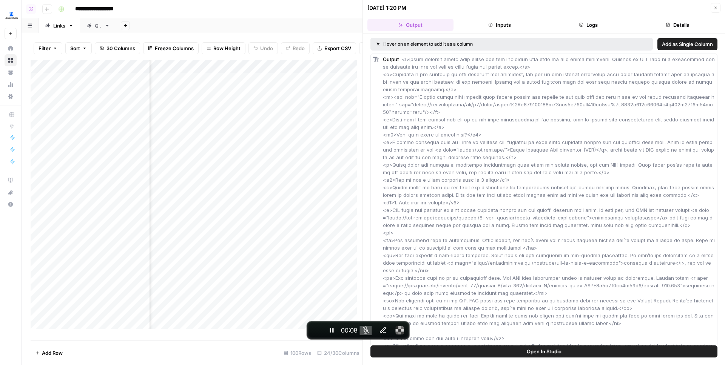
click at [496, 26] on button "Inputs" at bounding box center [499, 25] width 86 height 12
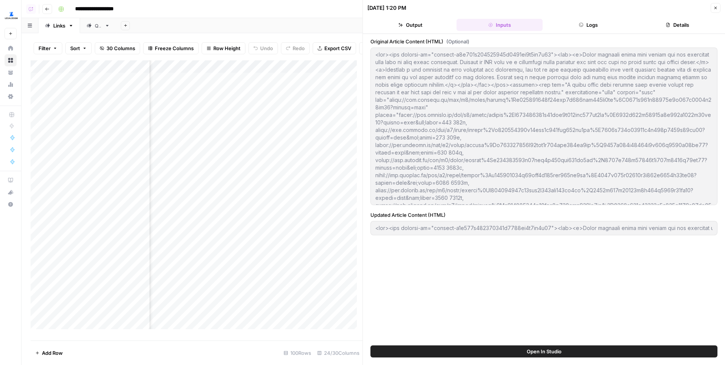
click at [590, 19] on button "Logs" at bounding box center [588, 25] width 86 height 12
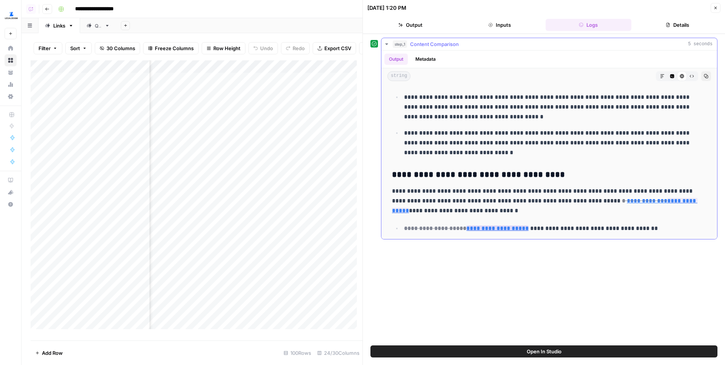
scroll to position [641, 0]
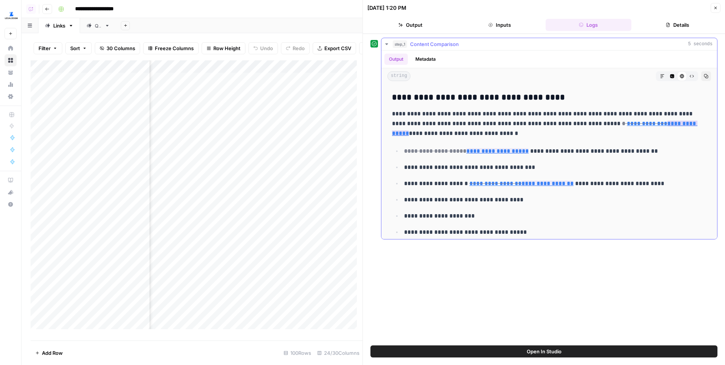
click at [633, 122] on link "**********" at bounding box center [544, 128] width 305 height 15
click at [490, 148] on link "**********" at bounding box center [497, 151] width 62 height 6
click at [627, 122] on link "**********" at bounding box center [647, 124] width 40 height 6
click at [491, 148] on link "**********" at bounding box center [497, 151] width 62 height 6
click at [627, 122] on link "**********" at bounding box center [647, 124] width 40 height 6
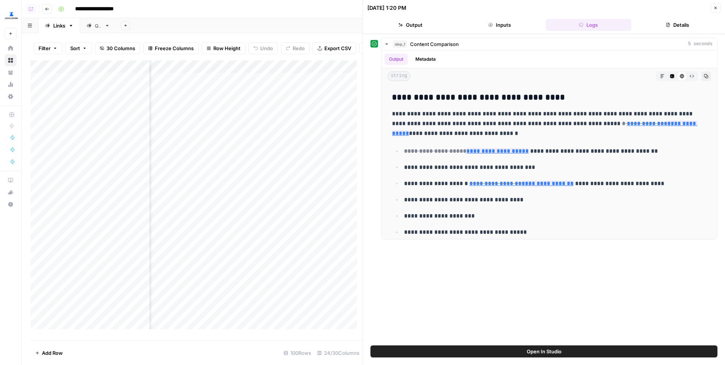
scroll to position [0, 1438]
click at [308, 251] on div "Add Column" at bounding box center [197, 197] width 332 height 275
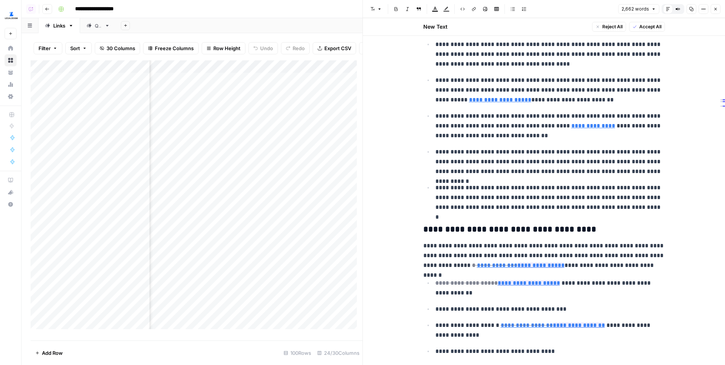
scroll to position [556, 0]
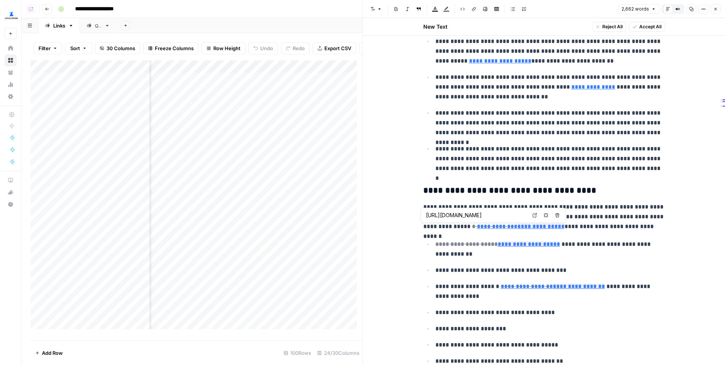
click at [521, 214] on input "https://www.legalzoom.com/articles/how-to-write-a-business-plan" at bounding box center [476, 216] width 100 height 8
click at [574, 217] on icon at bounding box center [573, 216] width 4 height 4
click at [554, 191] on h3 "**********" at bounding box center [544, 191] width 242 height 11
click at [576, 214] on link "Open in a new tab" at bounding box center [573, 216] width 10 height 10
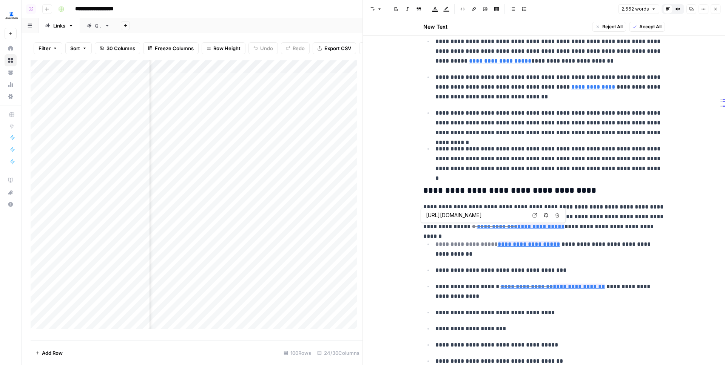
click at [534, 216] on icon at bounding box center [534, 215] width 5 height 5
click at [518, 209] on p "**********" at bounding box center [544, 216] width 242 height 29
click at [517, 226] on link "**********" at bounding box center [540, 227] width 47 height 6
click at [572, 217] on icon at bounding box center [573, 215] width 5 height 5
click at [452, 111] on p "**********" at bounding box center [550, 122] width 230 height 29
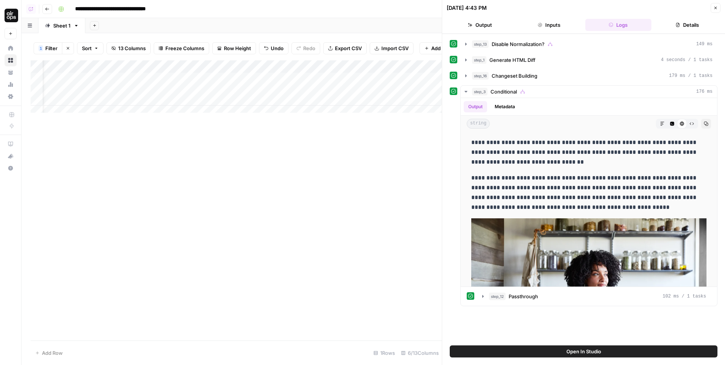
scroll to position [678, 0]
